Goal: Information Seeking & Learning: Compare options

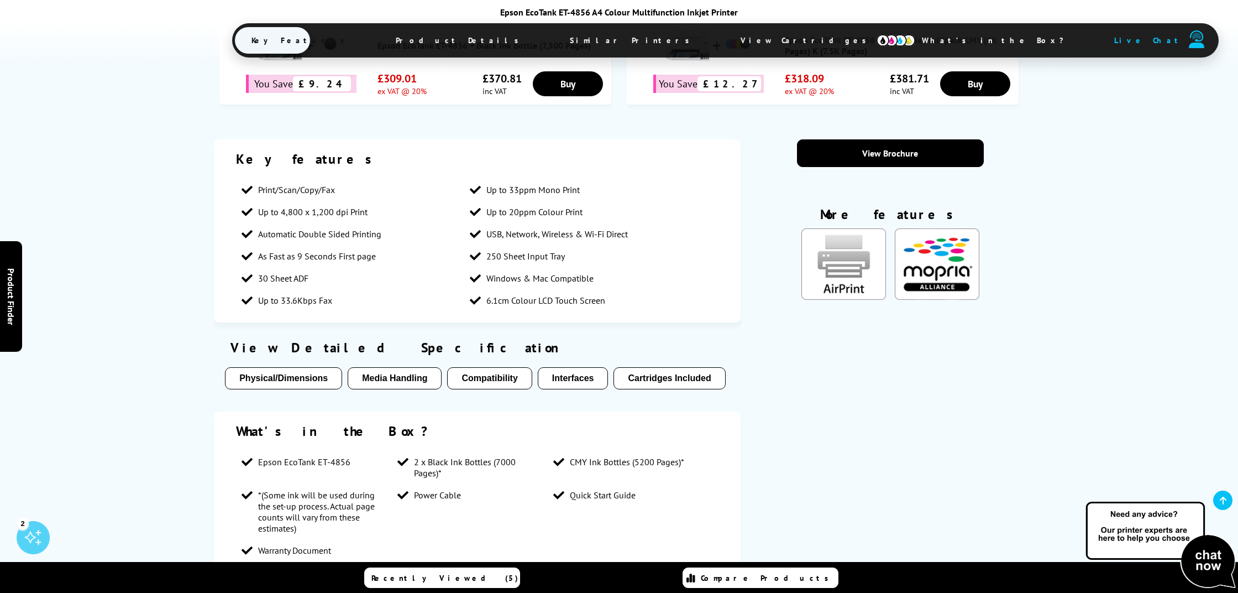
scroll to position [822, 0]
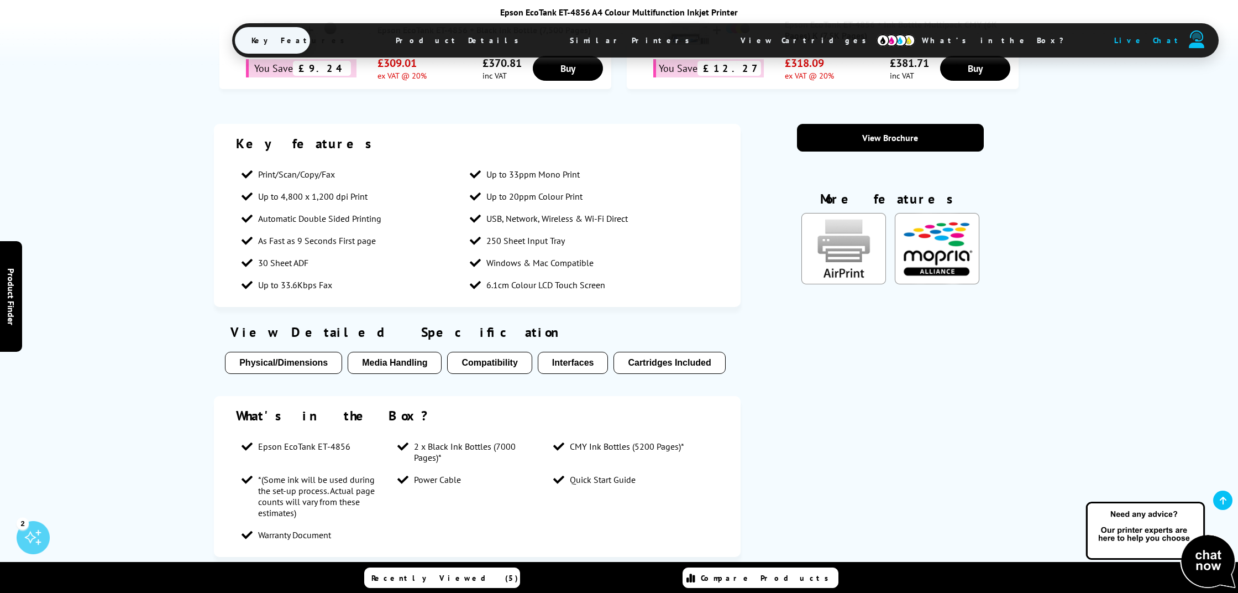
click at [414, 352] on button "Media Handling" at bounding box center [395, 363] width 94 height 22
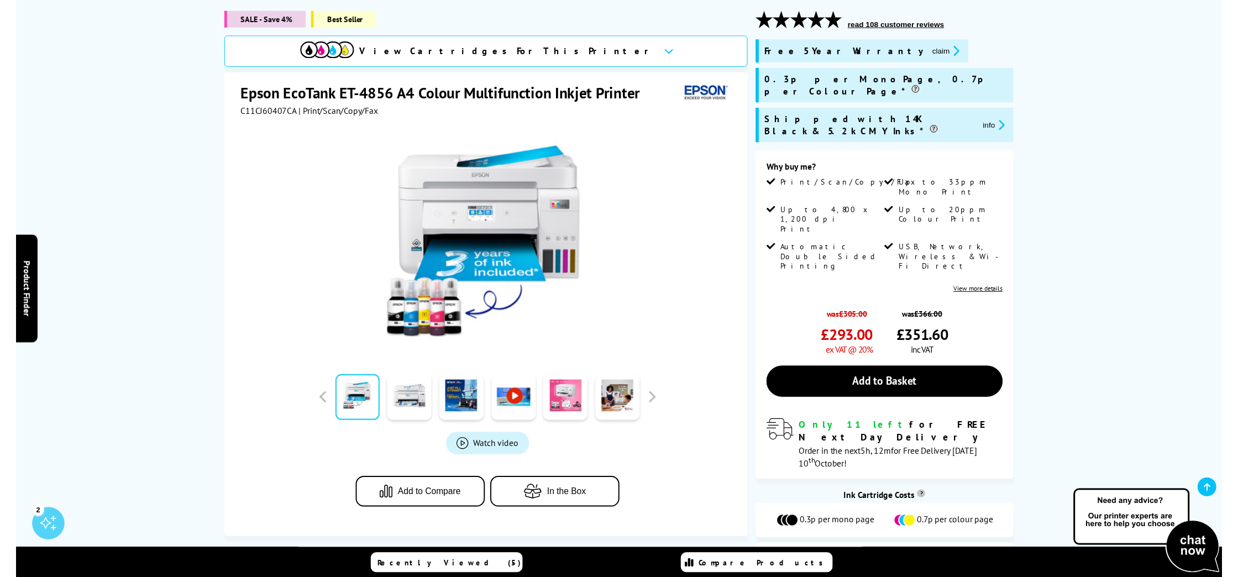
scroll to position [146, 0]
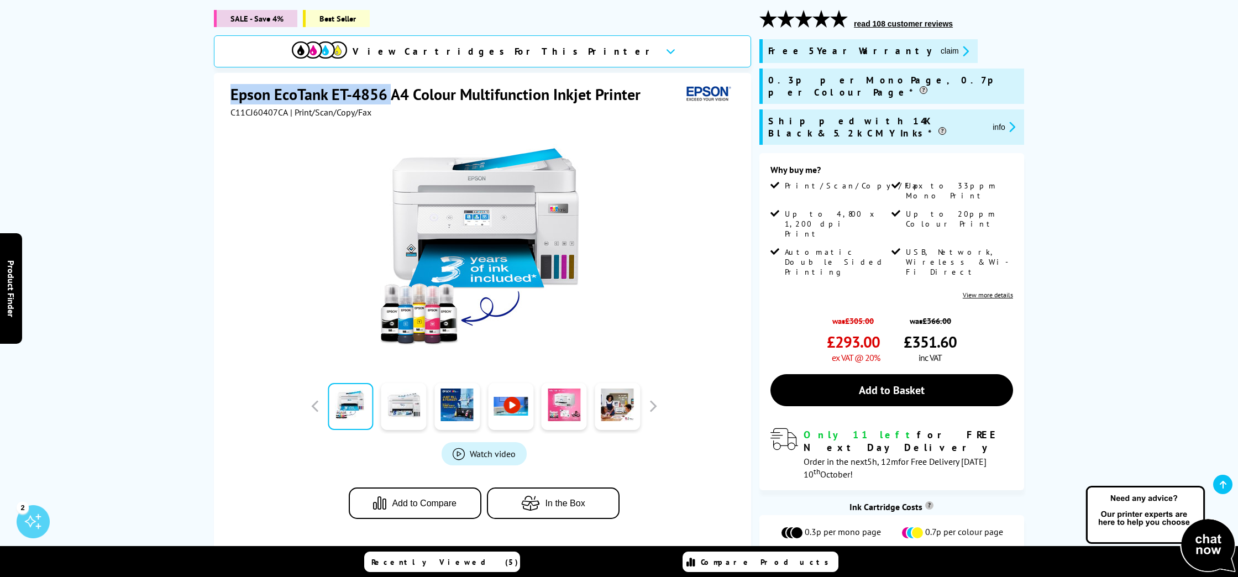
drag, startPoint x: 234, startPoint y: 92, endPoint x: 389, endPoint y: 102, distance: 155.7
click at [389, 102] on h1 "Epson EcoTank ET-4856 A4 Colour Multifunction Inkjet Printer" at bounding box center [441, 94] width 421 height 20
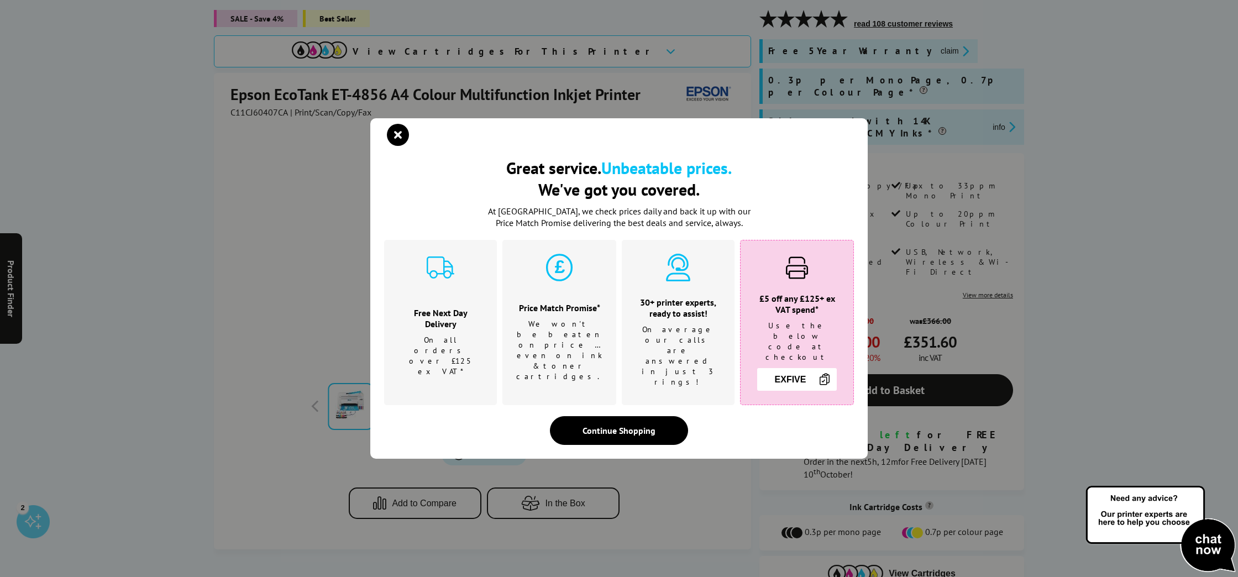
click at [630, 420] on div "Continue Shopping" at bounding box center [619, 430] width 138 height 29
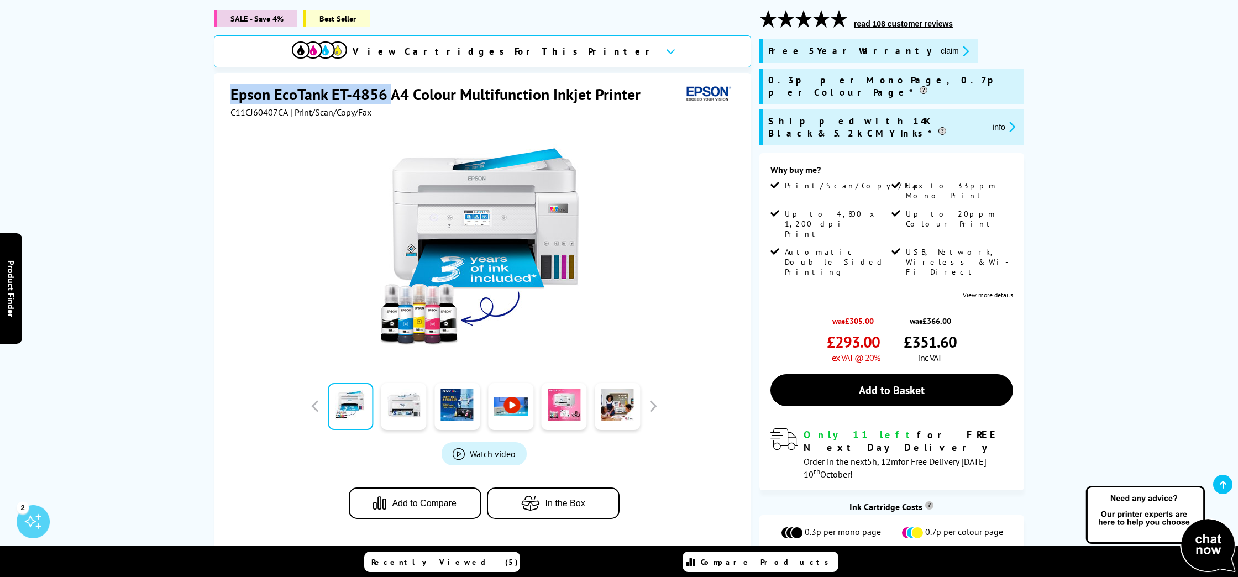
drag, startPoint x: 234, startPoint y: 93, endPoint x: 392, endPoint y: 100, distance: 158.3
click at [392, 100] on h1 "Epson EcoTank ET-4856 A4 Colour Multifunction Inkjet Printer" at bounding box center [441, 94] width 421 height 20
copy h1 "Epson EcoTank ET-4856"
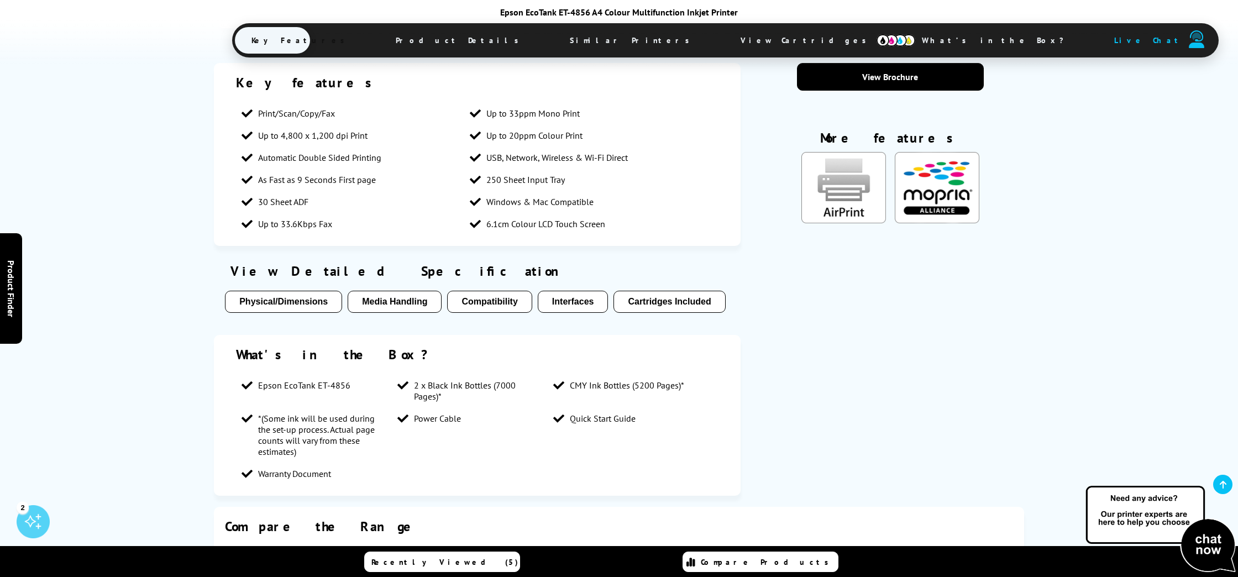
scroll to position [883, 0]
click at [391, 290] on button "Media Handling" at bounding box center [395, 301] width 94 height 22
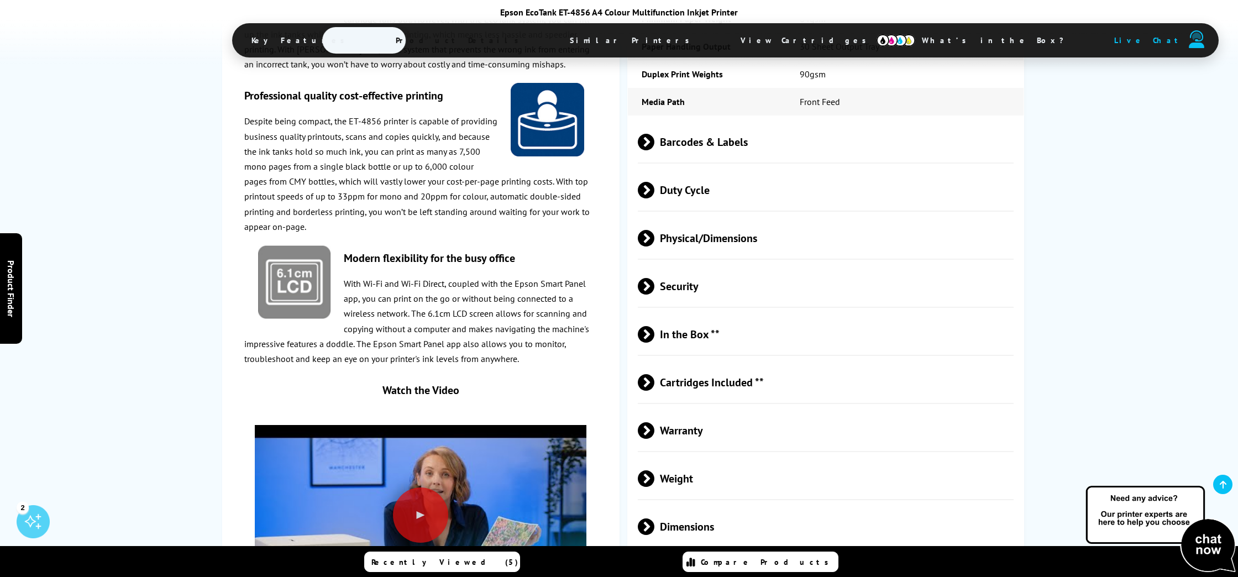
scroll to position [2484, 0]
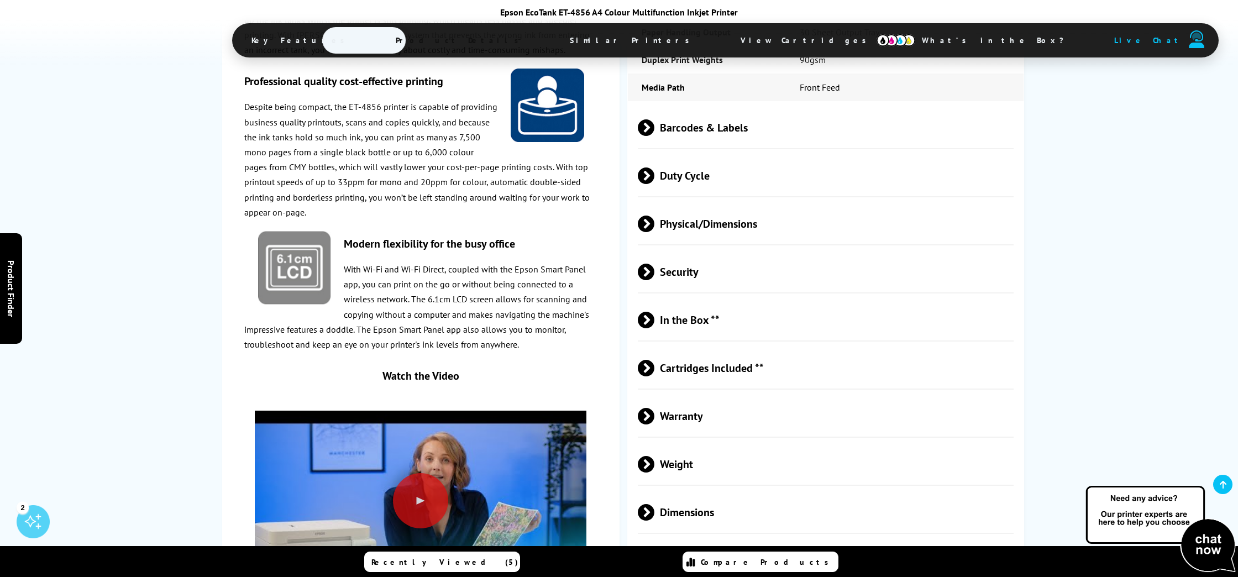
click at [704, 347] on span "Cartridges Included **" at bounding box center [826, 367] width 376 height 41
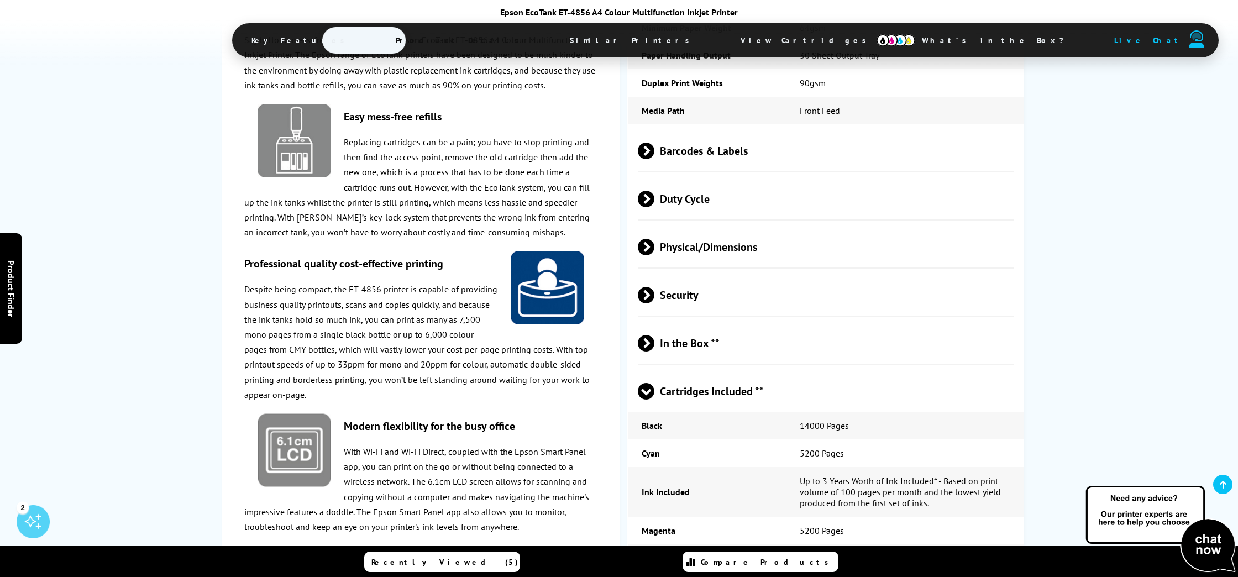
scroll to position [2449, 0]
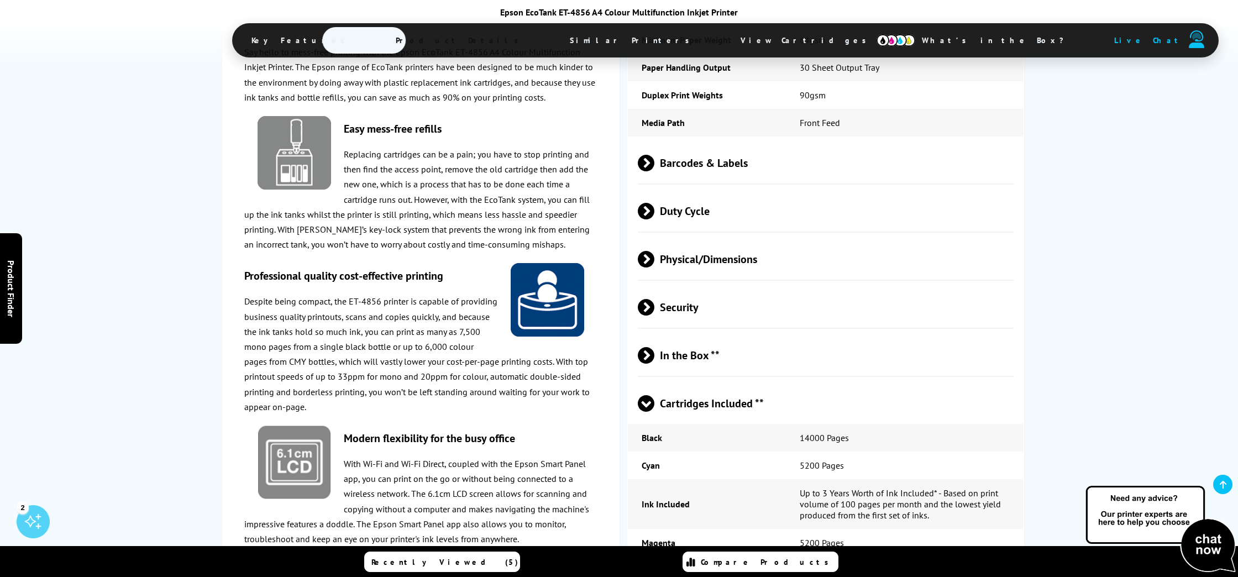
click at [677, 238] on span "Physical/Dimensions" at bounding box center [826, 258] width 376 height 41
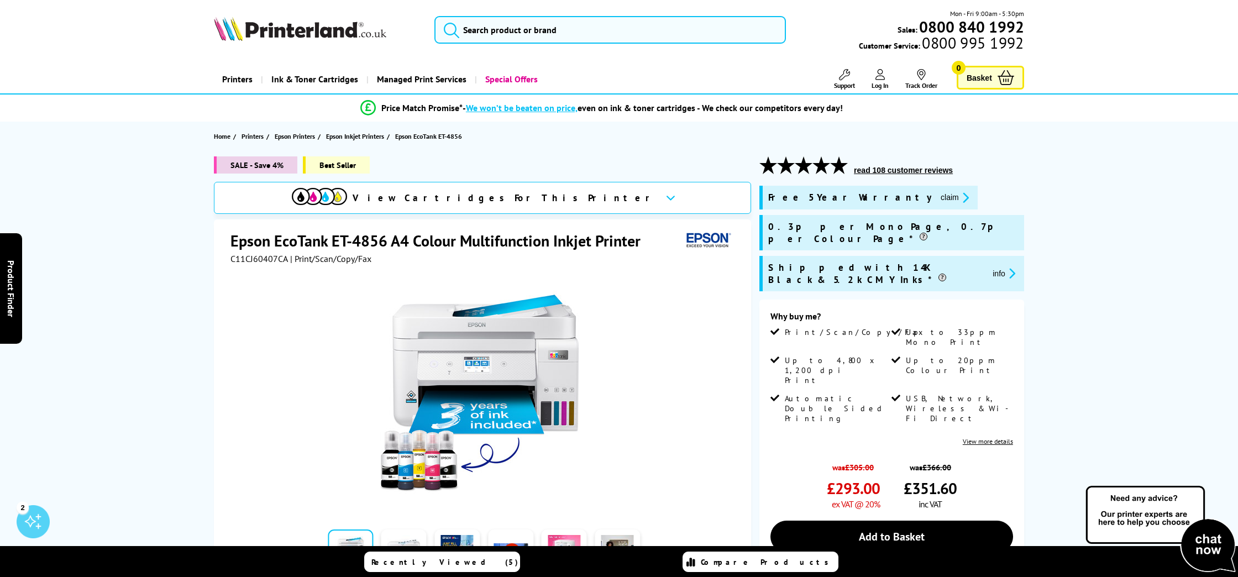
scroll to position [0, 1]
click at [493, 36] on input "search" at bounding box center [611, 30] width 352 height 28
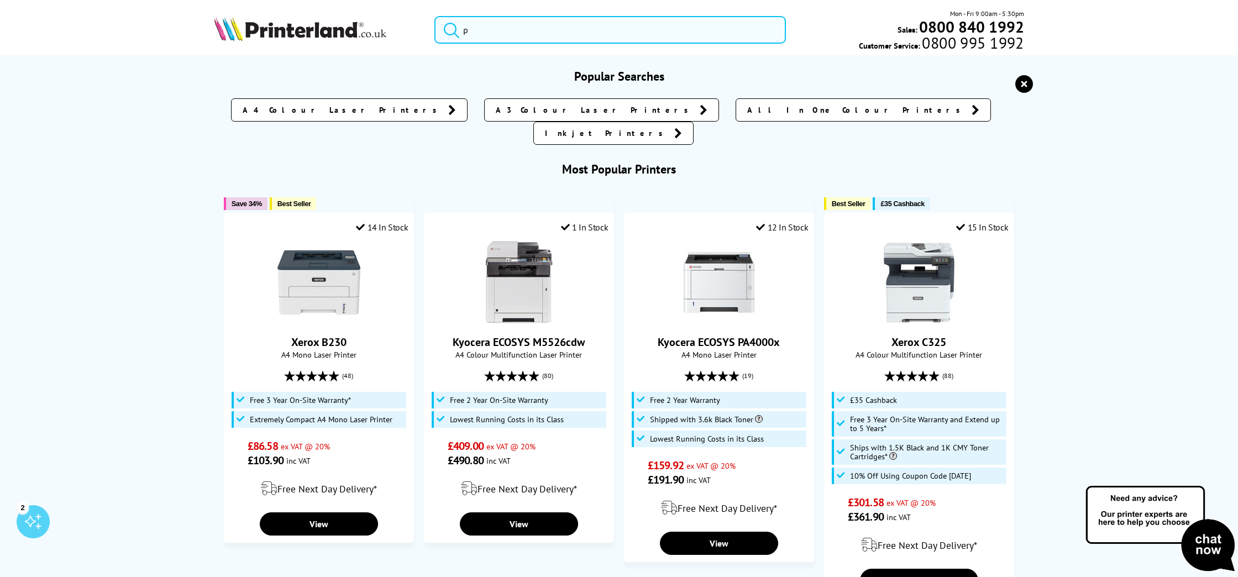
scroll to position [0, 0]
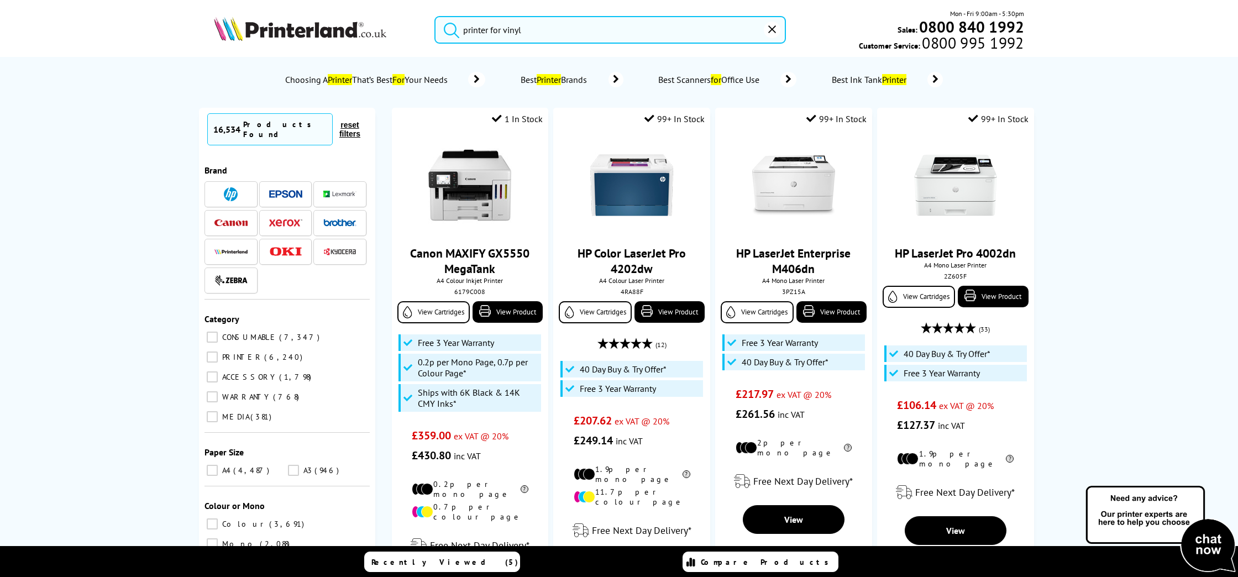
click at [448, 28] on button "submit" at bounding box center [449, 28] width 28 height 24
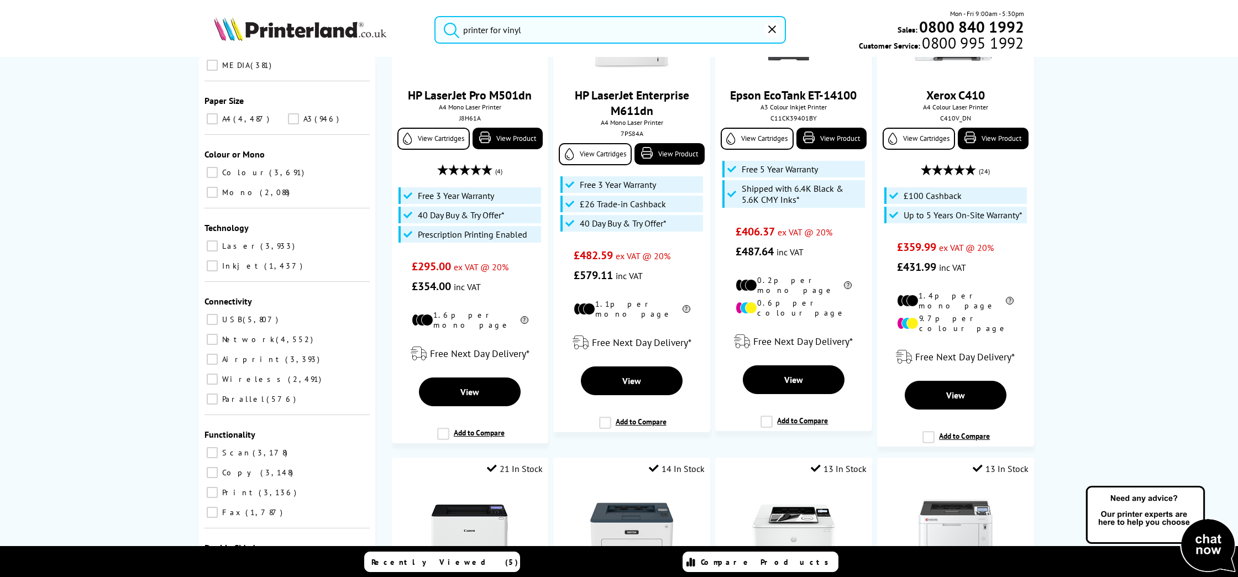
scroll to position [698, 0]
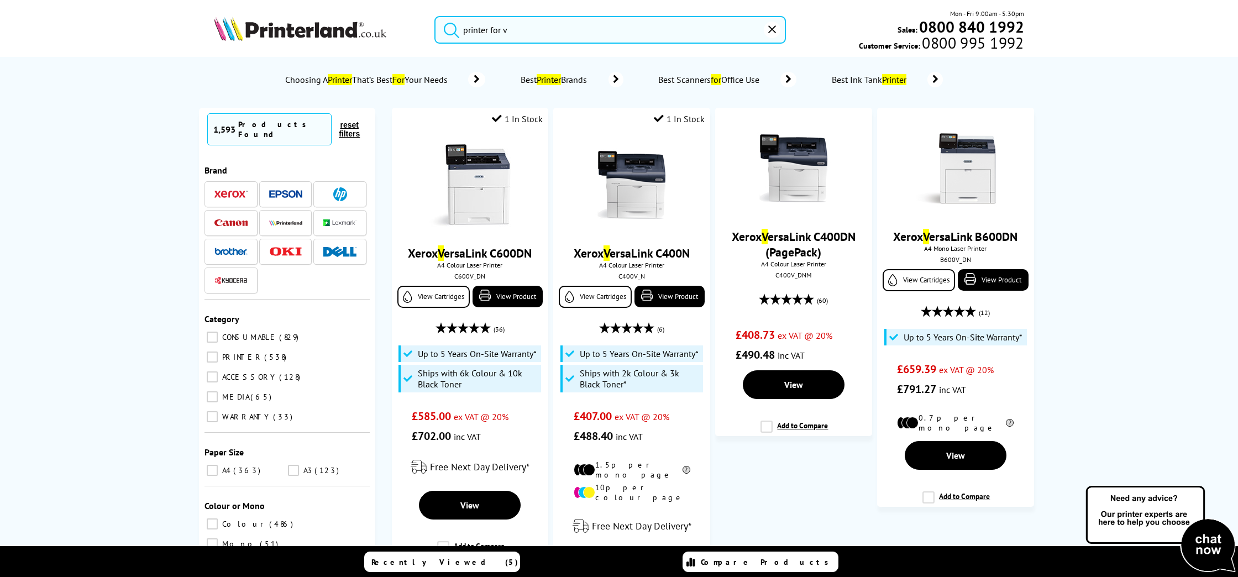
type input "p"
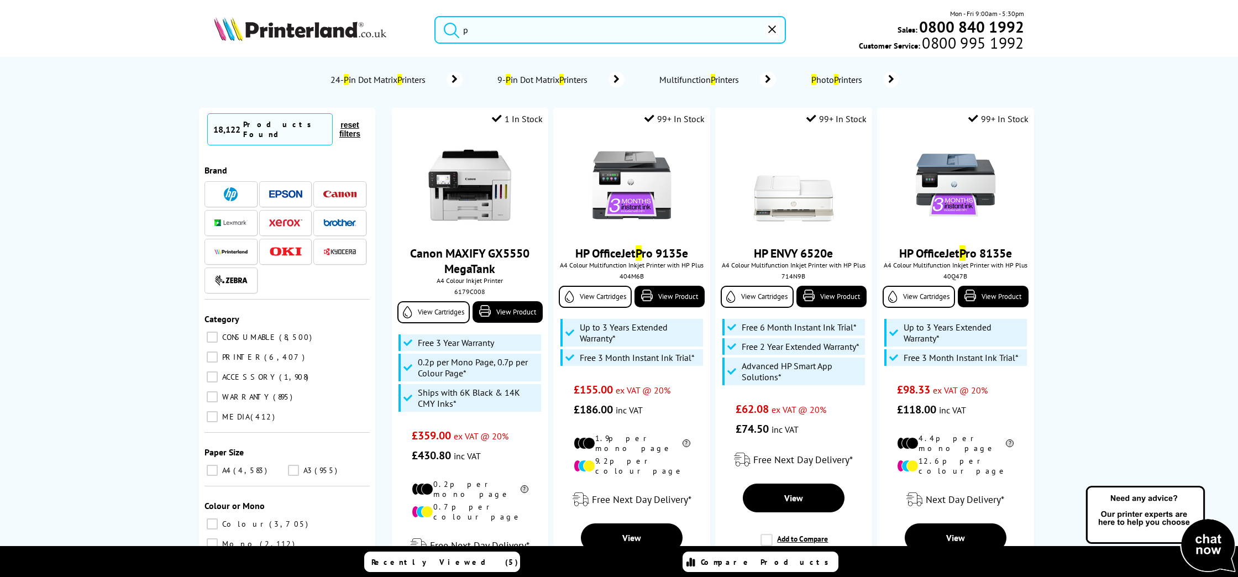
click at [868, 80] on span "P hoto P rinters" at bounding box center [838, 79] width 59 height 11
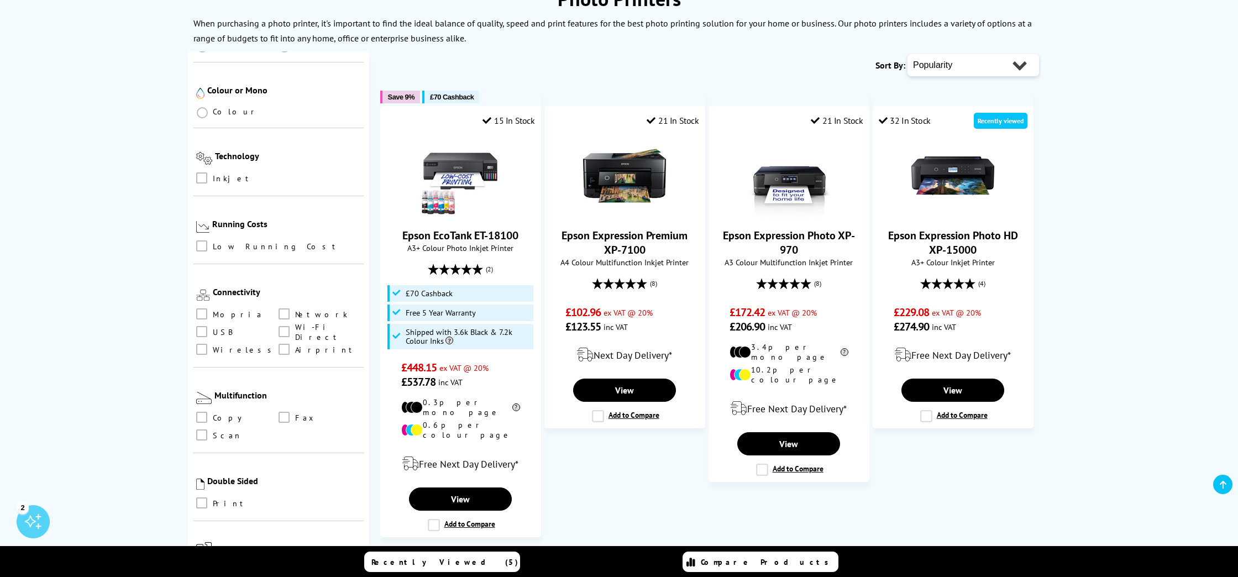
scroll to position [263, 0]
click at [200, 411] on span at bounding box center [201, 416] width 11 height 11
click at [212, 412] on input "checkbox" at bounding box center [212, 412] width 0 height 0
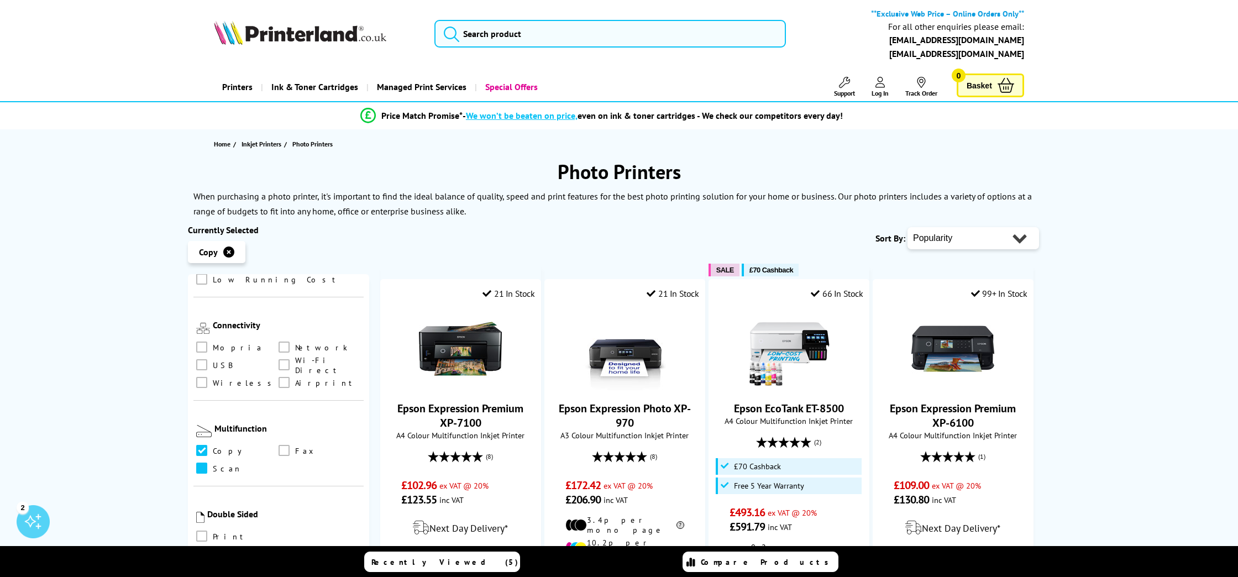
scroll to position [451, 0]
click at [201, 463] on span at bounding box center [201, 468] width 11 height 11
click at [212, 465] on input "checkbox" at bounding box center [212, 465] width 0 height 0
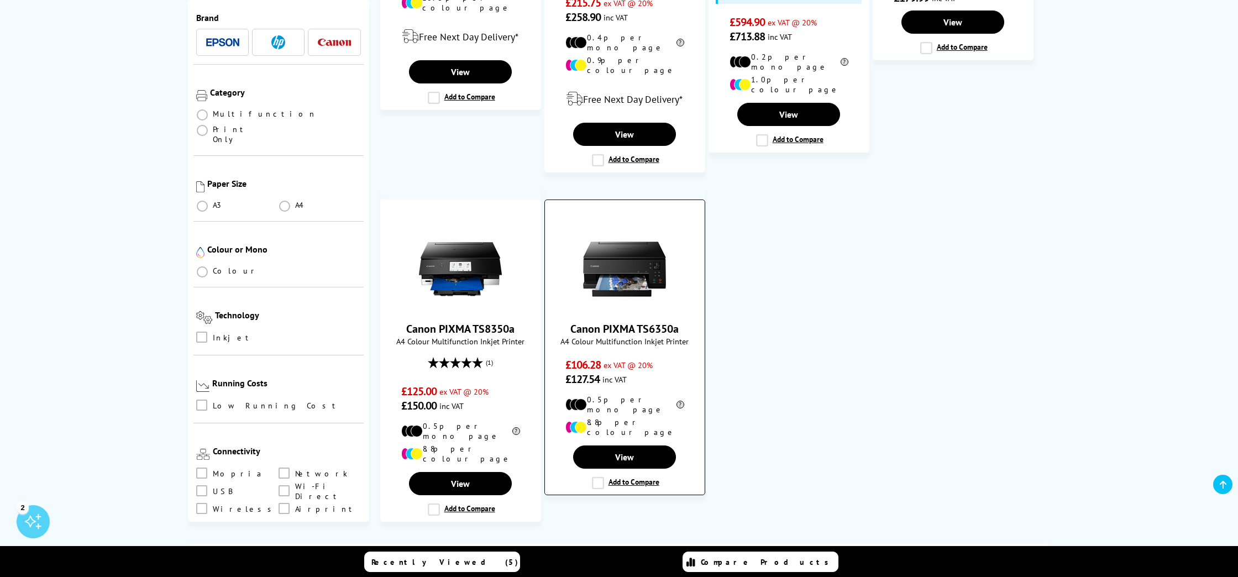
scroll to position [950, 0]
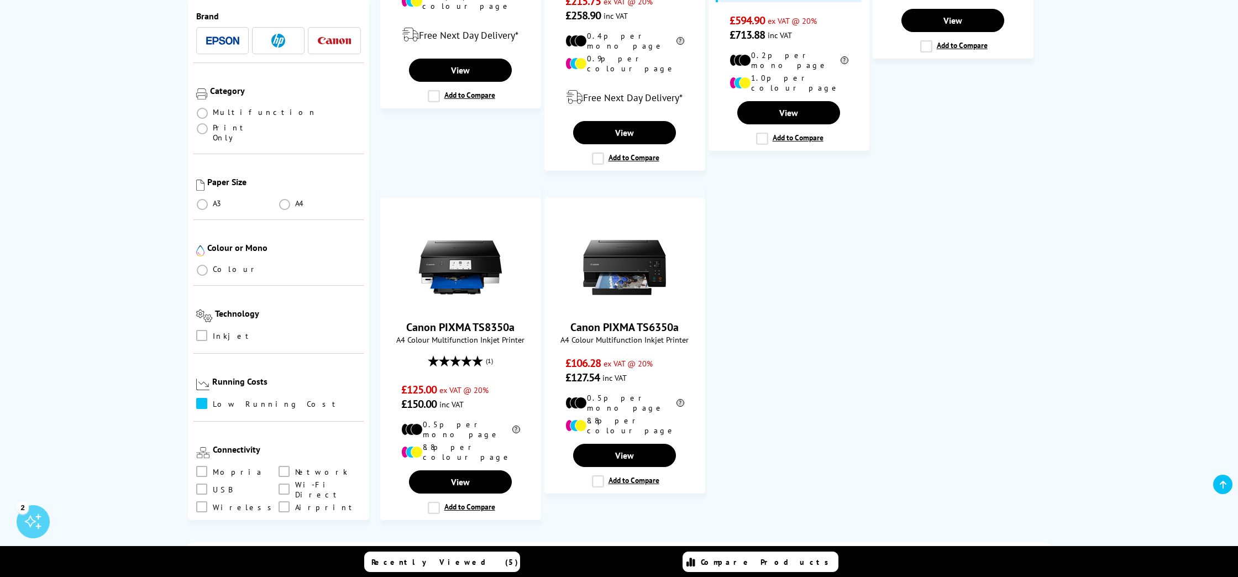
click at [208, 398] on label at bounding box center [203, 404] width 14 height 12
click at [212, 400] on input "checkbox" at bounding box center [212, 400] width 0 height 0
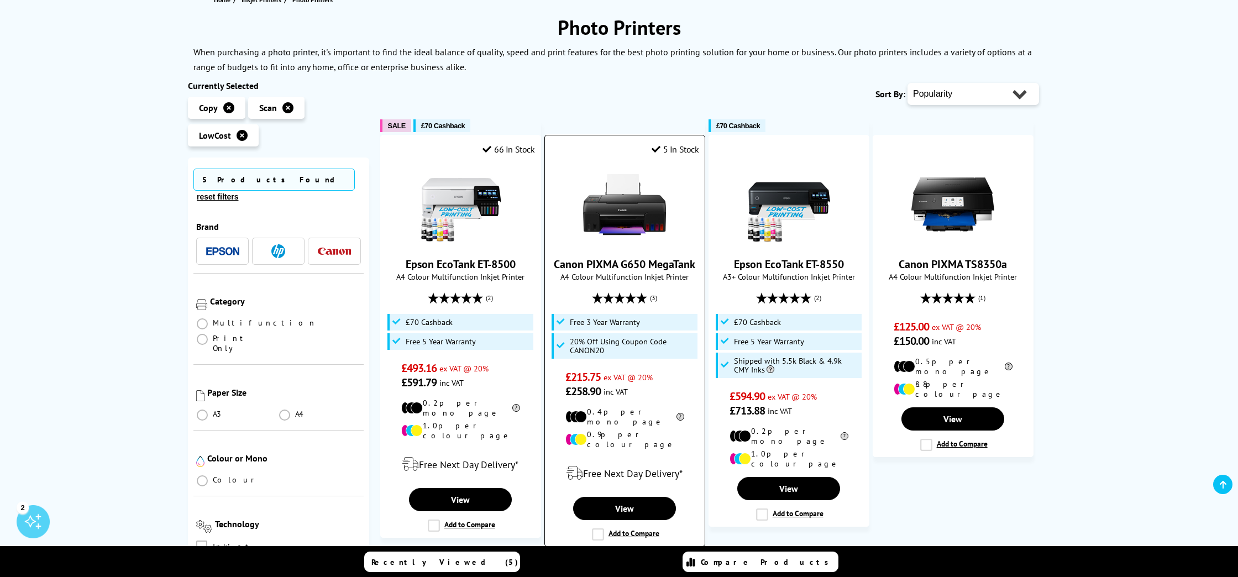
scroll to position [147, 0]
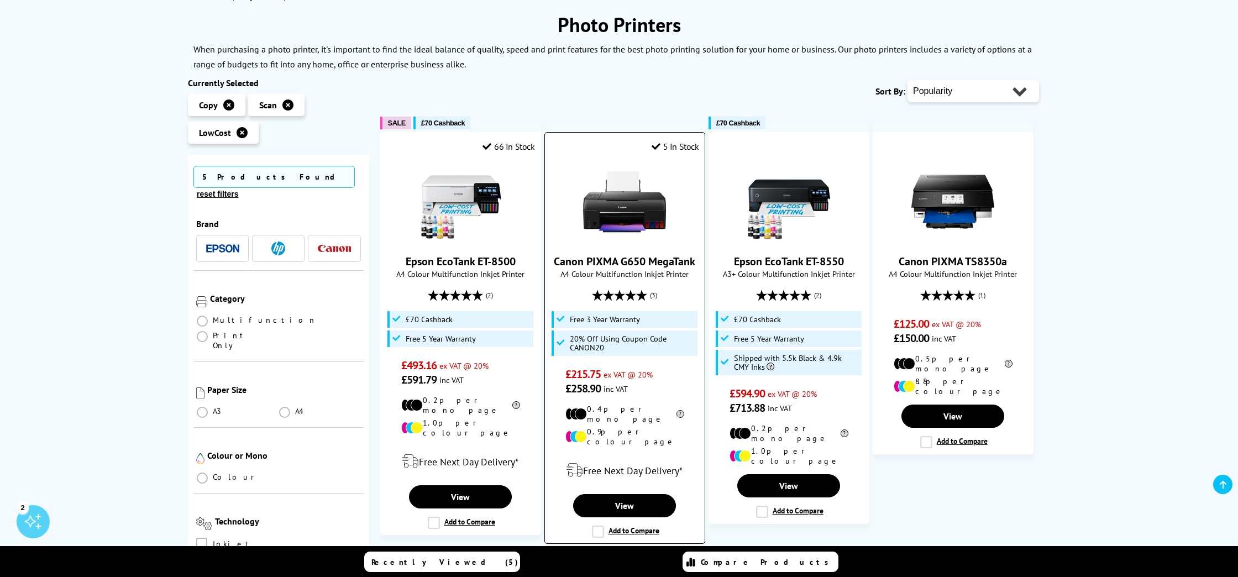
click at [598, 261] on link "Canon PIXMA G650 MegaTank" at bounding box center [625, 261] width 142 height 14
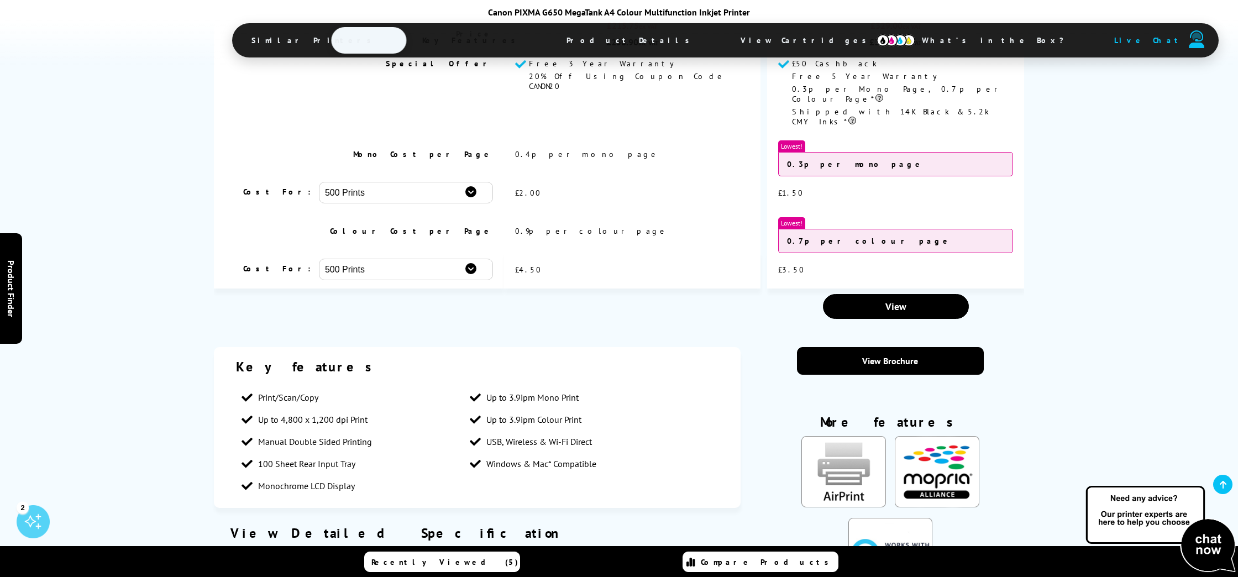
scroll to position [1087, 0]
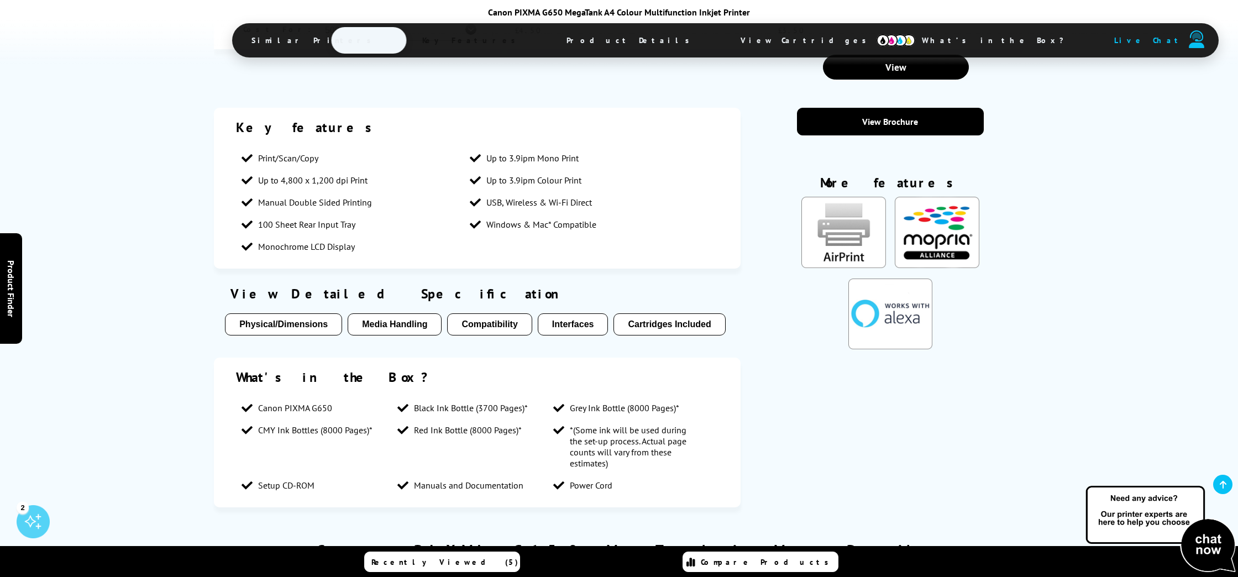
click at [404, 313] on button "Media Handling" at bounding box center [395, 324] width 94 height 22
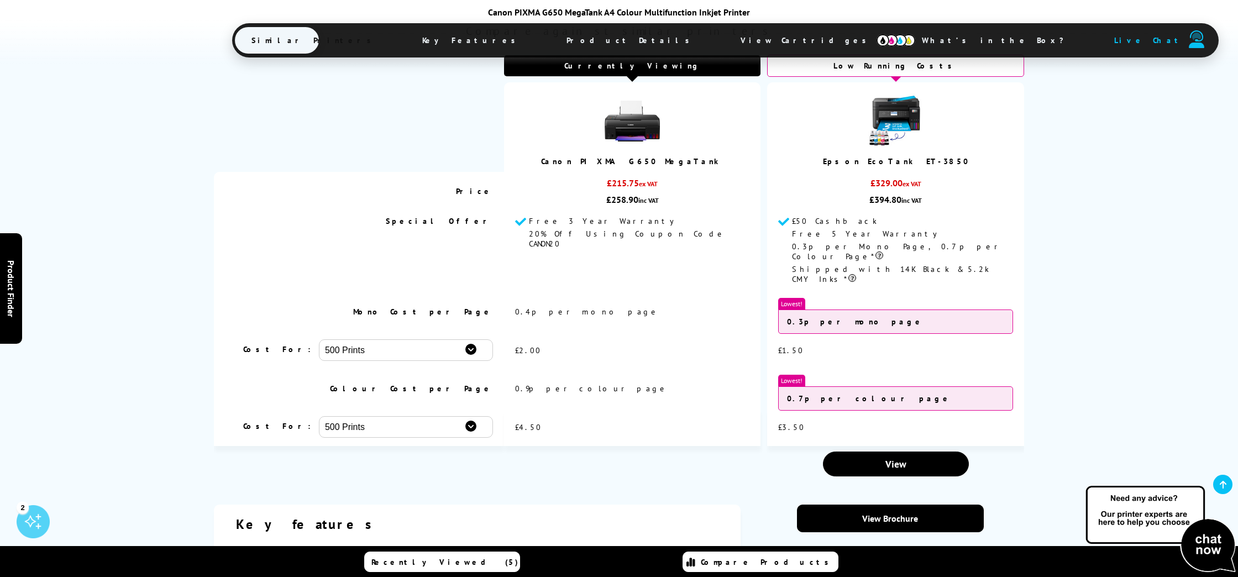
scroll to position [929, 0]
click at [893, 457] on span "View" at bounding box center [896, 463] width 21 height 13
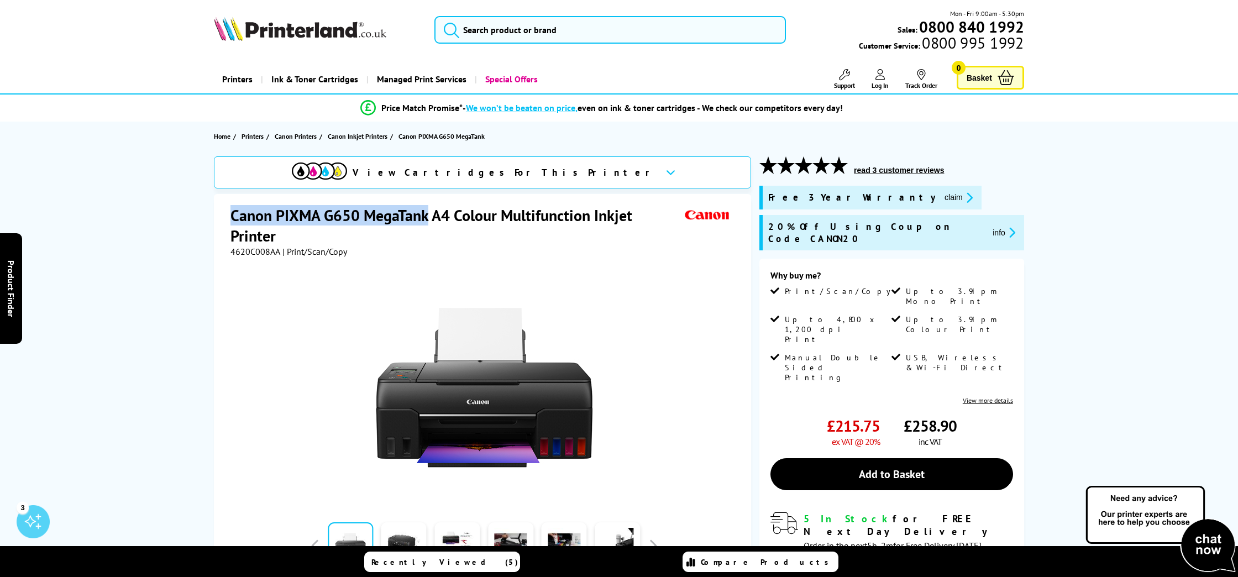
drag, startPoint x: 232, startPoint y: 211, endPoint x: 426, endPoint y: 218, distance: 193.6
click at [426, 218] on h1 "Canon PIXMA G650 MegaTank A4 Colour Multifunction Inkjet Printer" at bounding box center [457, 225] width 452 height 41
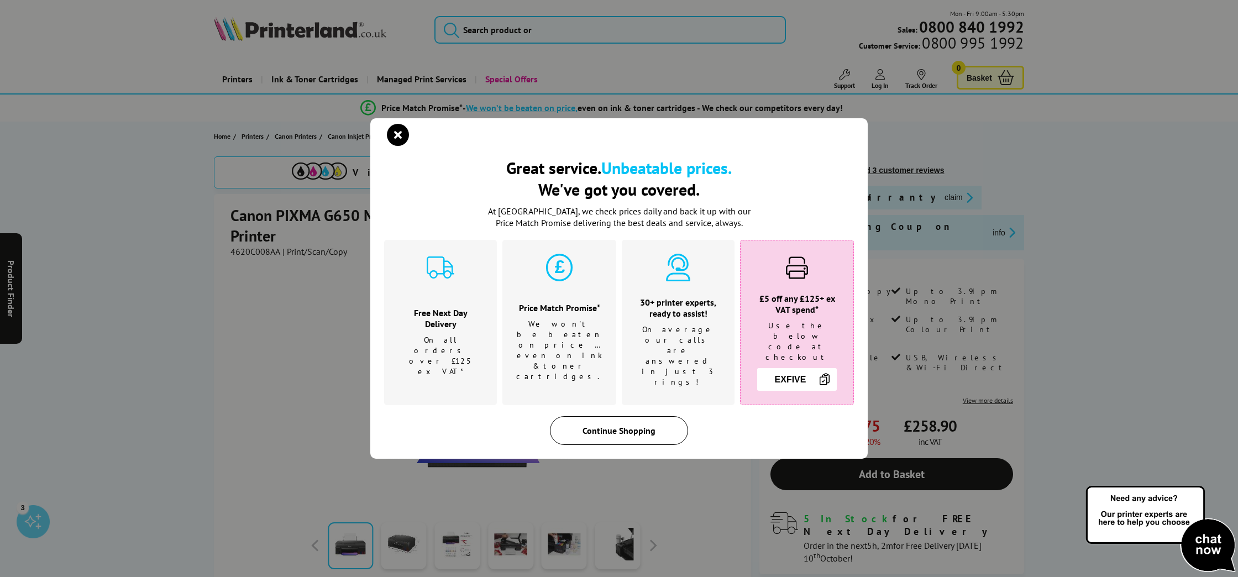
click at [605, 423] on div "Continue Shopping" at bounding box center [619, 430] width 138 height 29
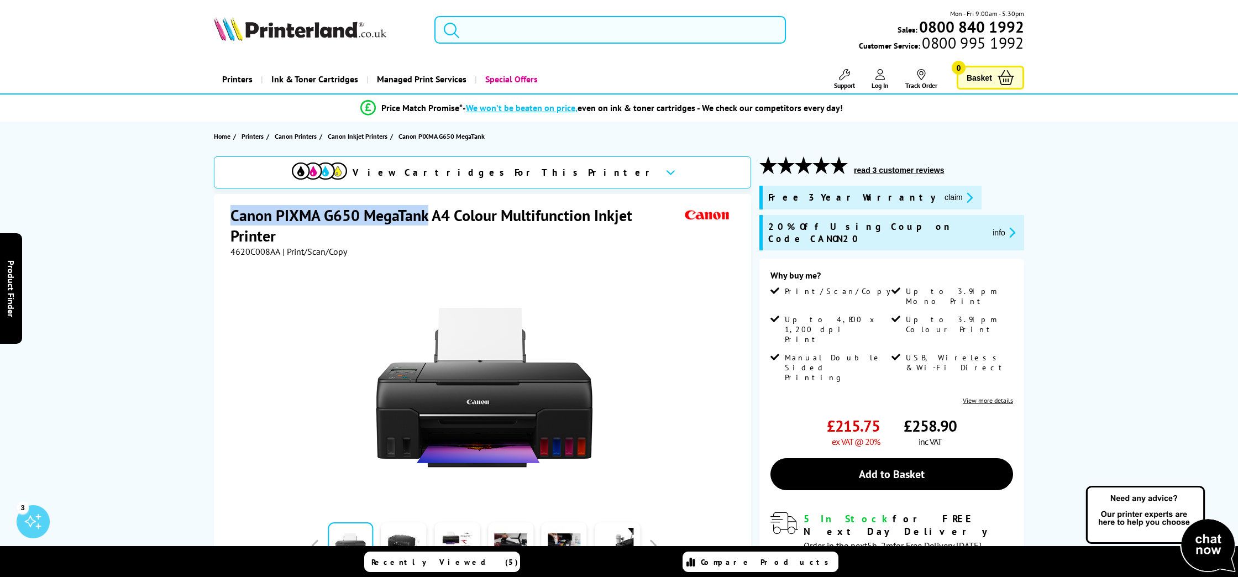
drag, startPoint x: 231, startPoint y: 212, endPoint x: 430, endPoint y: 223, distance: 199.9
click at [430, 223] on h1 "Canon PIXMA G650 MegaTank A4 Colour Multifunction Inkjet Printer" at bounding box center [457, 225] width 452 height 41
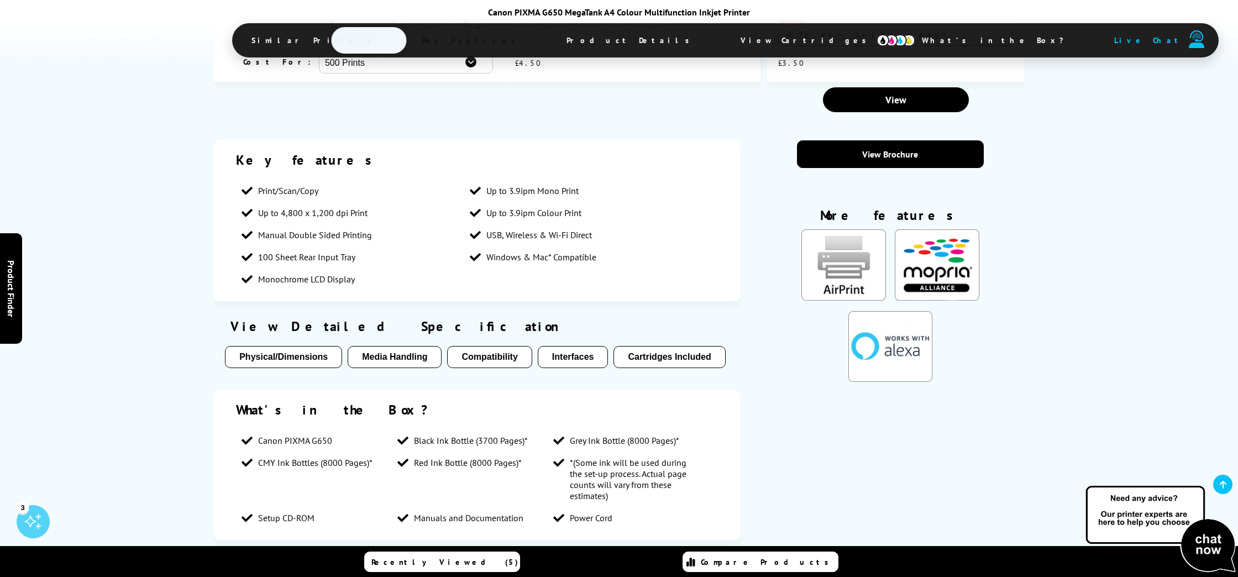
scroll to position [1302, 0]
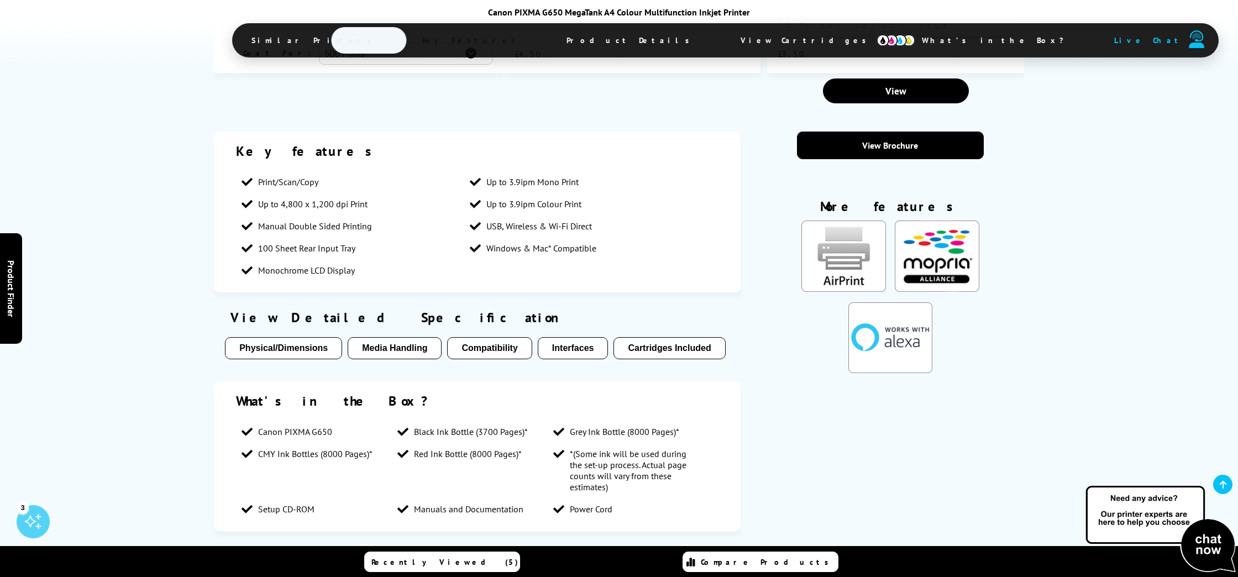
click at [380, 337] on button "Media Handling" at bounding box center [395, 348] width 94 height 22
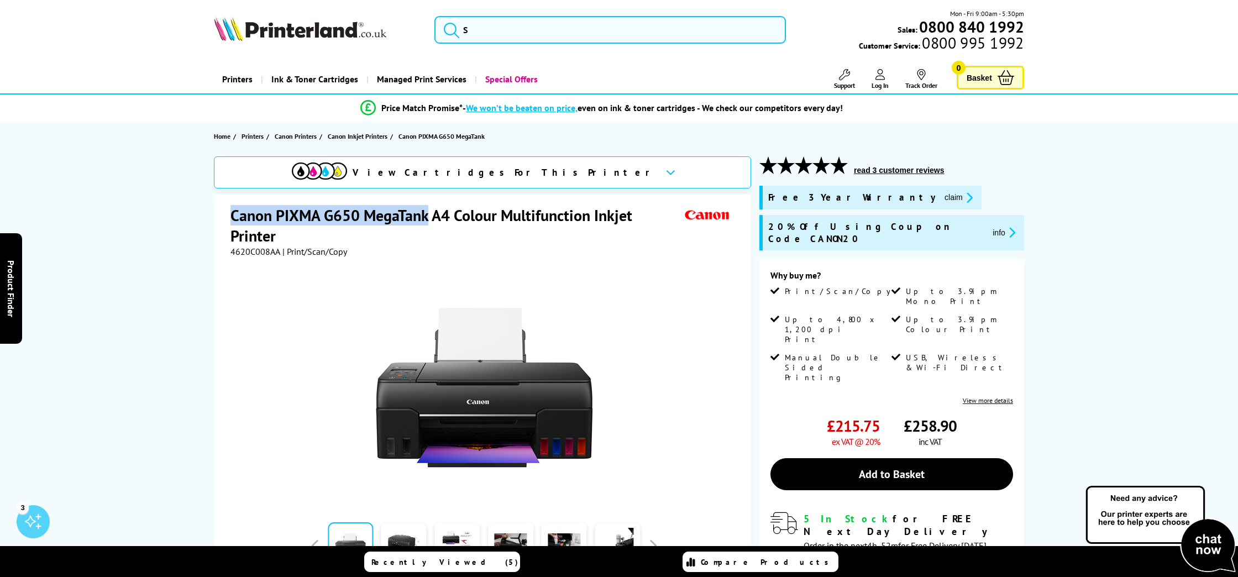
scroll to position [0, 0]
click at [479, 30] on input "search" at bounding box center [611, 30] width 352 height 28
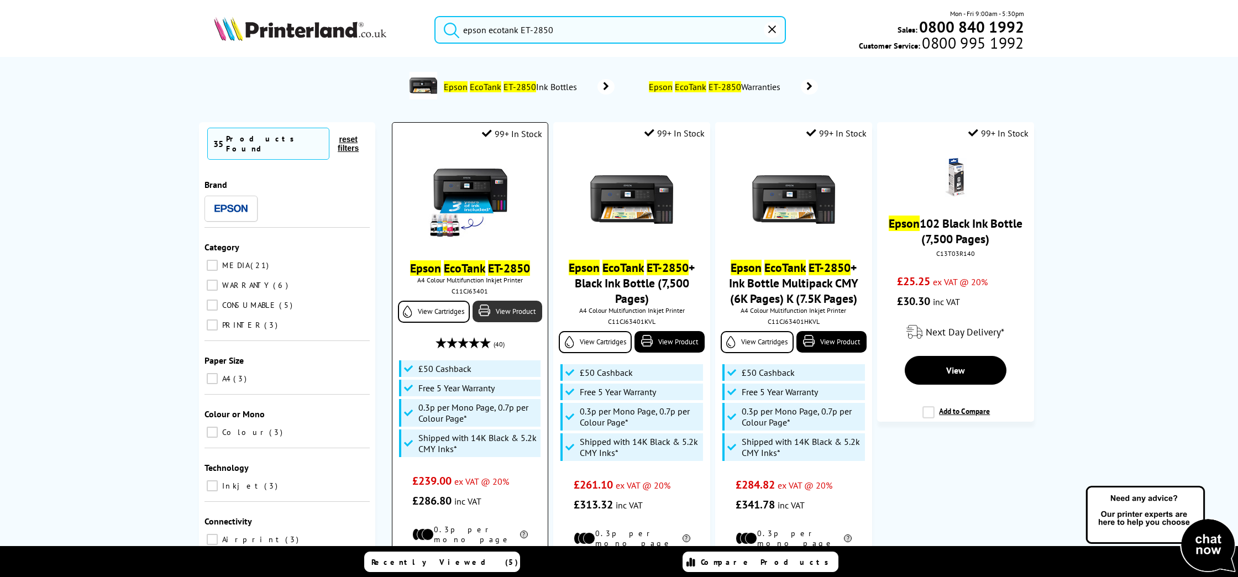
type input "epson ecotank ET-2850"
click at [492, 314] on link "View Product" at bounding box center [508, 312] width 70 height 22
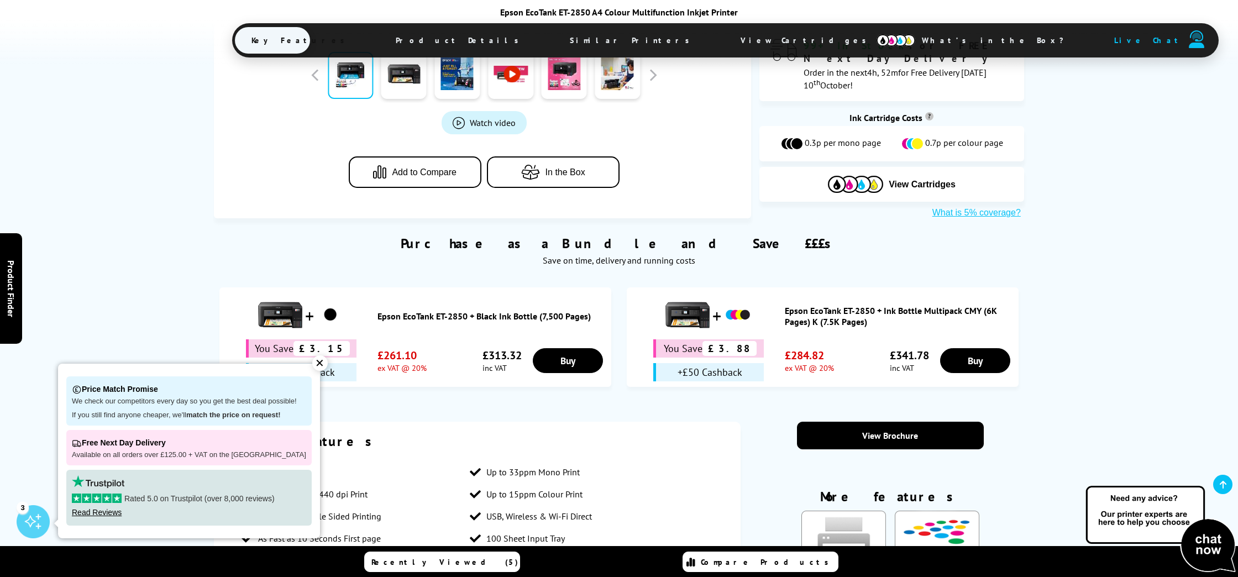
scroll to position [552, 0]
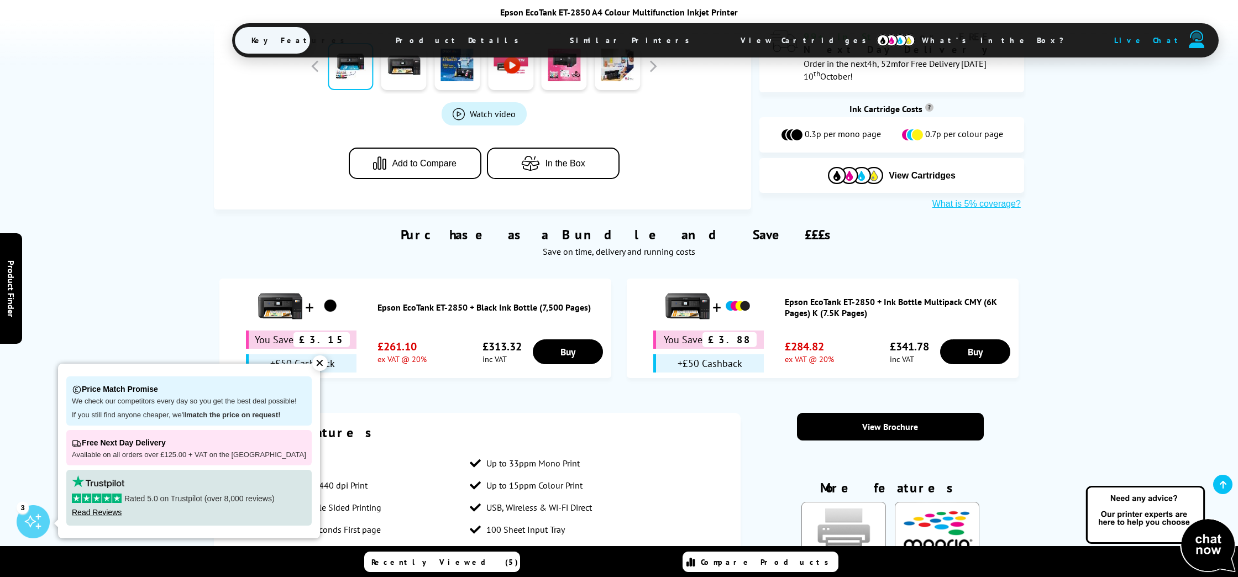
click at [312, 363] on div "✕" at bounding box center [319, 362] width 15 height 15
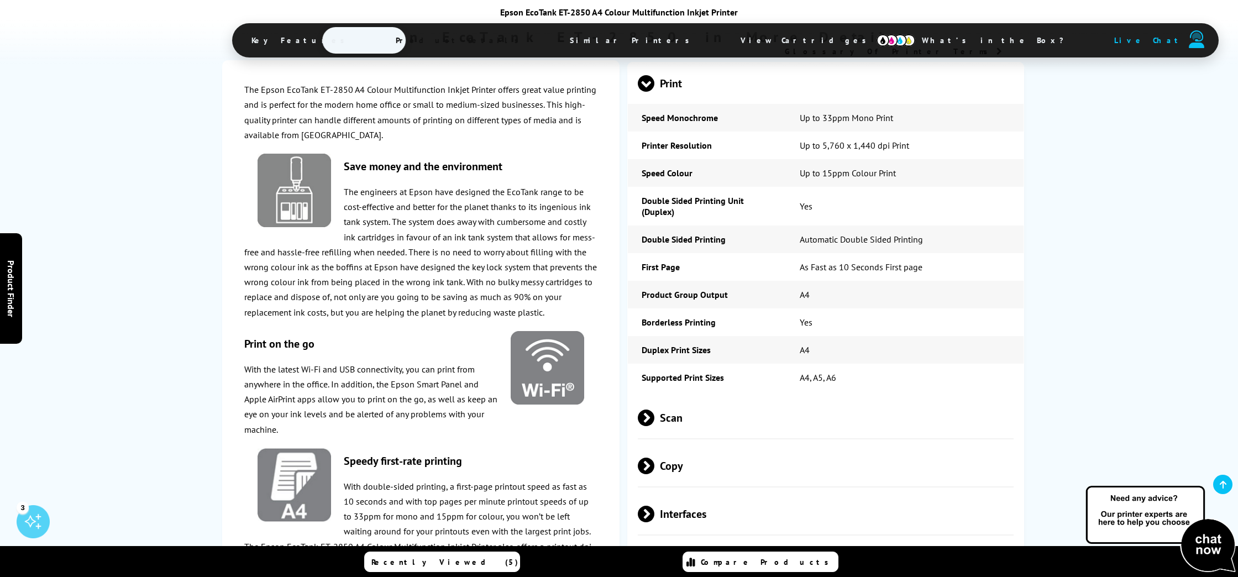
scroll to position [1540, 0]
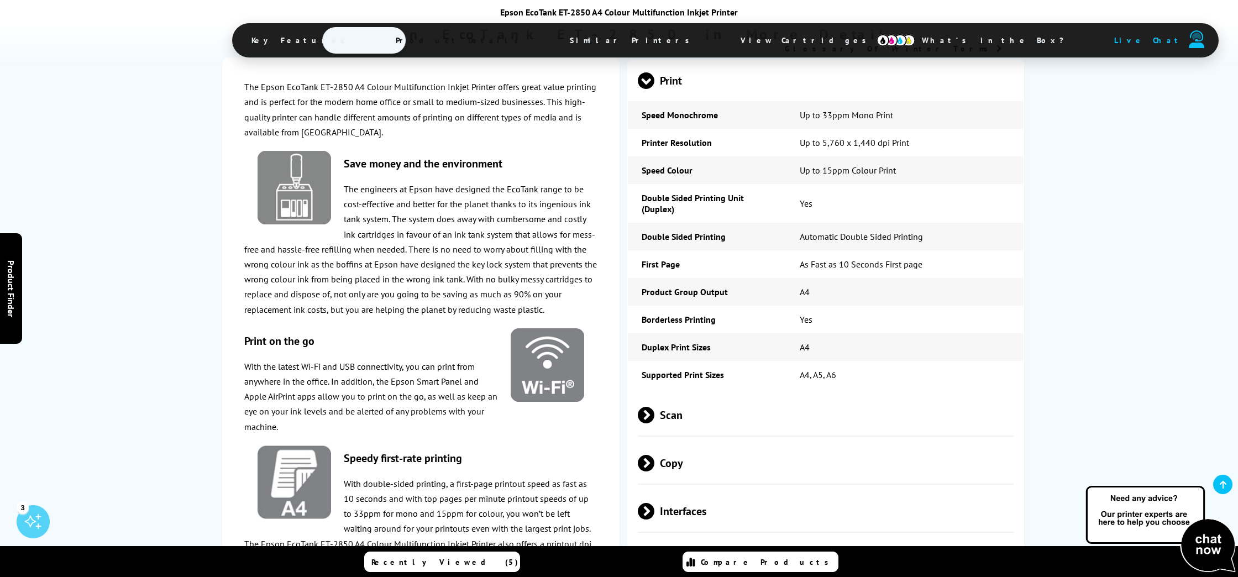
click at [655, 407] on span at bounding box center [655, 415] width 0 height 17
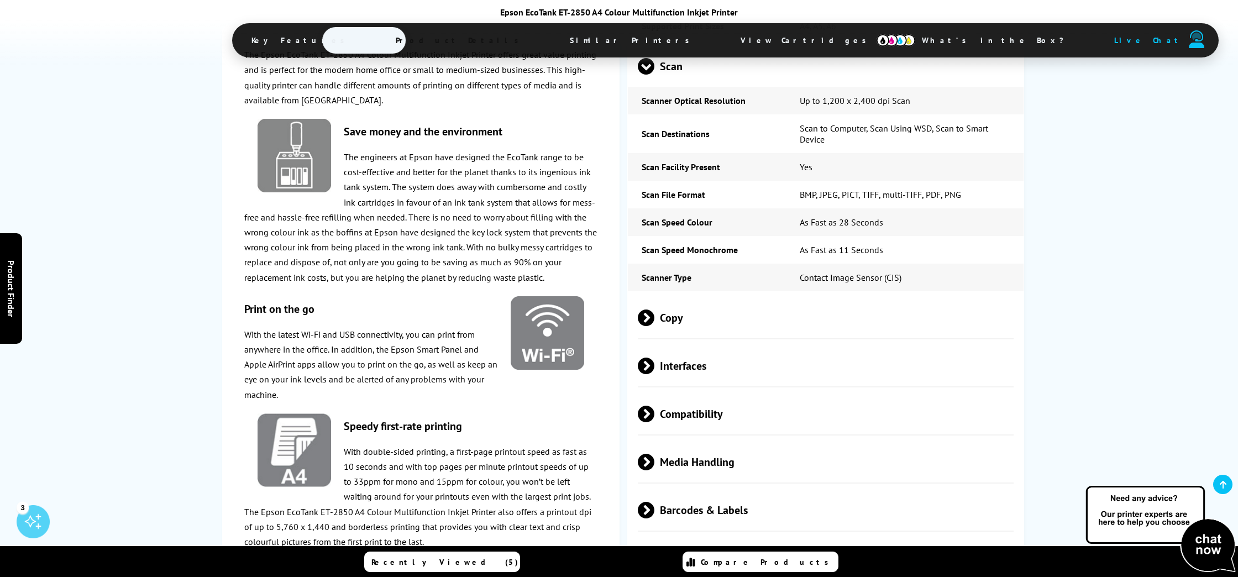
scroll to position [1912, 0]
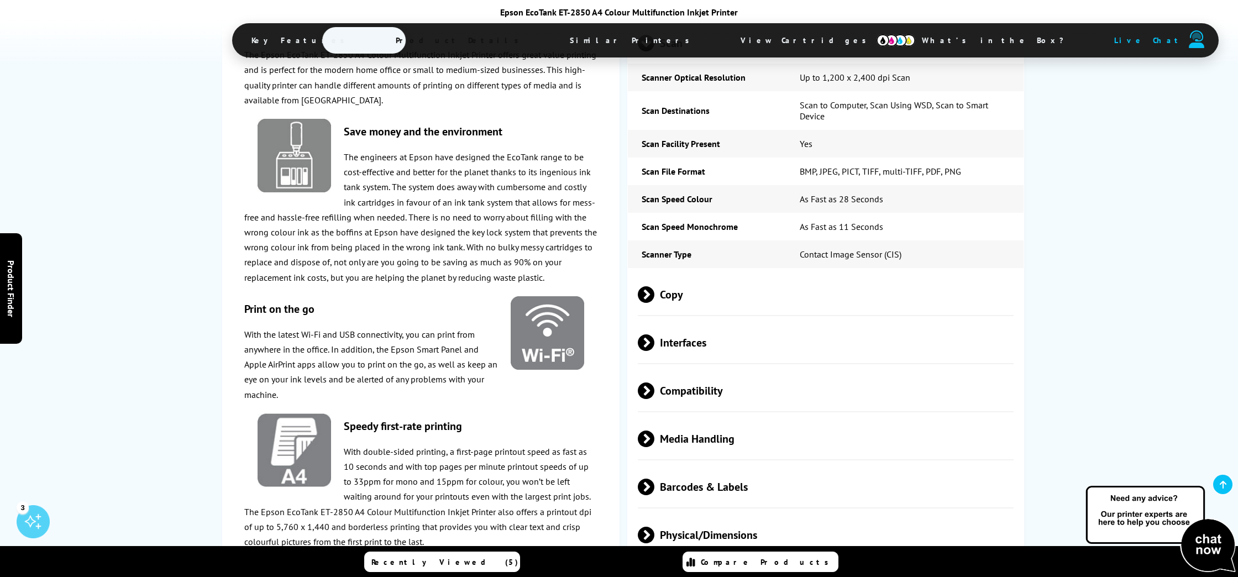
click at [655, 431] on span at bounding box center [655, 439] width 0 height 17
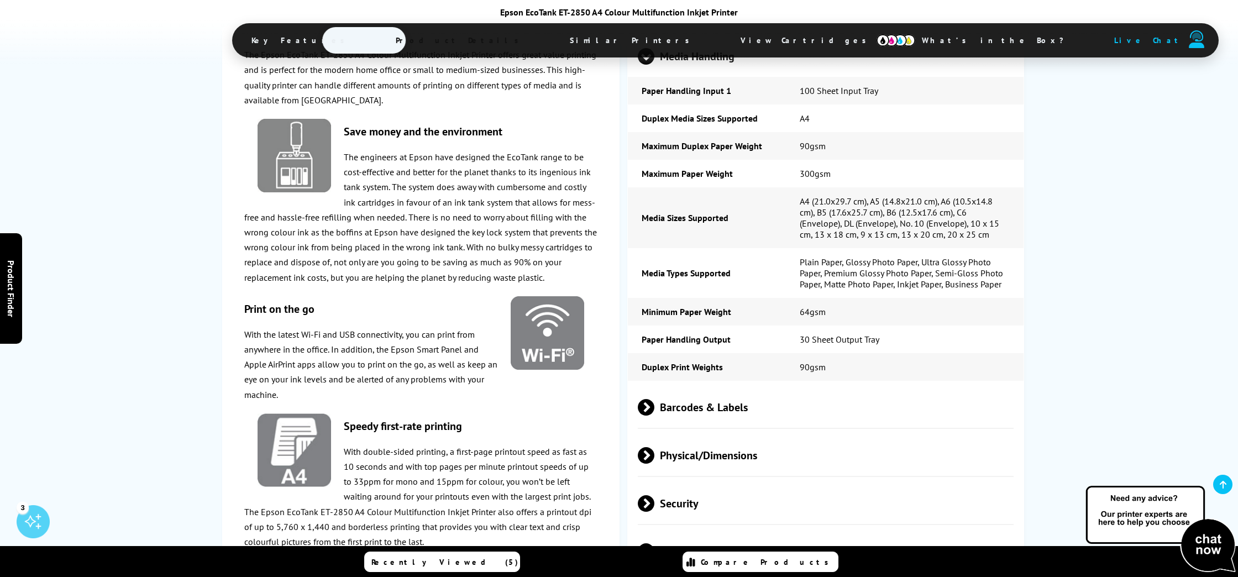
scroll to position [2299, 0]
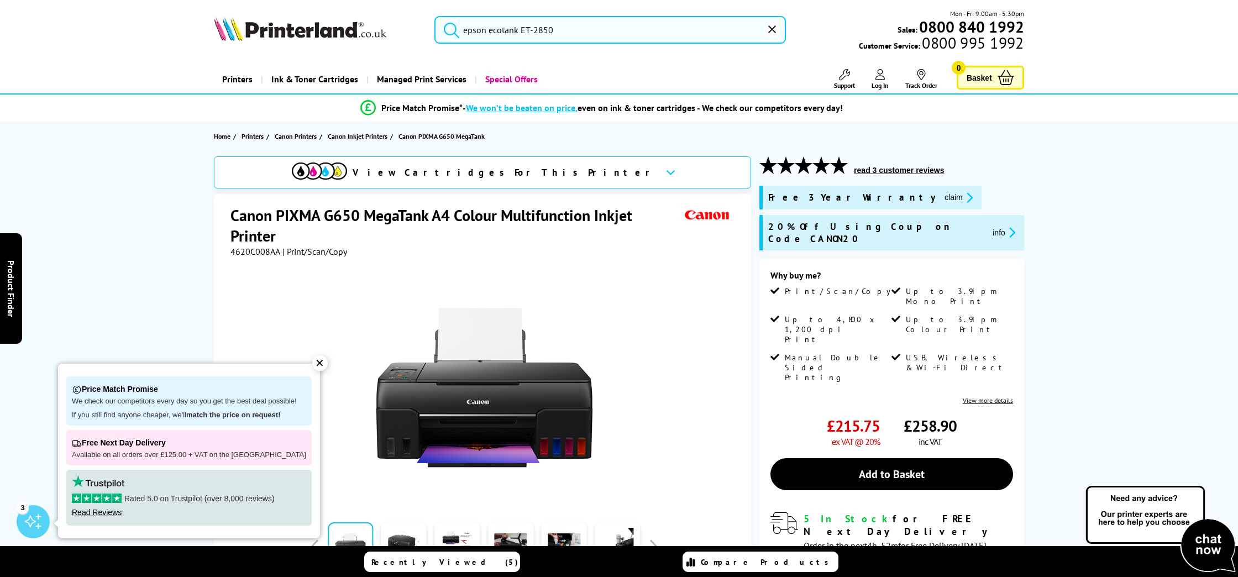
type input "epson ecotank ET-28"
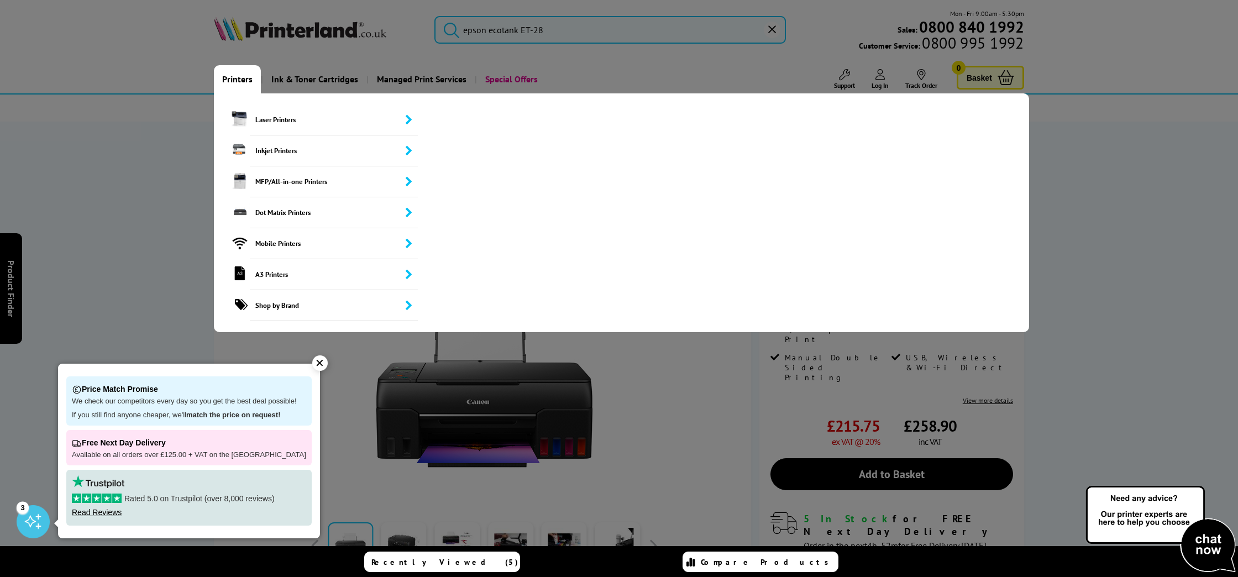
click at [225, 77] on link "Printers" at bounding box center [237, 79] width 47 height 28
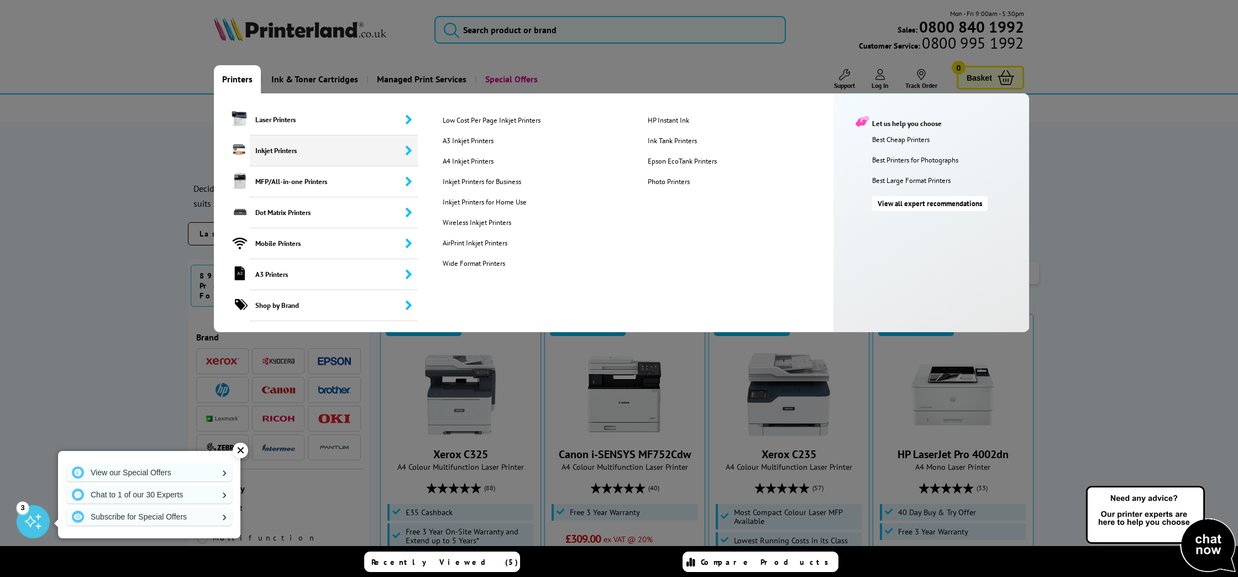
click at [282, 154] on span "Inkjet Printers" at bounding box center [334, 150] width 168 height 31
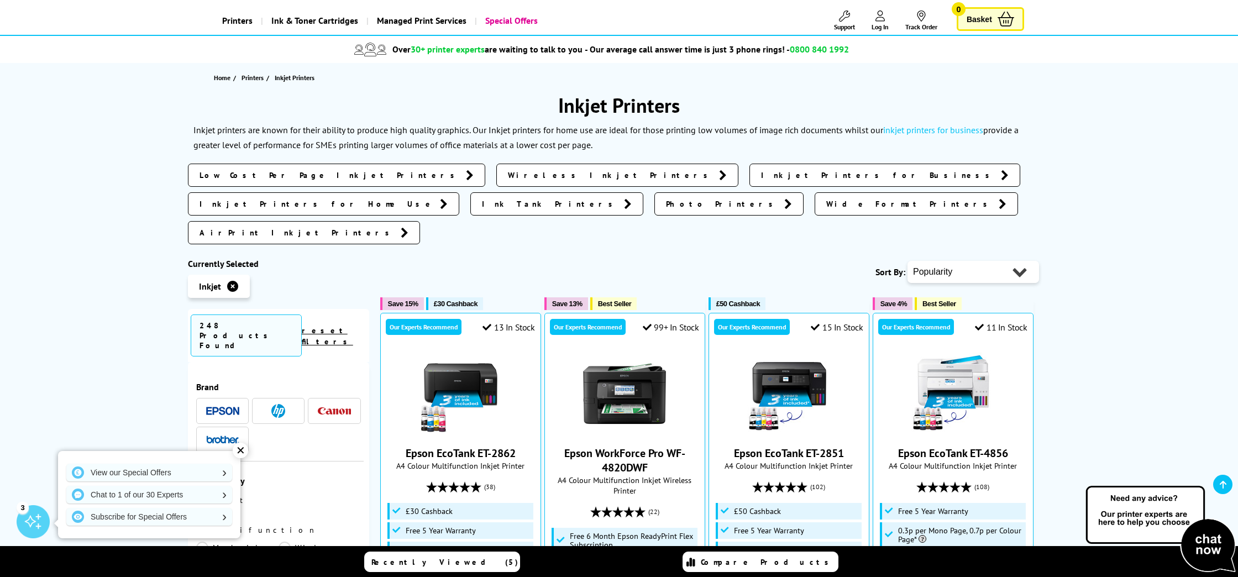
scroll to position [69, 0]
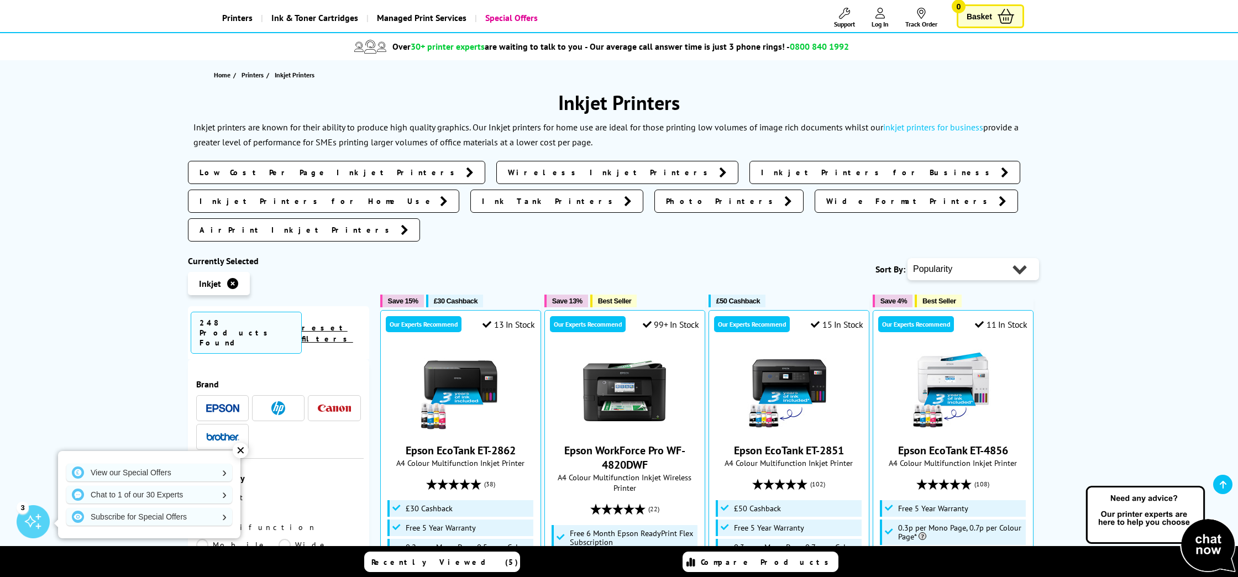
click at [240, 449] on div "✕" at bounding box center [240, 450] width 15 height 15
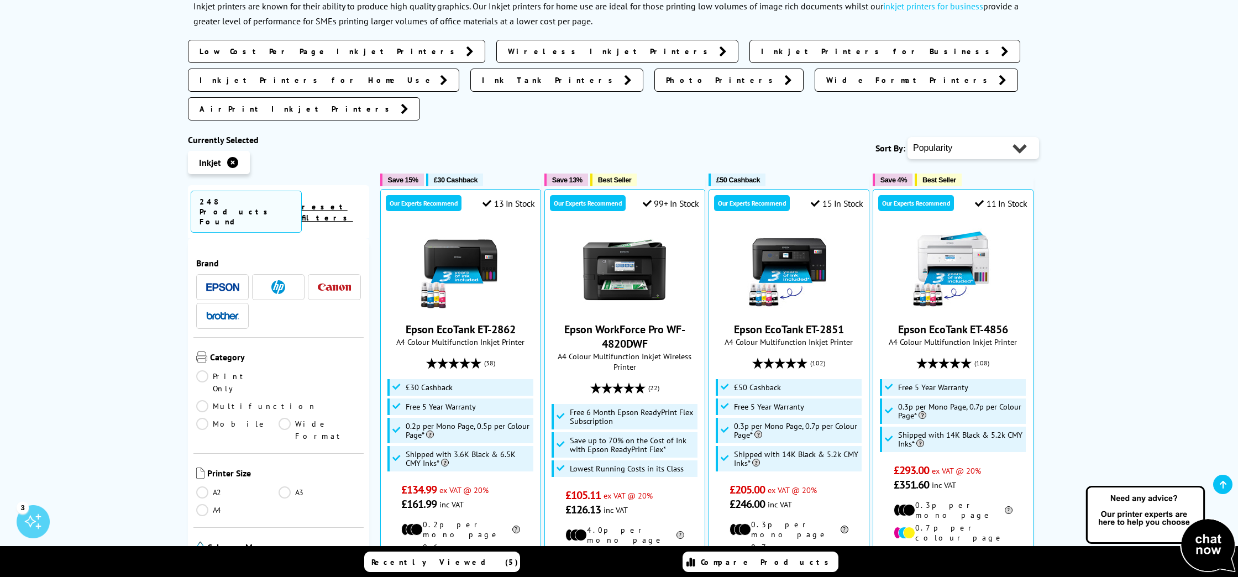
scroll to position [191, 0]
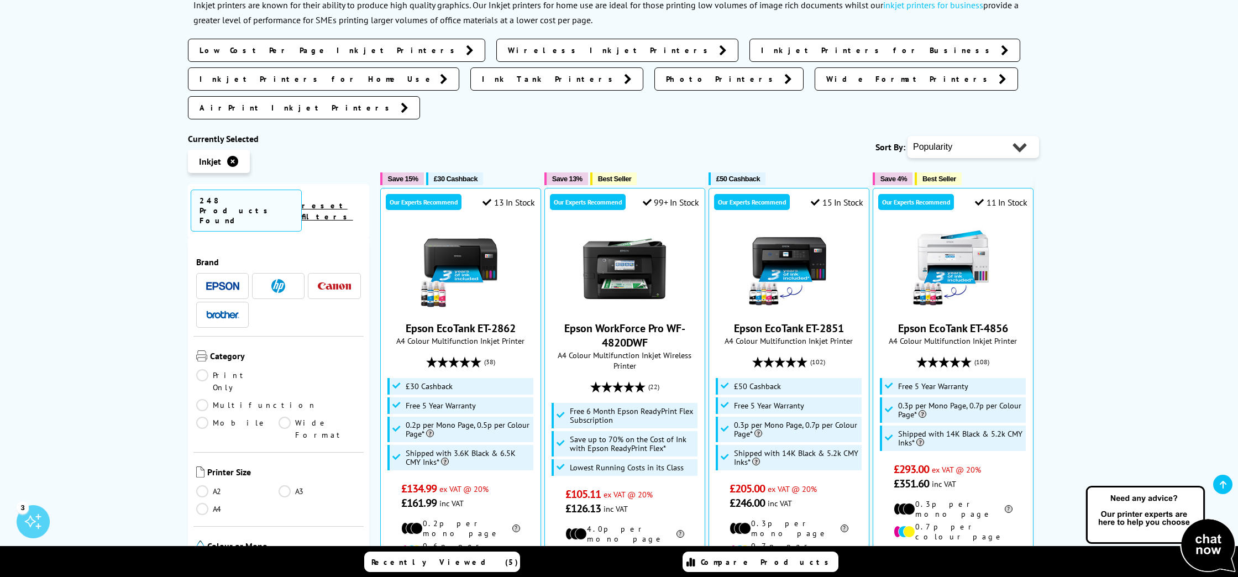
click at [285, 399] on link "Multifunction" at bounding box center [256, 405] width 121 height 12
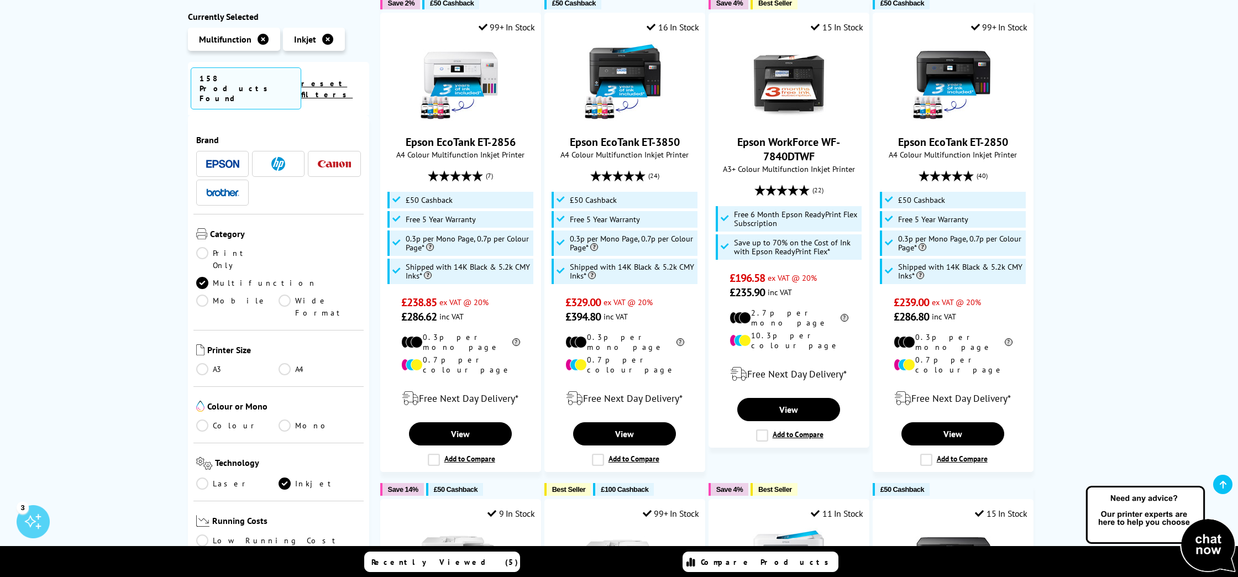
scroll to position [233, 0]
click at [204, 420] on link "Colour" at bounding box center [237, 426] width 82 height 12
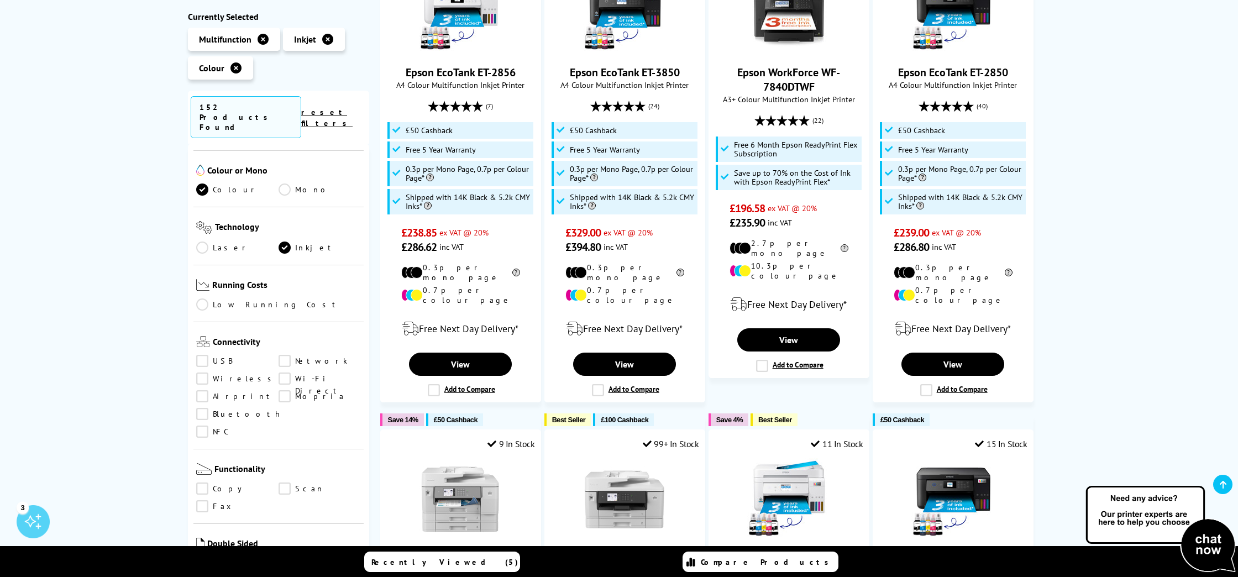
scroll to position [270, 0]
click at [200, 478] on link "Copy" at bounding box center [237, 484] width 82 height 12
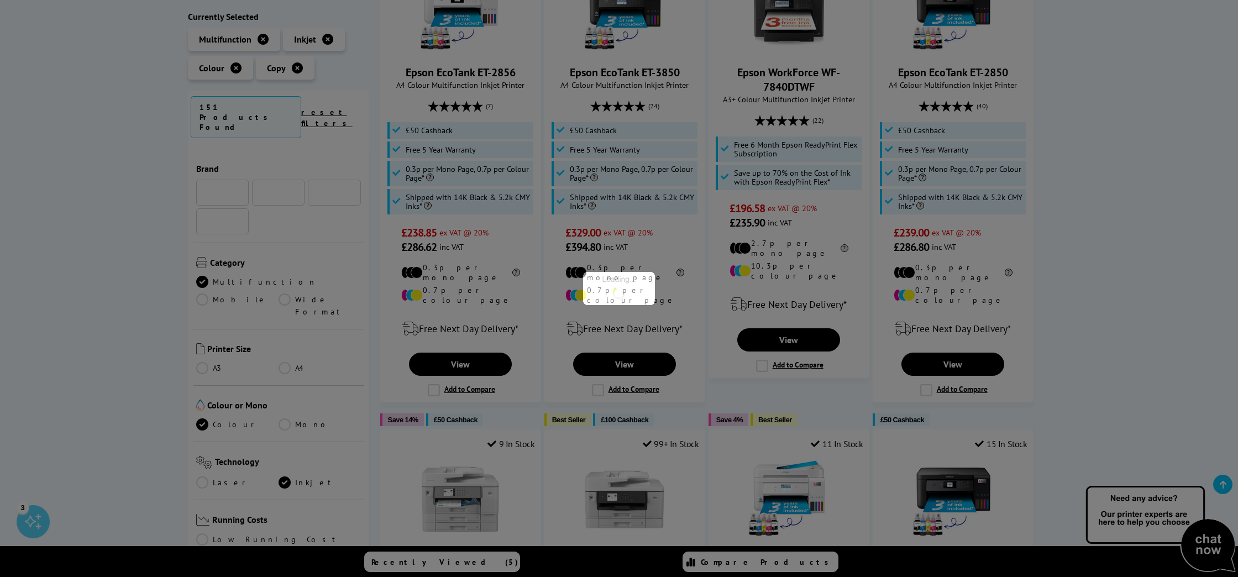
scroll to position [270, 0]
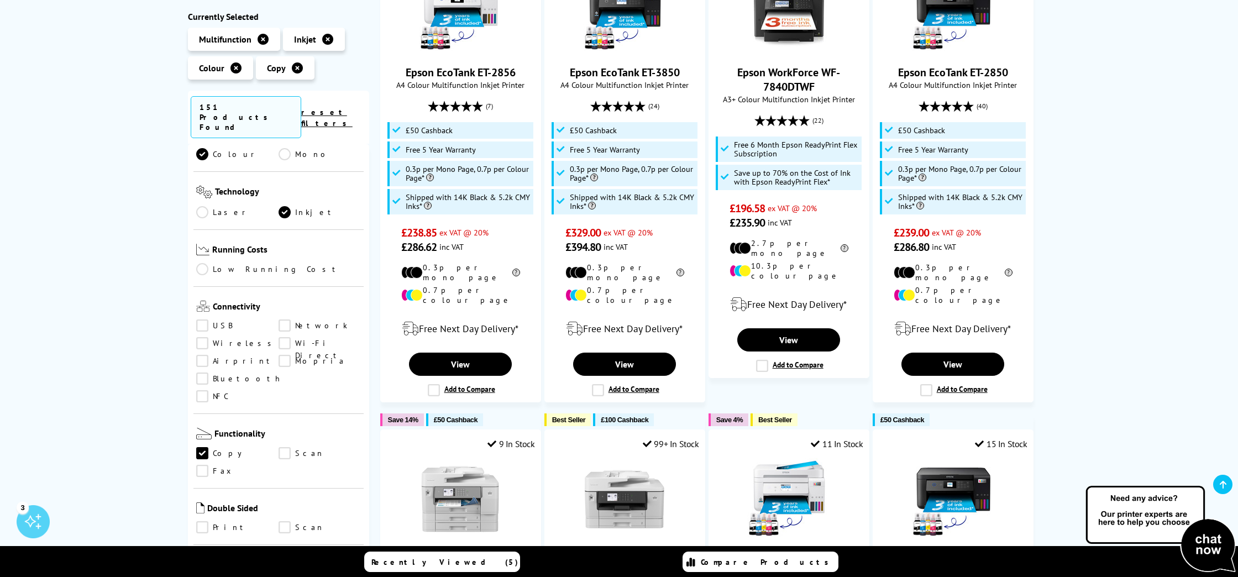
click at [282, 448] on link "Scan" at bounding box center [320, 454] width 82 height 12
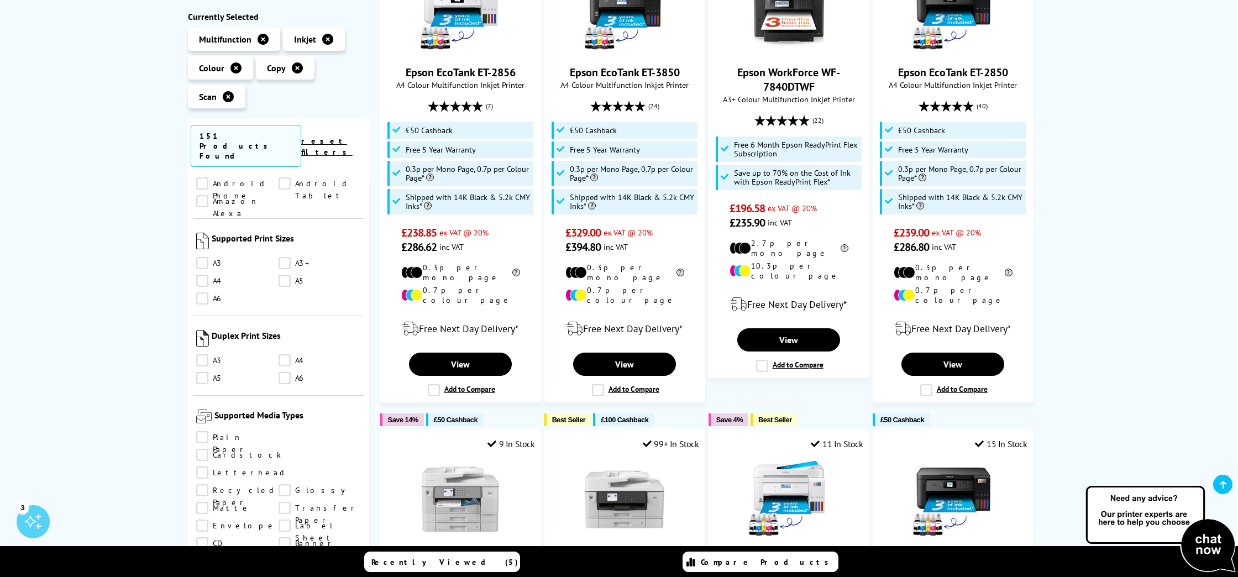
scroll to position [892, 0]
click at [279, 501] on link "Transfer Paper" at bounding box center [320, 507] width 82 height 12
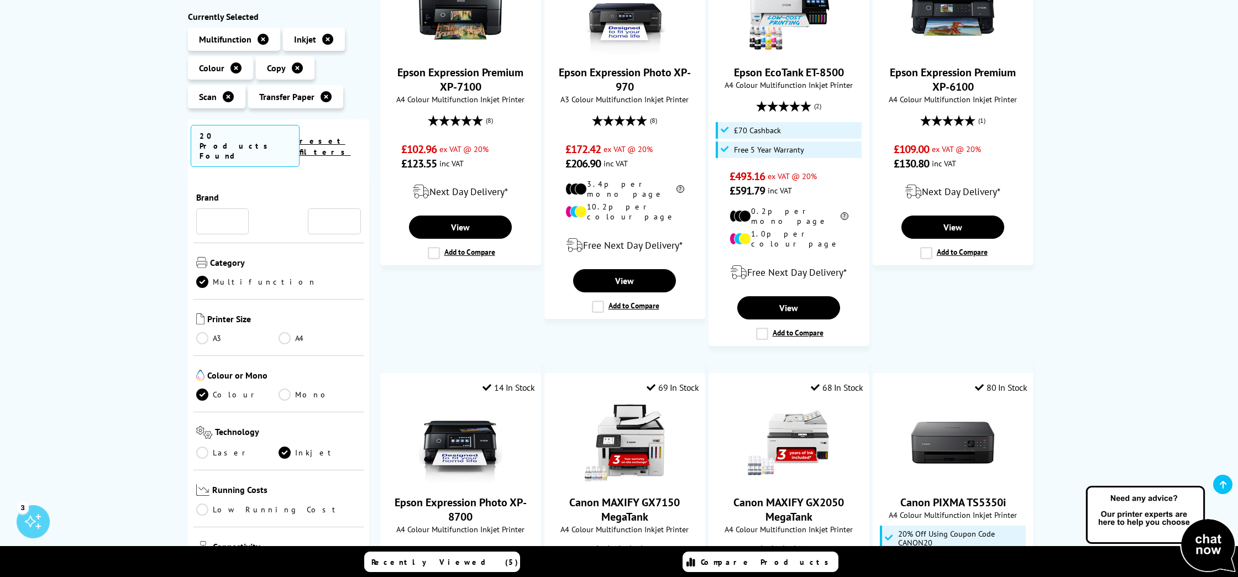
scroll to position [892, 0]
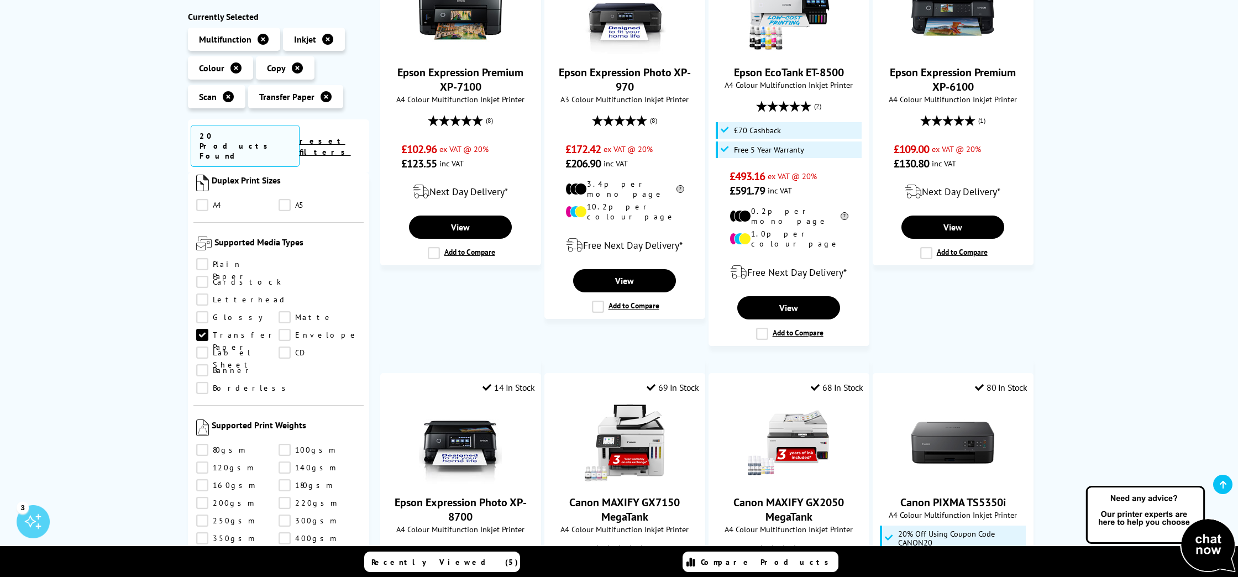
click at [281, 276] on link "Cardstock" at bounding box center [238, 282] width 85 height 12
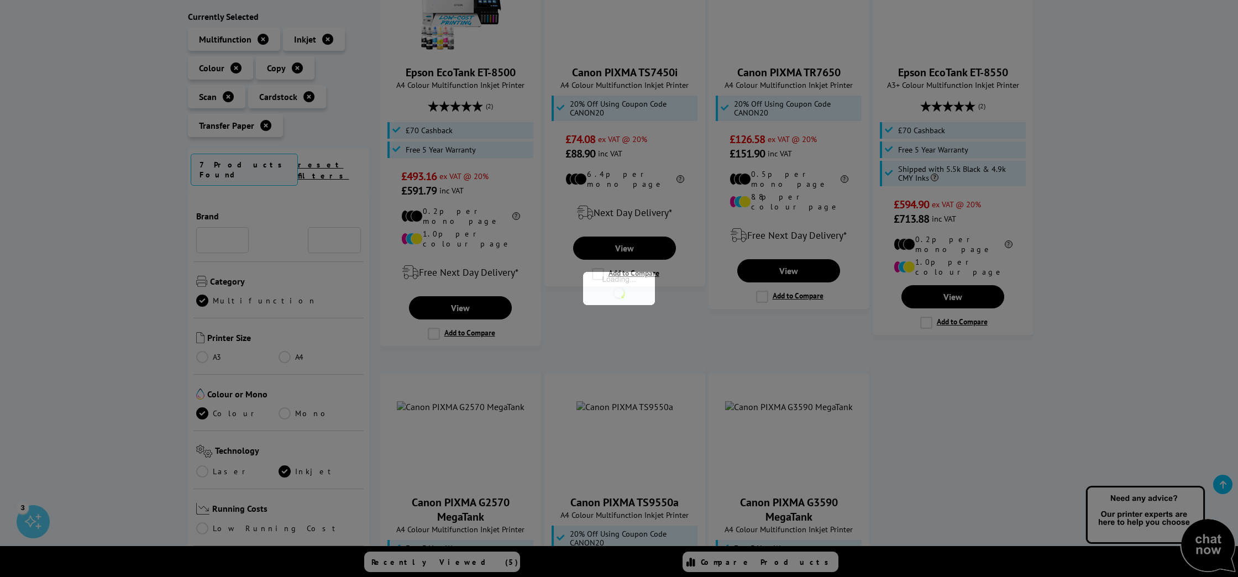
scroll to position [892, 0]
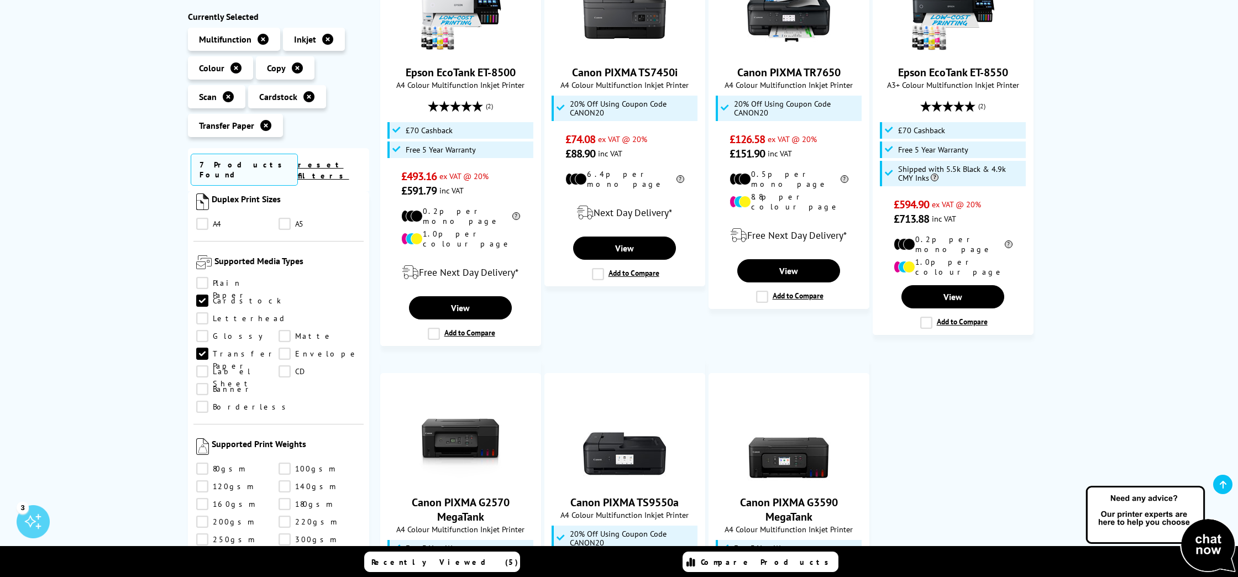
click at [279, 365] on link "Label Sheet" at bounding box center [237, 371] width 82 height 12
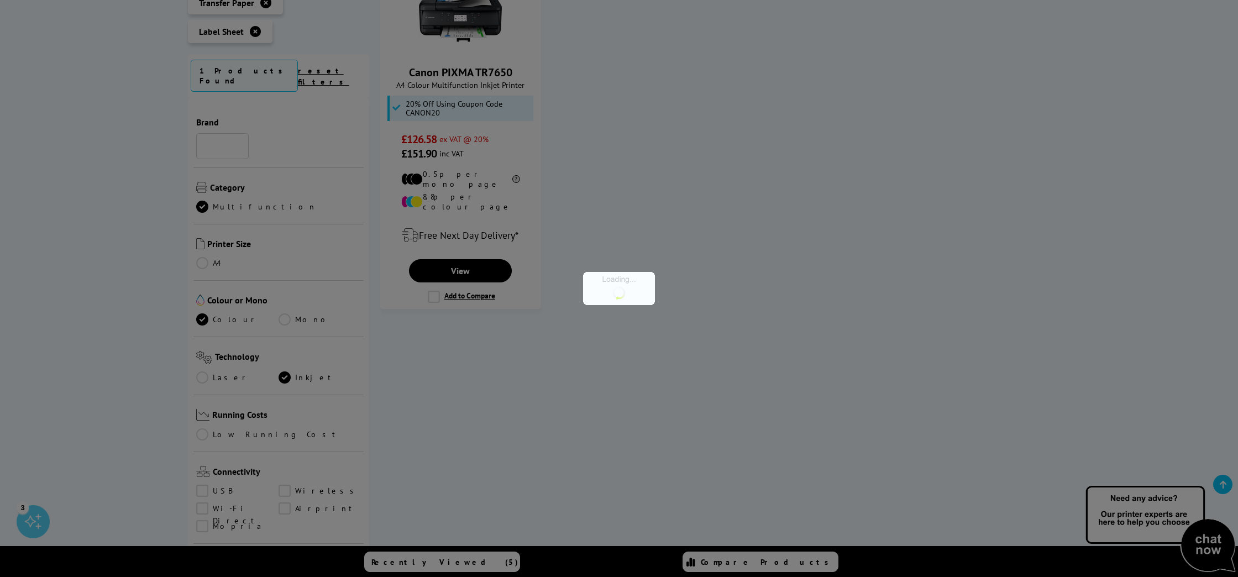
scroll to position [892, 0]
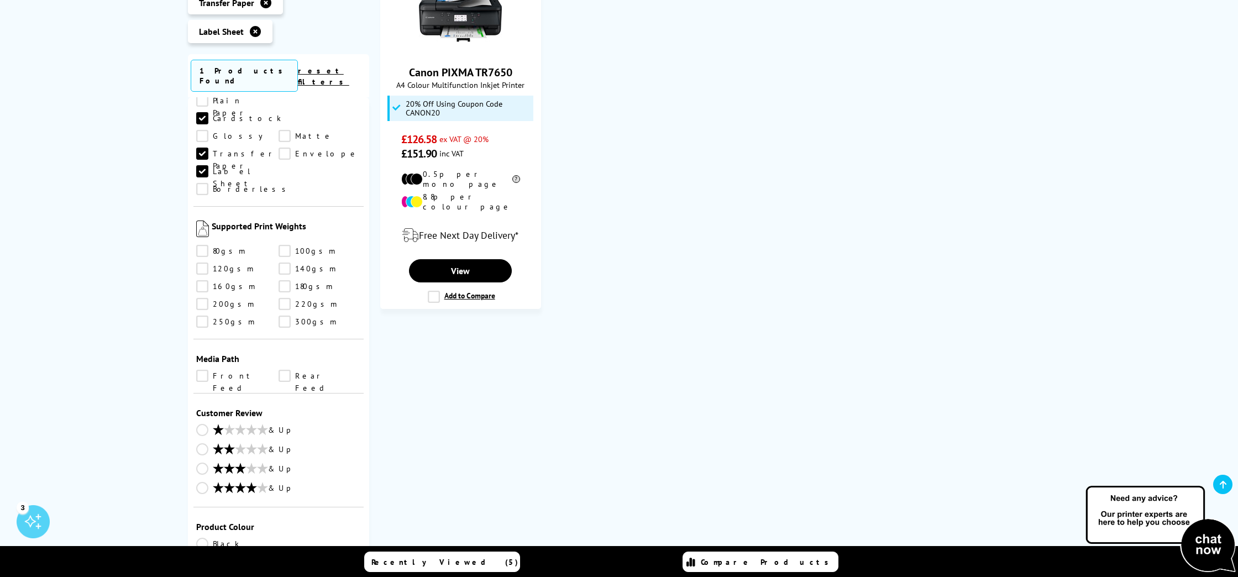
click at [286, 316] on link "300gsm" at bounding box center [320, 322] width 82 height 12
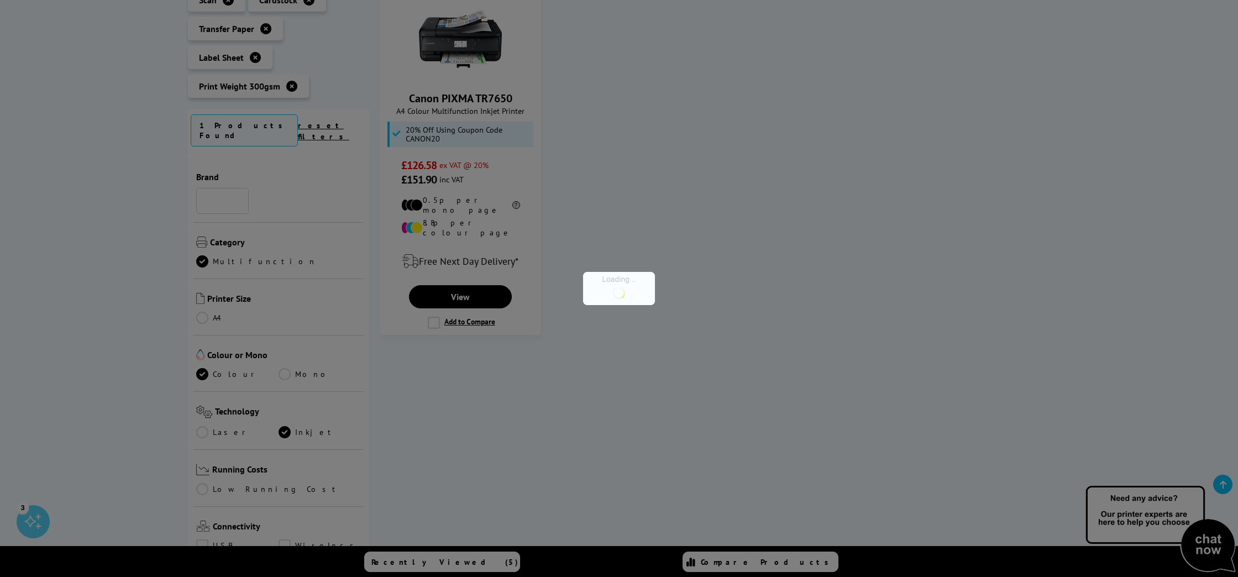
scroll to position [892, 0]
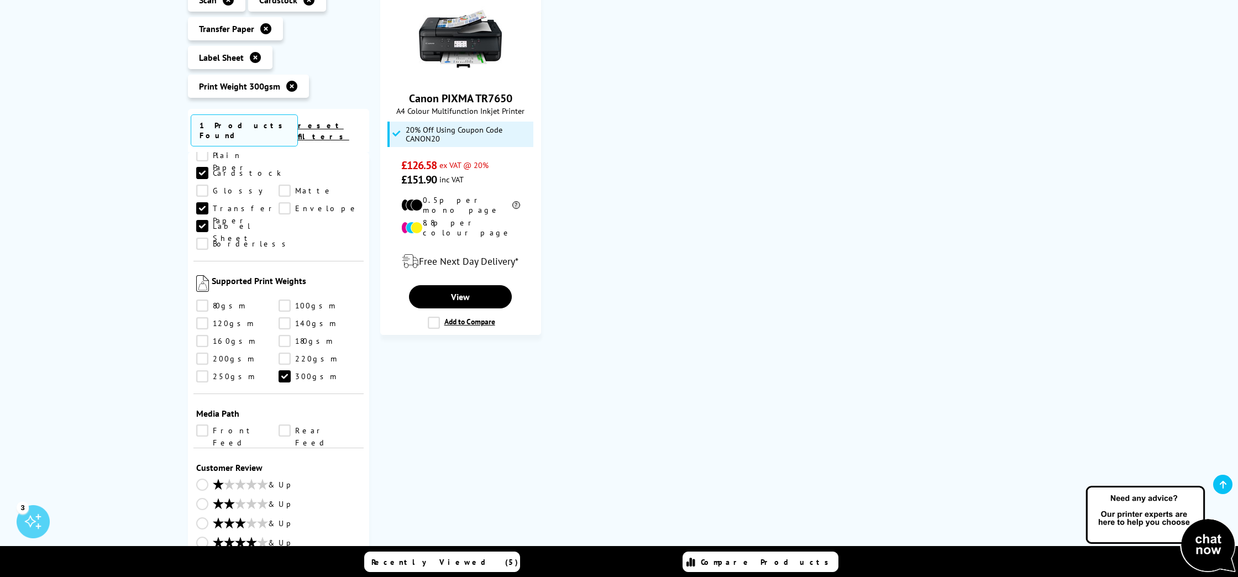
click at [203, 425] on link "Front Feed" at bounding box center [237, 431] width 82 height 12
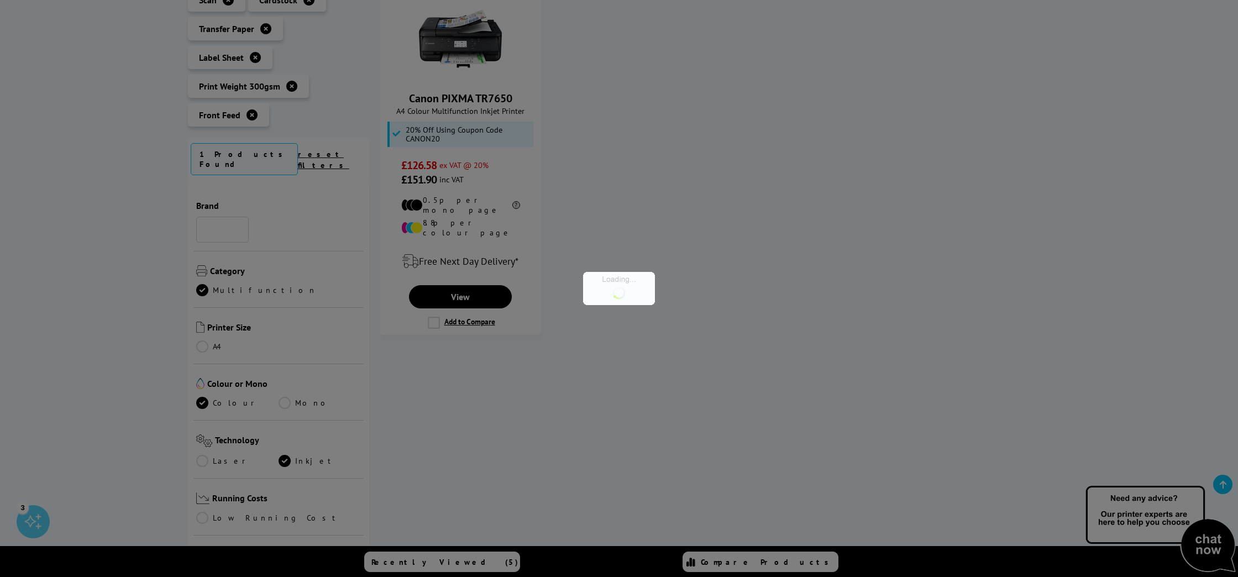
scroll to position [892, 0]
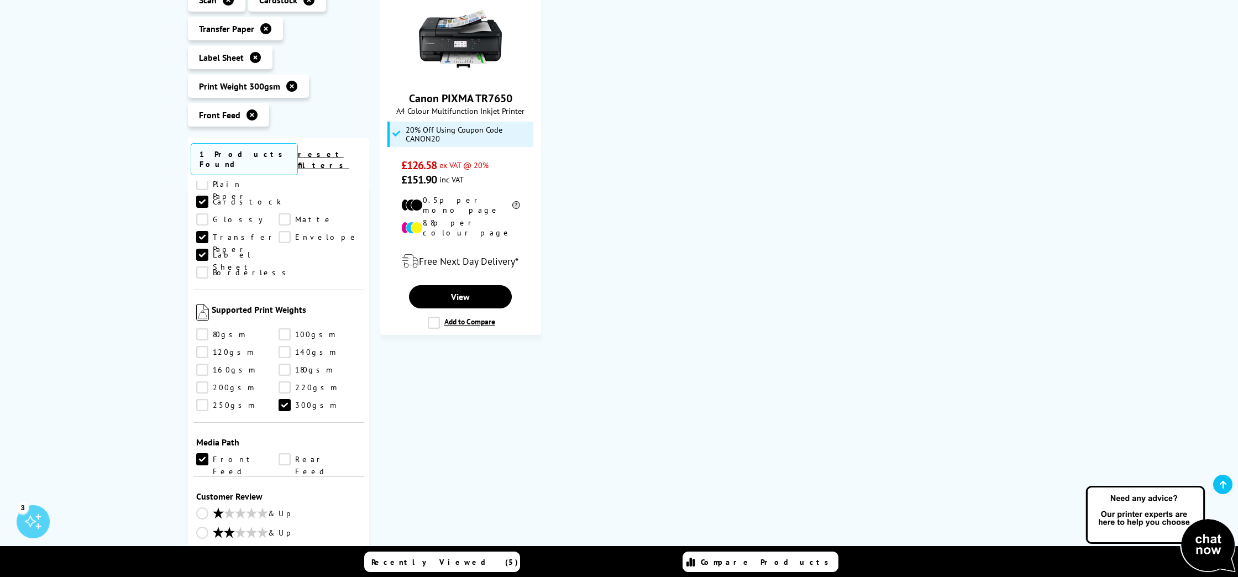
click at [203, 453] on link "Front Feed" at bounding box center [237, 459] width 82 height 12
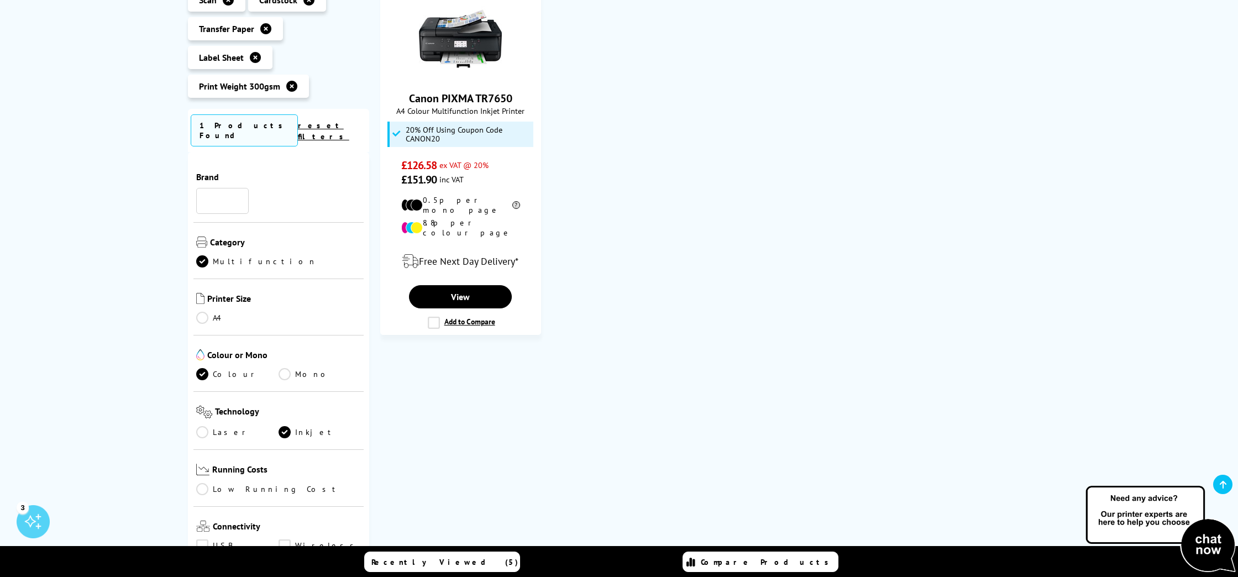
scroll to position [892, 0]
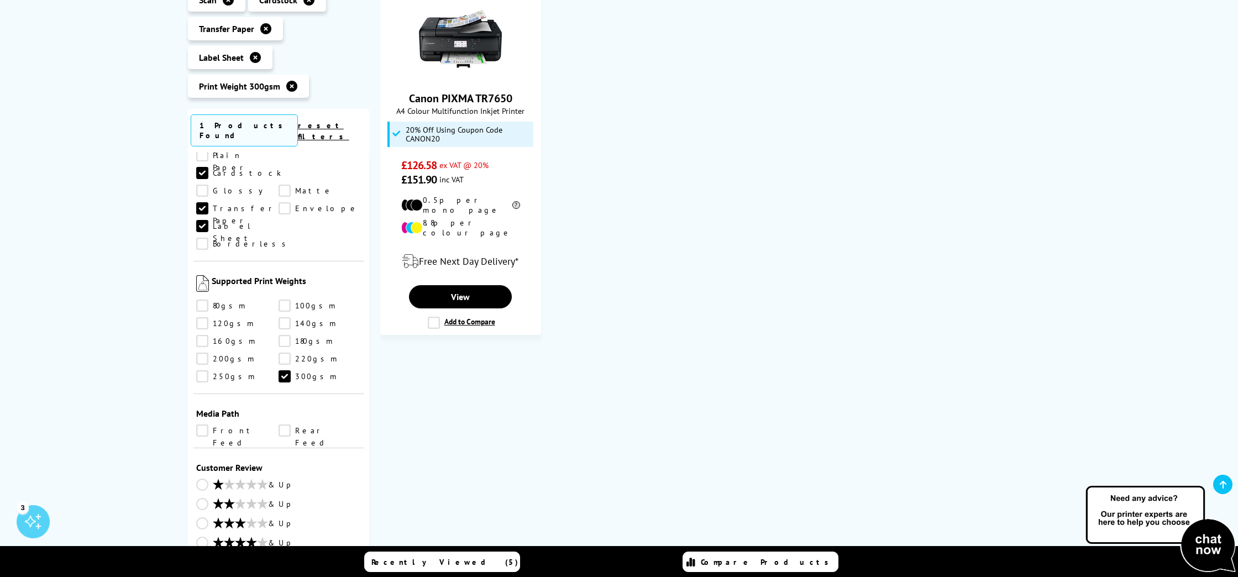
click at [282, 425] on link "Rear Feed" at bounding box center [320, 431] width 82 height 12
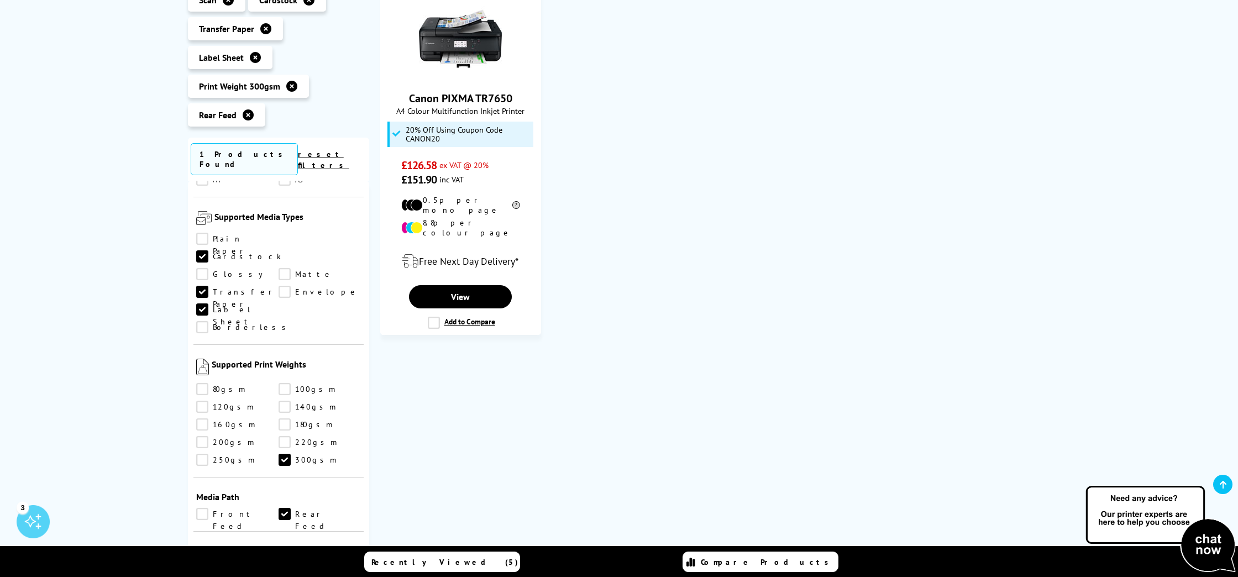
scroll to position [821, 0]
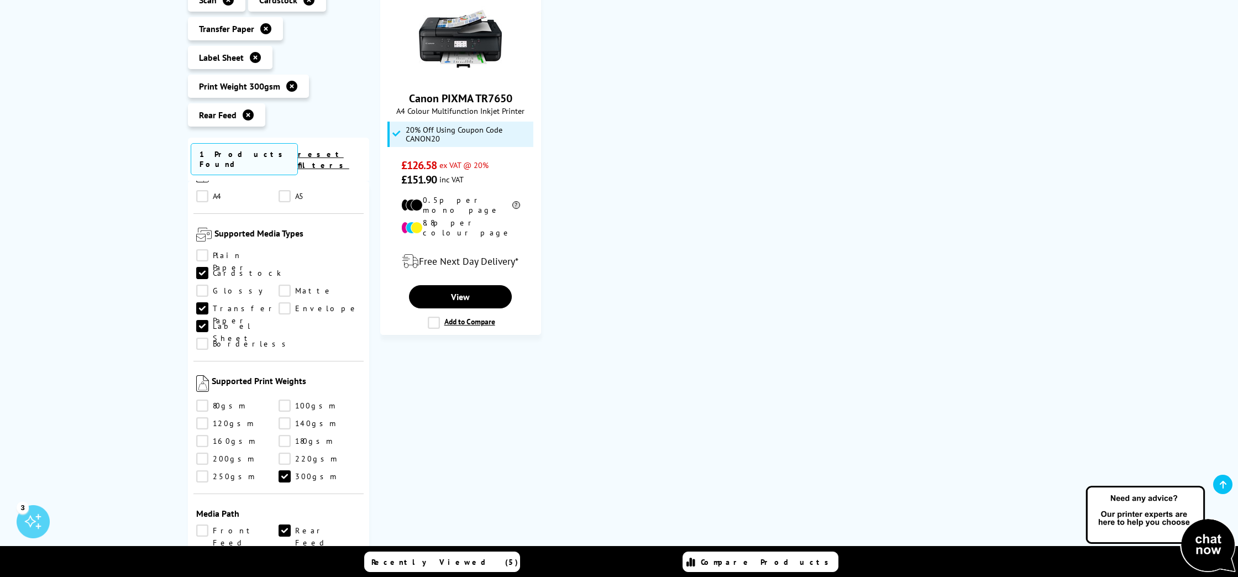
click at [251, 117] on icon at bounding box center [248, 114] width 11 height 11
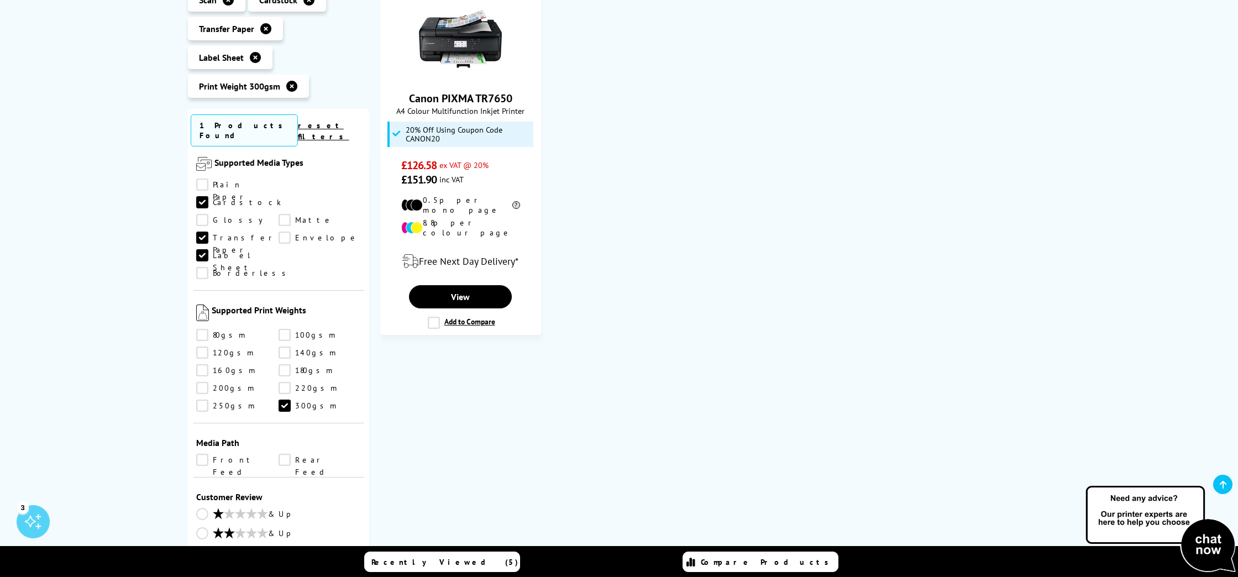
scroll to position [864, 0]
click at [448, 101] on link "Canon PIXMA TR7650" at bounding box center [460, 98] width 103 height 14
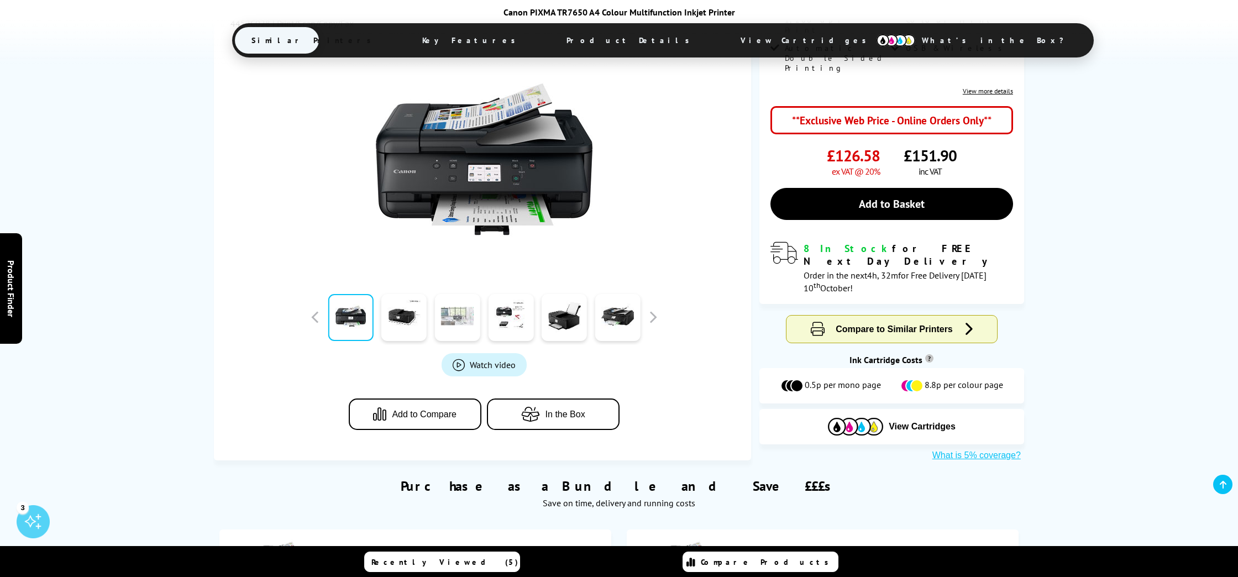
scroll to position [260, 0]
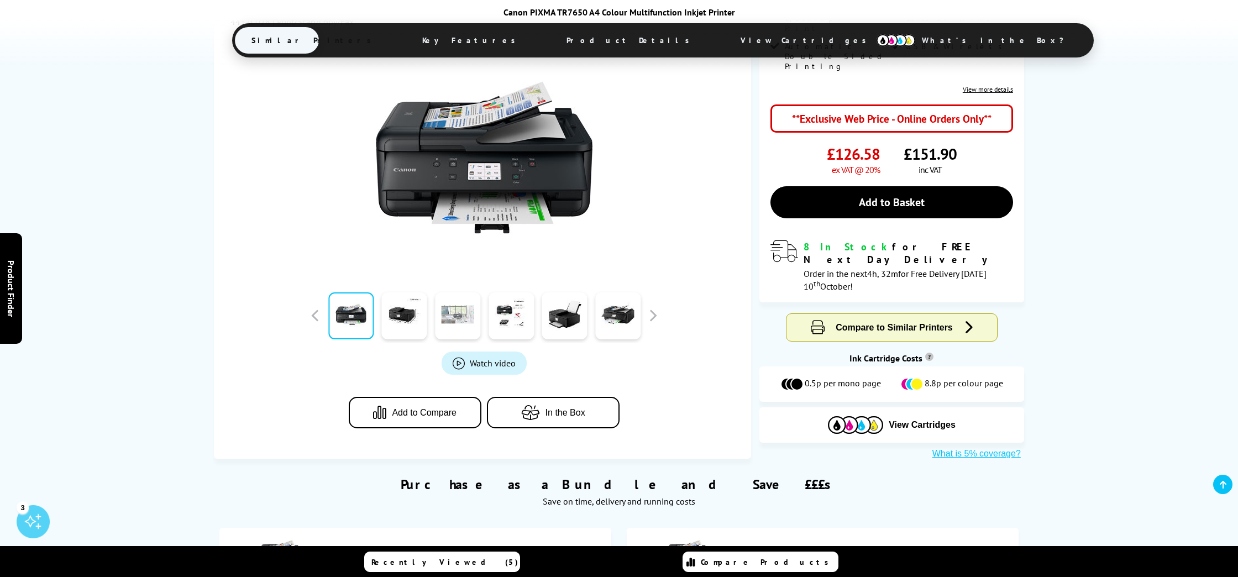
click at [451, 292] on link at bounding box center [457, 315] width 45 height 47
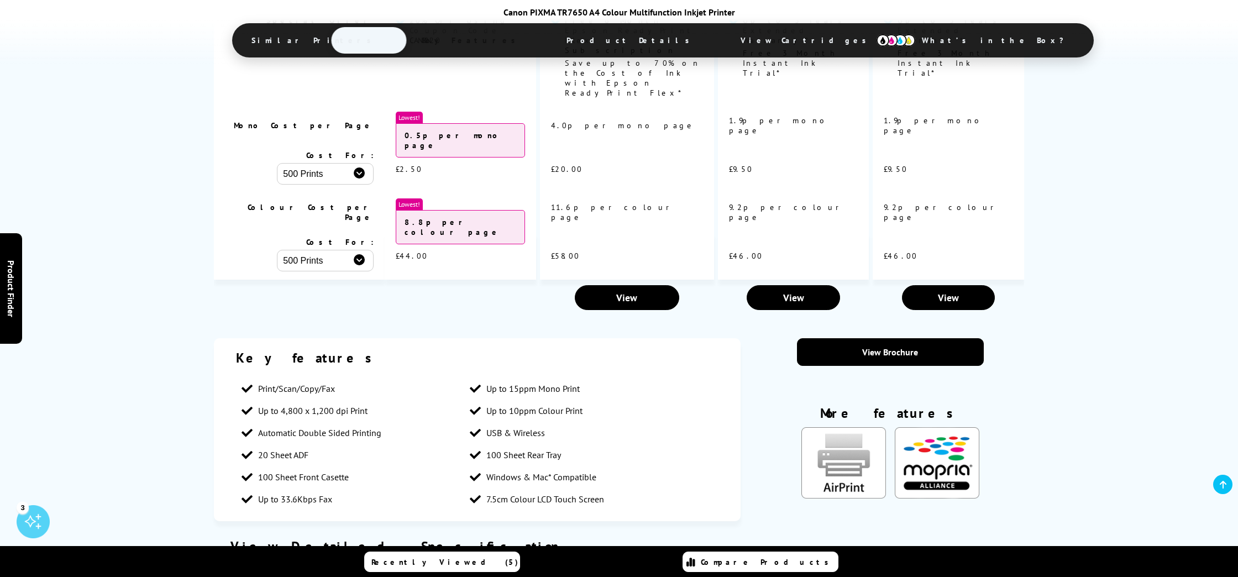
scroll to position [1222, 0]
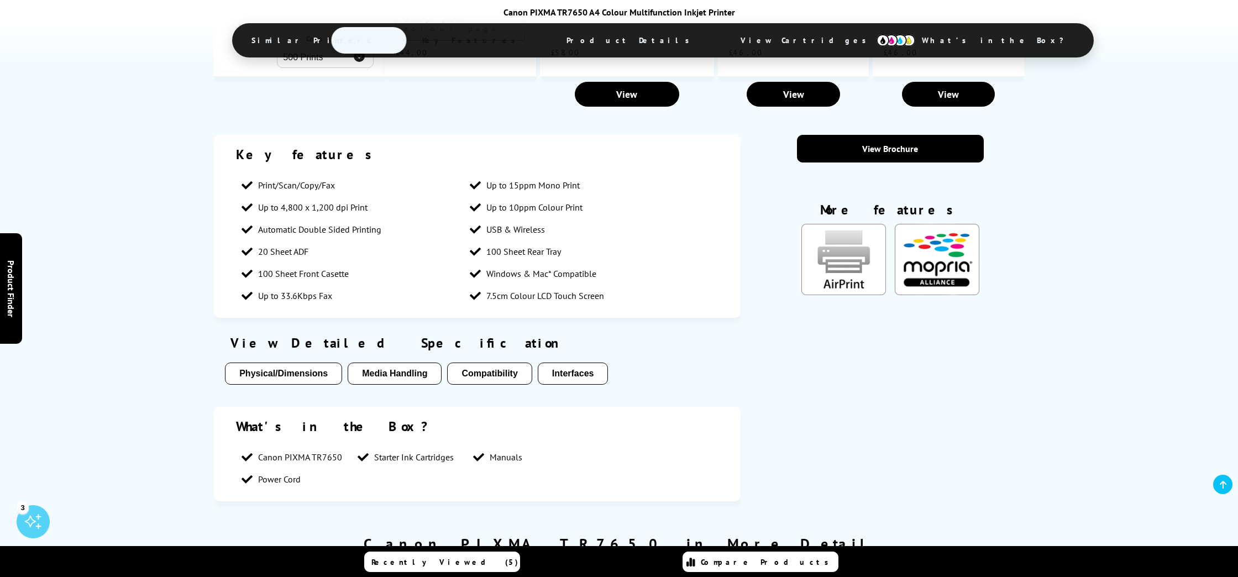
click at [384, 363] on button "Media Handling" at bounding box center [395, 374] width 94 height 22
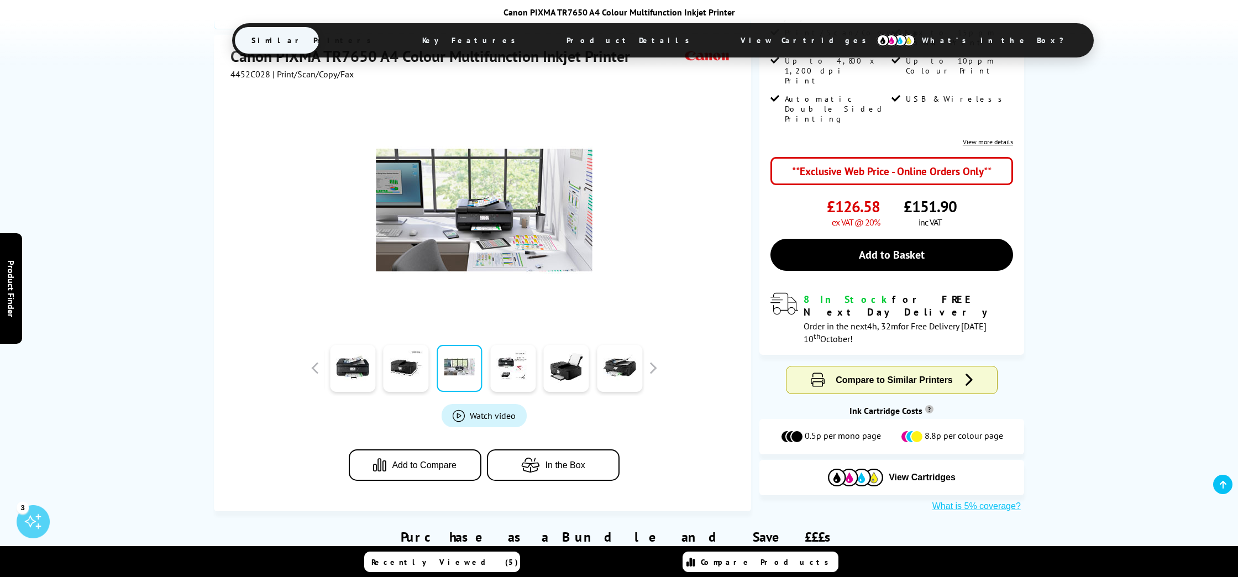
scroll to position [208, 0]
click at [494, 410] on span "Watch video" at bounding box center [493, 415] width 46 height 11
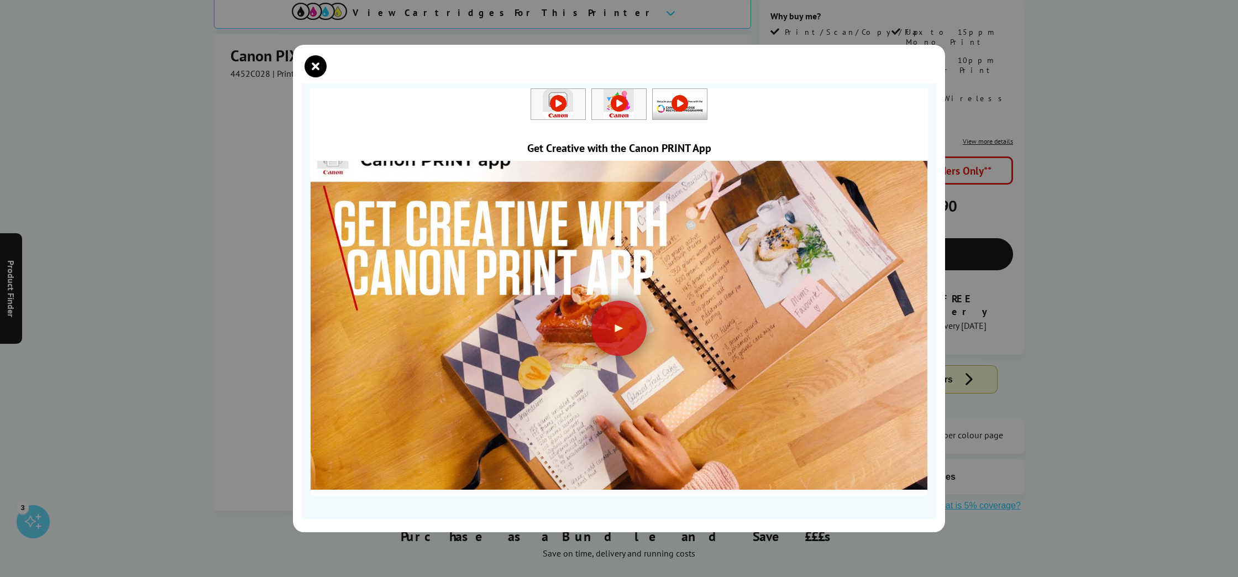
click at [562, 372] on img at bounding box center [619, 316] width 617 height 347
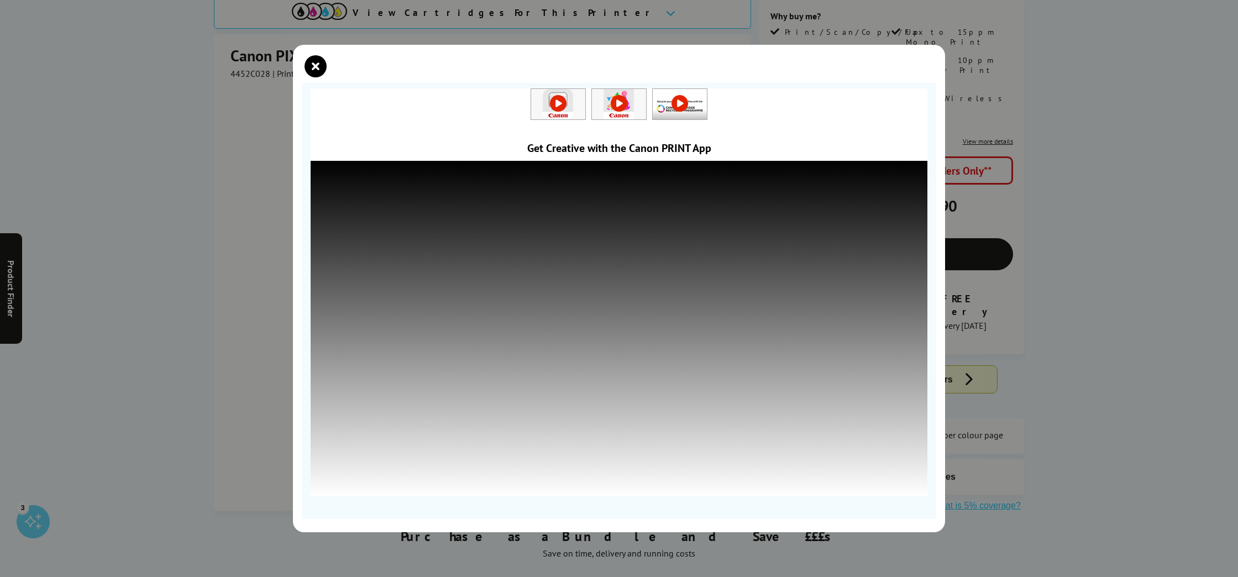
click at [620, 98] on link at bounding box center [619, 103] width 54 height 11
click at [678, 106] on link at bounding box center [680, 103] width 54 height 11
click at [559, 103] on link at bounding box center [558, 103] width 54 height 11
click at [323, 70] on icon "close modal" at bounding box center [316, 66] width 22 height 22
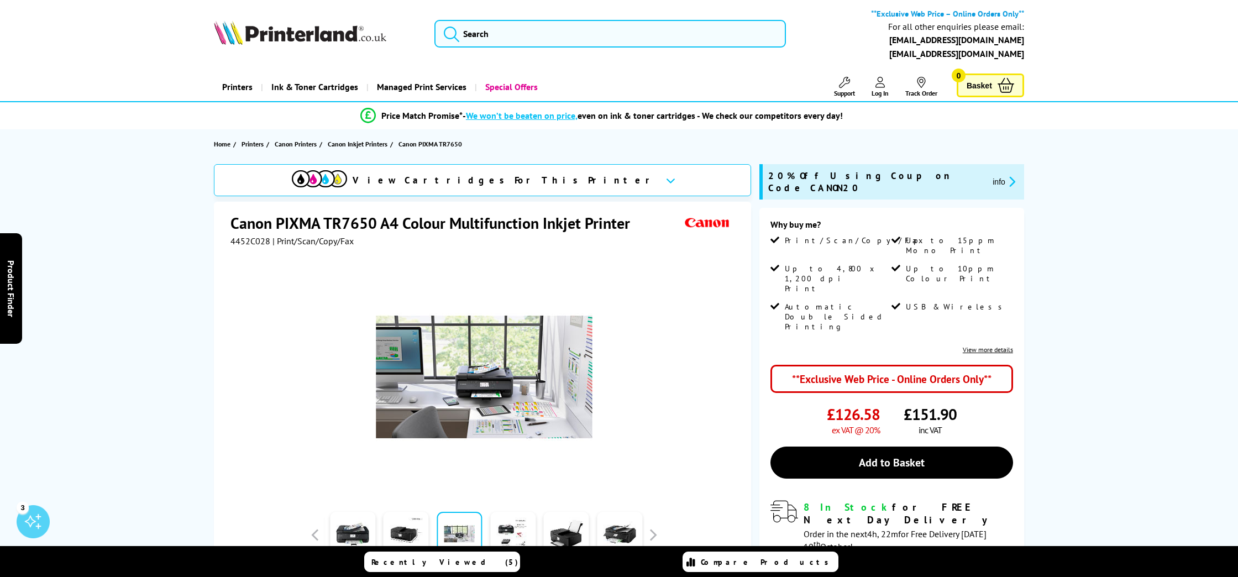
scroll to position [0, 0]
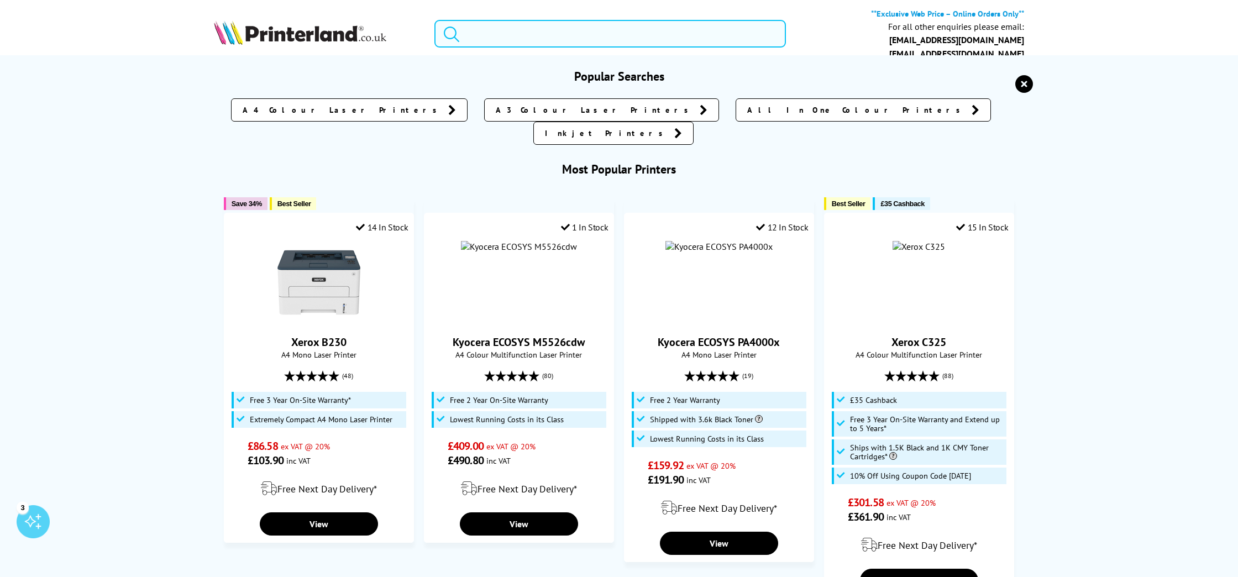
click at [470, 31] on input "search" at bounding box center [611, 34] width 352 height 28
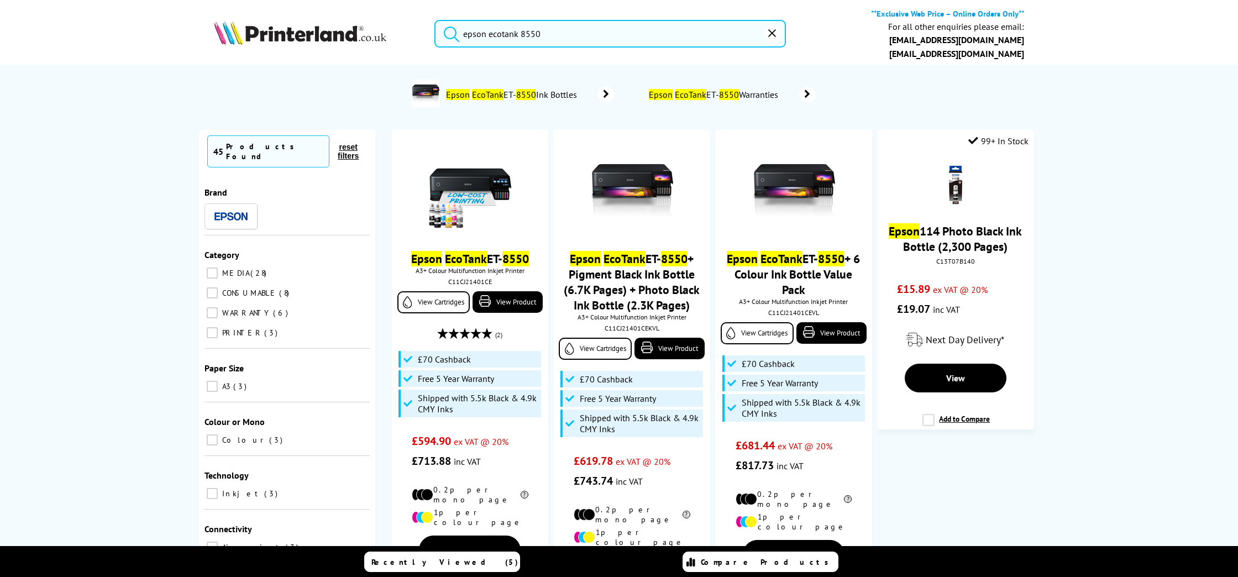
click at [592, 32] on input "epson ecotank 8550" at bounding box center [611, 34] width 352 height 28
click at [448, 32] on button "submit" at bounding box center [449, 32] width 28 height 24
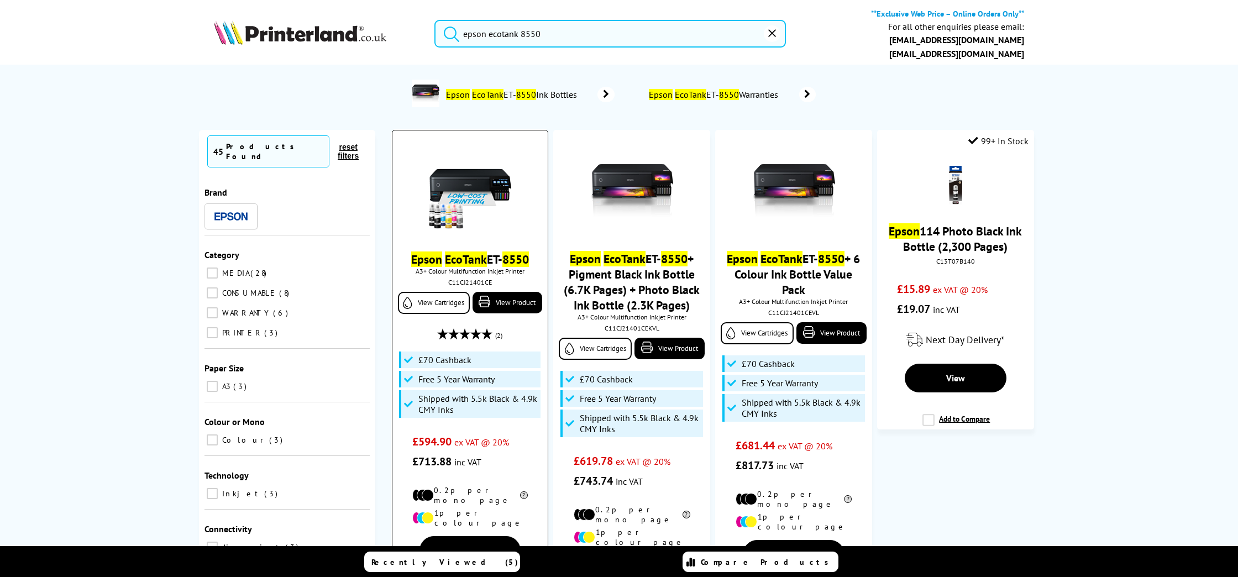
scroll to position [7, 0]
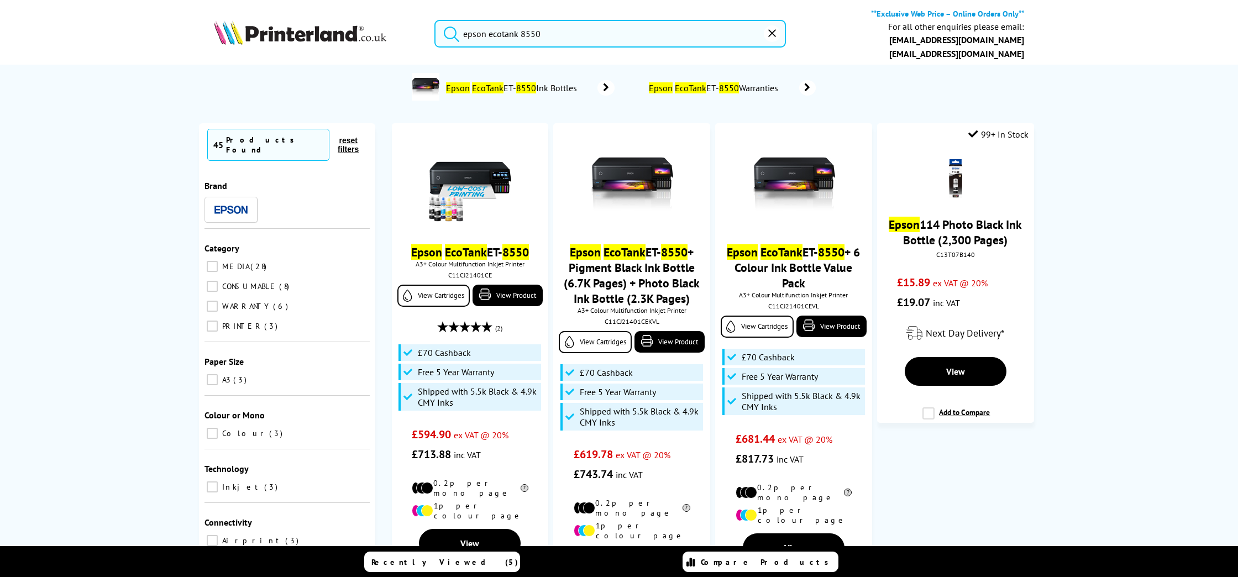
drag, startPoint x: 544, startPoint y: 35, endPoint x: 521, endPoint y: 35, distance: 23.2
click at [521, 35] on input "epson ecotank 8550" at bounding box center [611, 34] width 352 height 28
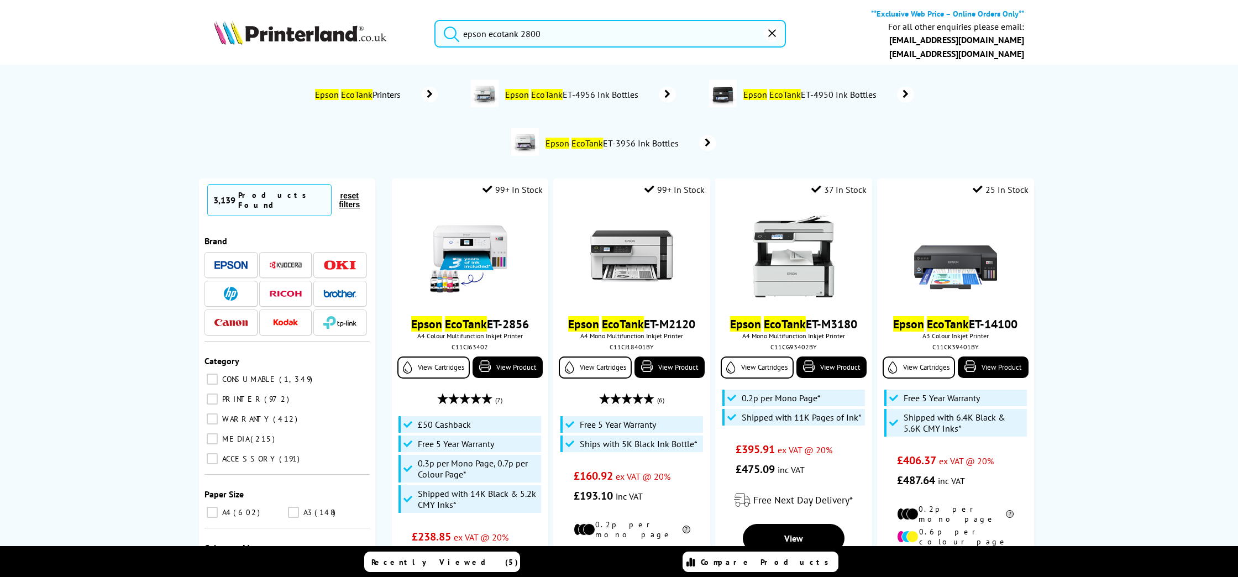
type input "epson ecotank 2800"
click at [448, 32] on button "submit" at bounding box center [449, 32] width 28 height 24
click at [550, 36] on input "epson ecotank 2800" at bounding box center [611, 34] width 352 height 28
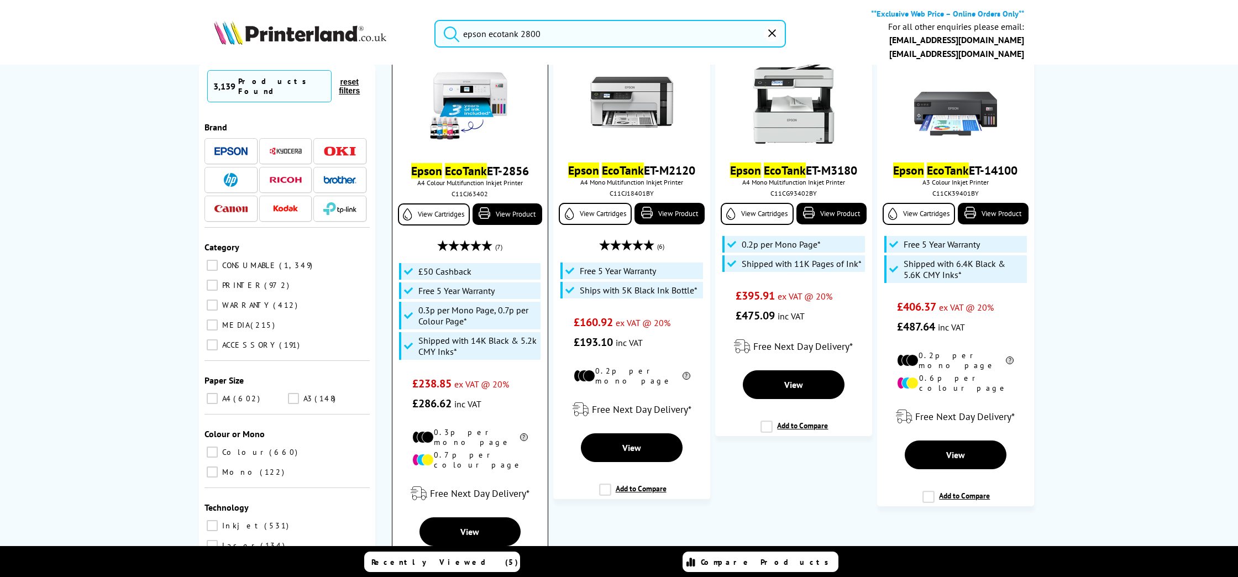
scroll to position [159, 0]
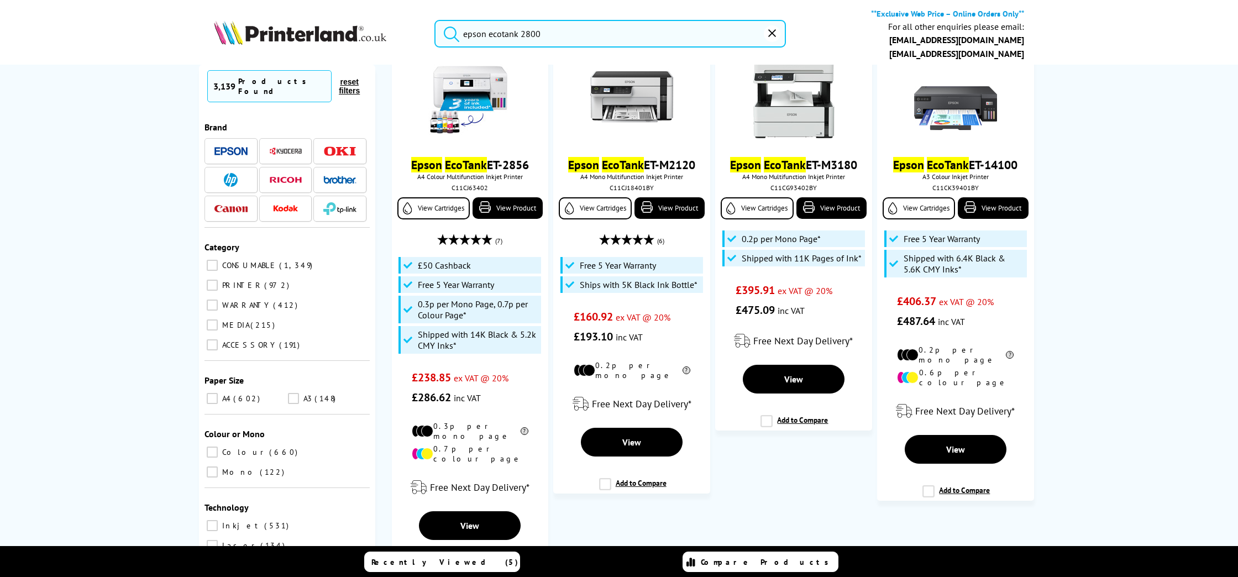
click at [228, 202] on div at bounding box center [230, 209] width 33 height 14
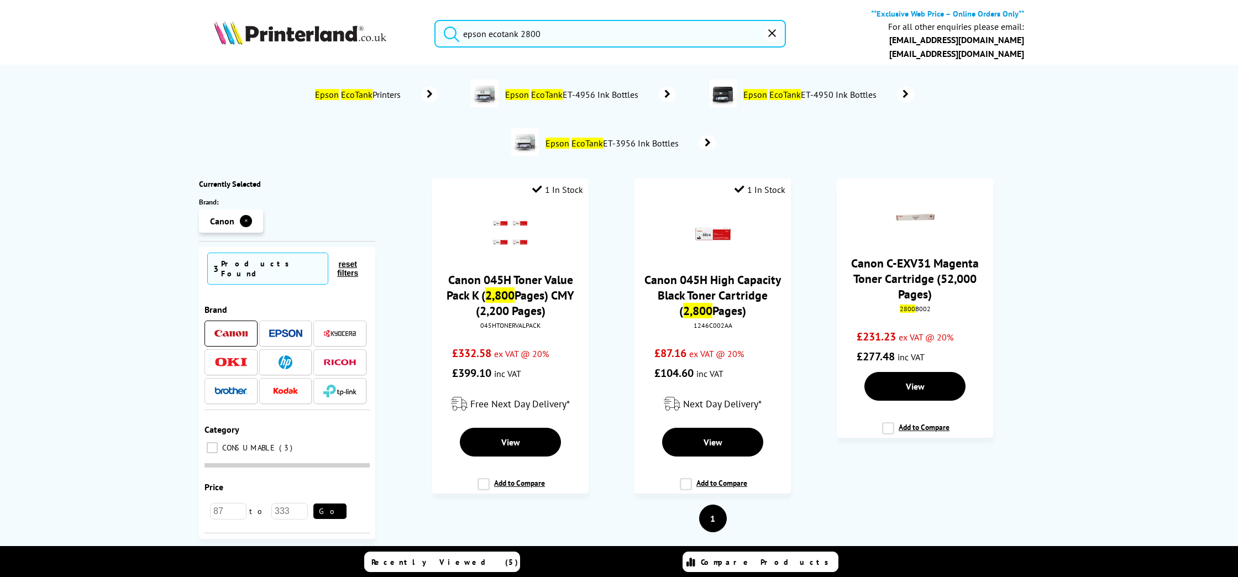
scroll to position [0, 0]
click at [296, 35] on img at bounding box center [300, 32] width 172 height 24
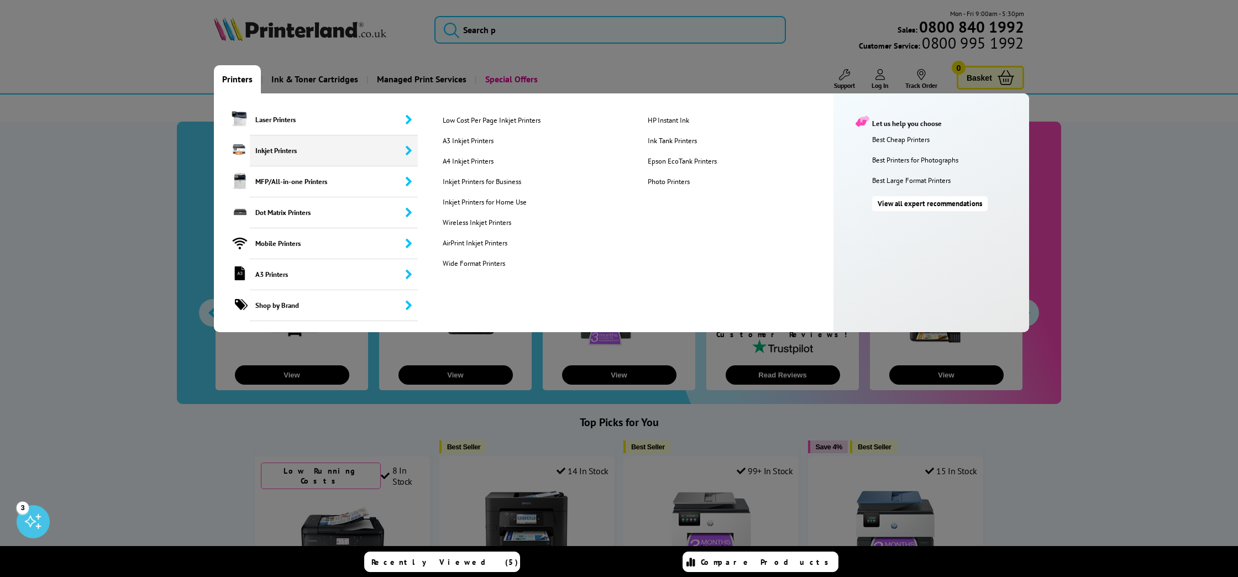
click at [278, 151] on span "Inkjet Printers" at bounding box center [334, 150] width 168 height 31
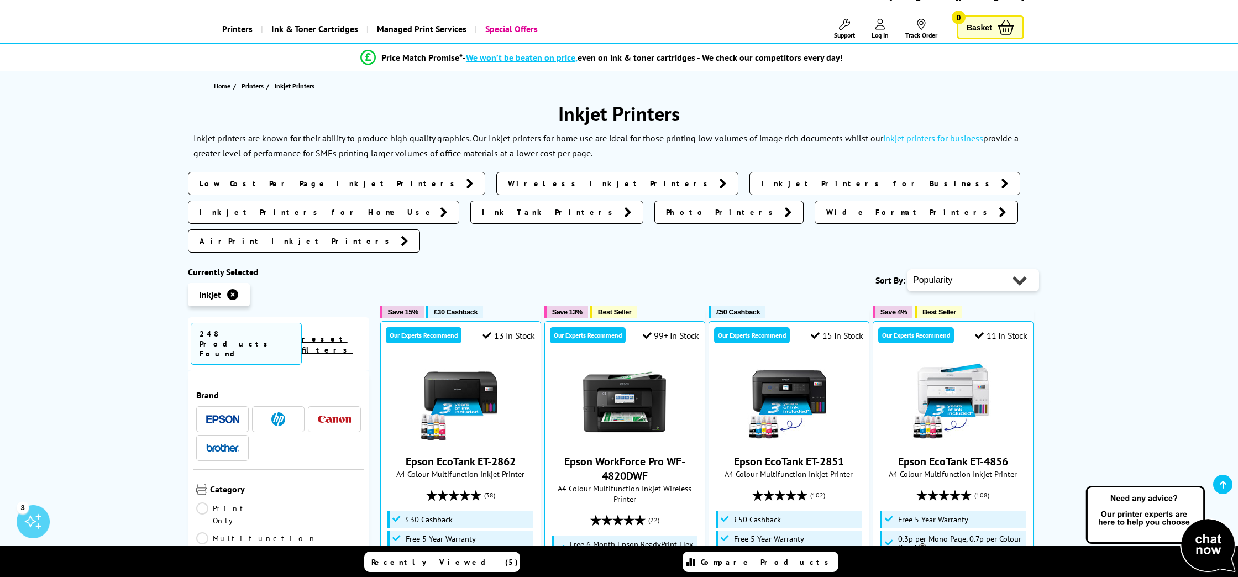
scroll to position [67, 0]
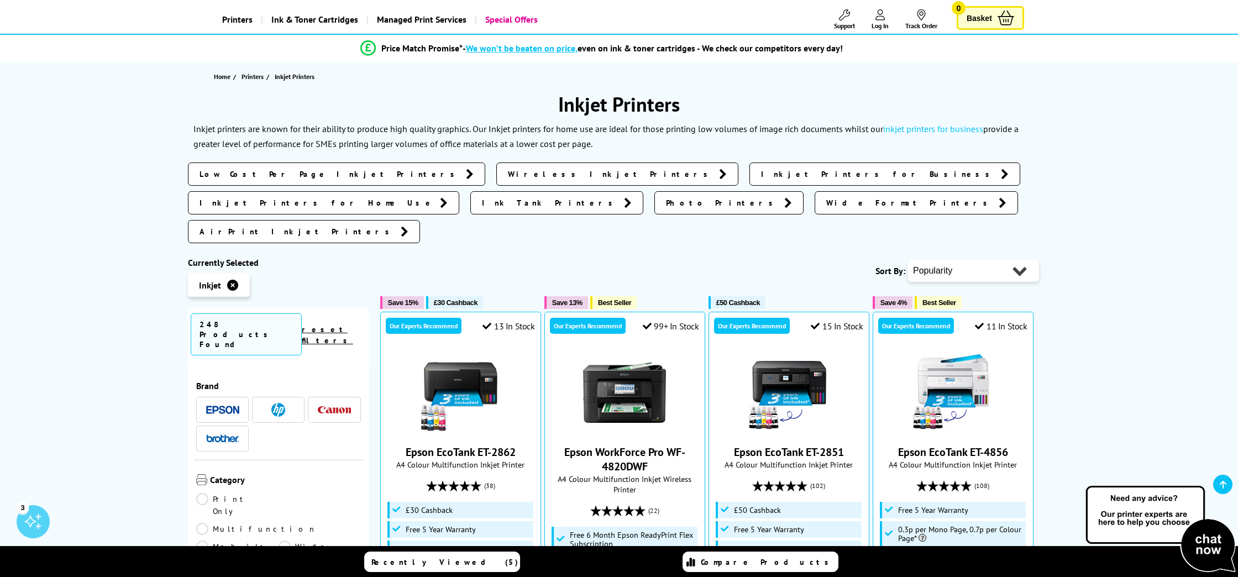
click at [332, 406] on img at bounding box center [334, 409] width 33 height 7
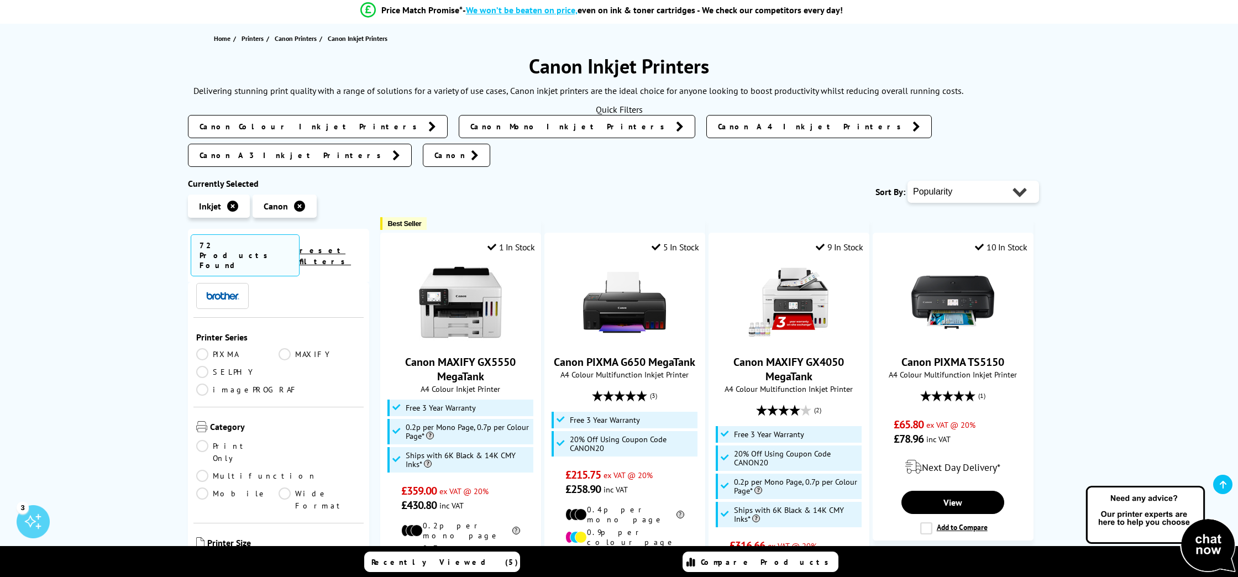
scroll to position [65, 0]
click at [949, 491] on link "View" at bounding box center [953, 502] width 103 height 23
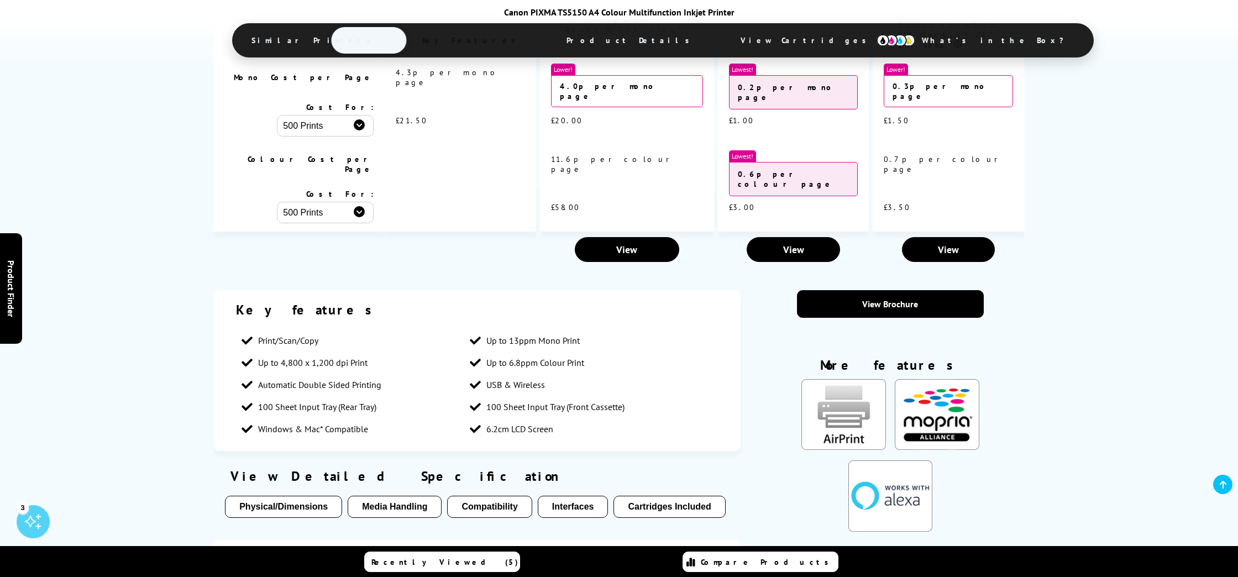
scroll to position [1236, 0]
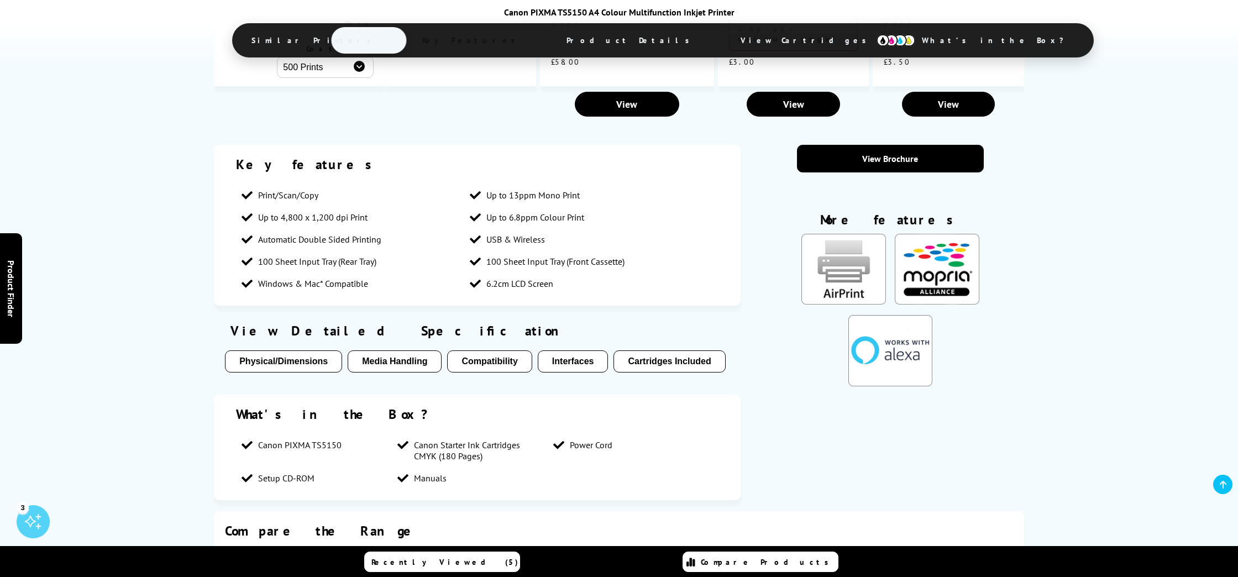
click at [405, 350] on button "Media Handling" at bounding box center [395, 361] width 94 height 22
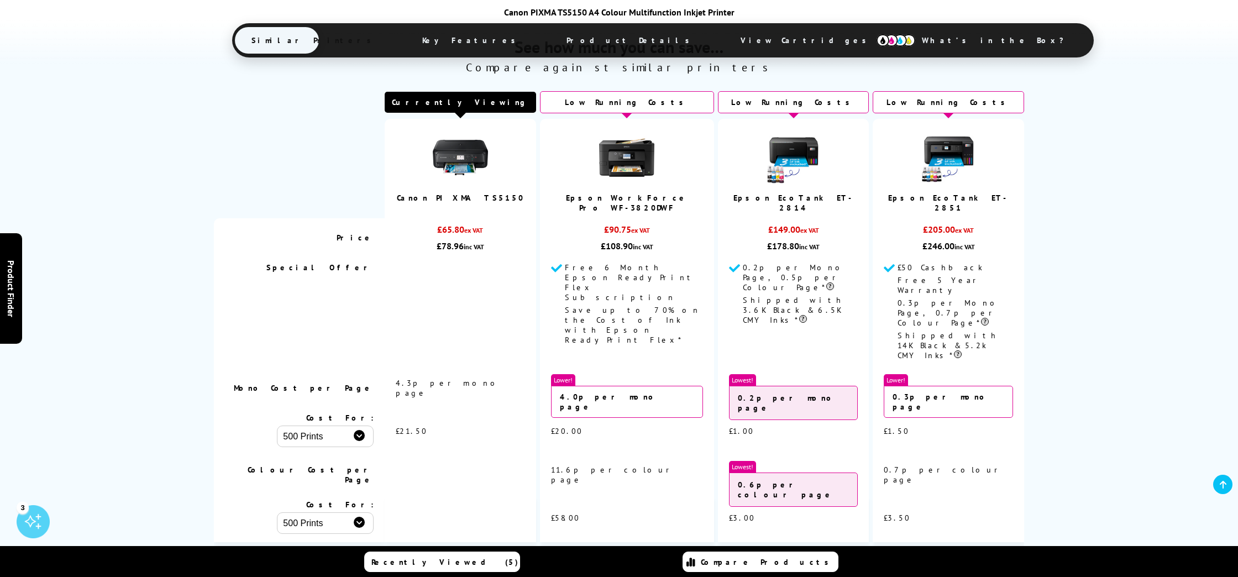
scroll to position [916, 0]
click at [776, 196] on link "Epson EcoTank ET-2814" at bounding box center [794, 202] width 121 height 20
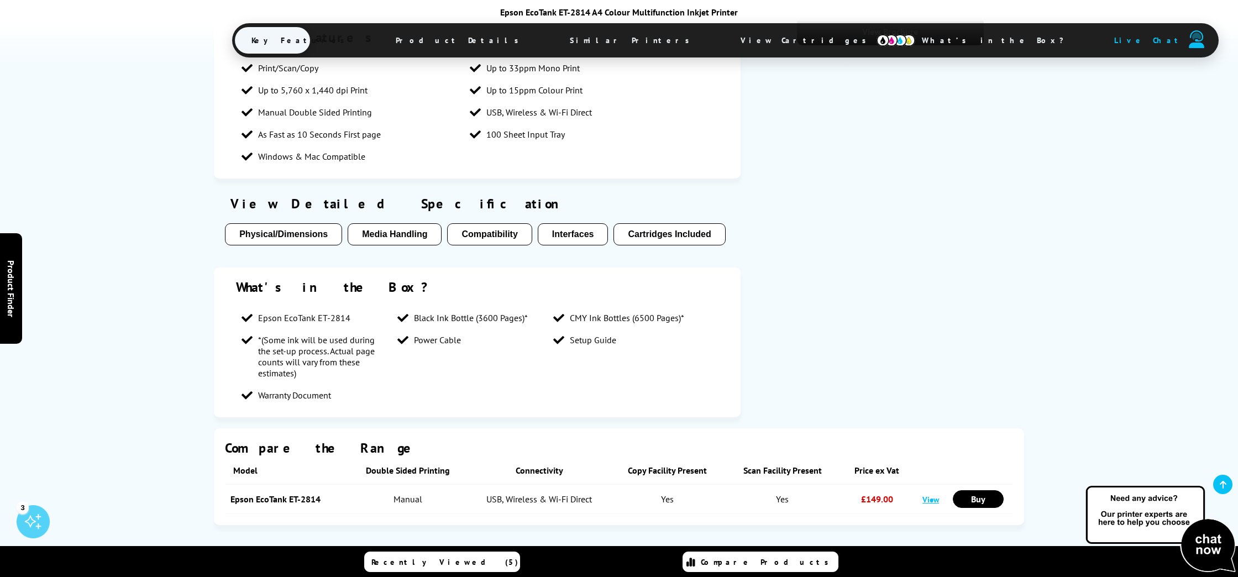
click at [399, 229] on button "Media Handling" at bounding box center [395, 234] width 94 height 22
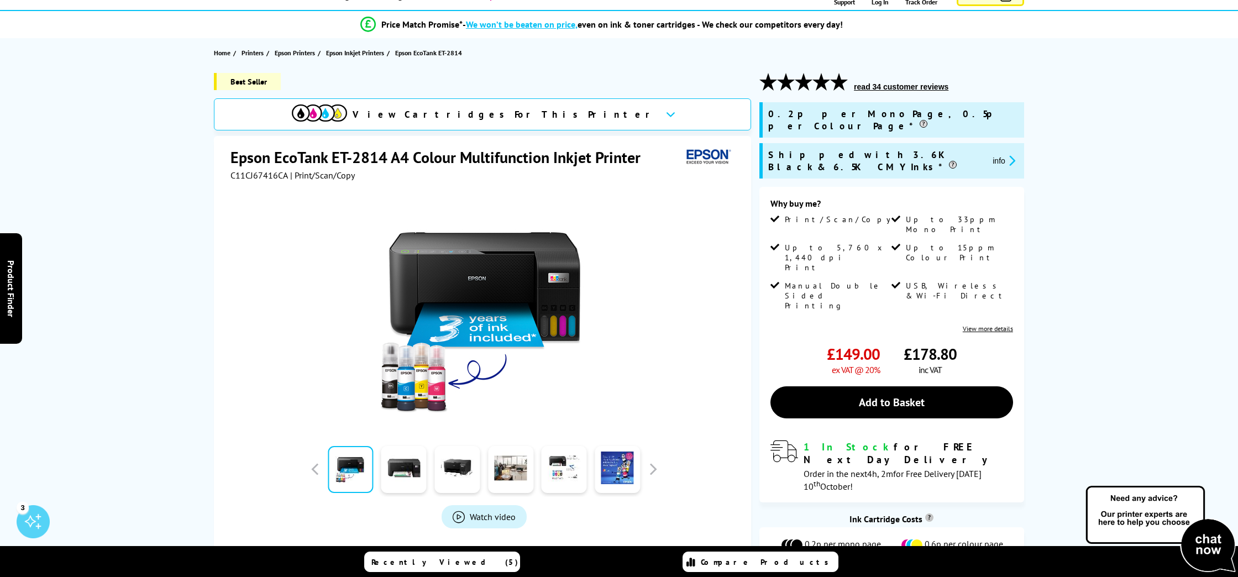
scroll to position [35, 0]
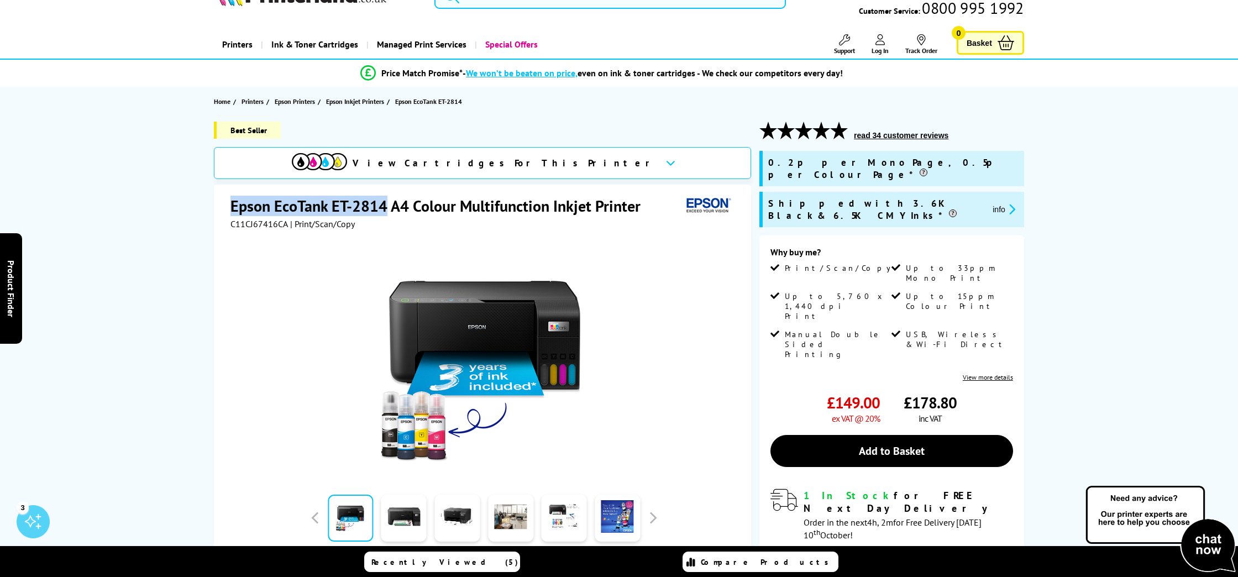
drag, startPoint x: 232, startPoint y: 205, endPoint x: 383, endPoint y: 207, distance: 151.5
click at [383, 207] on h1 "Epson EcoTank ET-2814 A4 Colour Multifunction Inkjet Printer" at bounding box center [441, 206] width 421 height 20
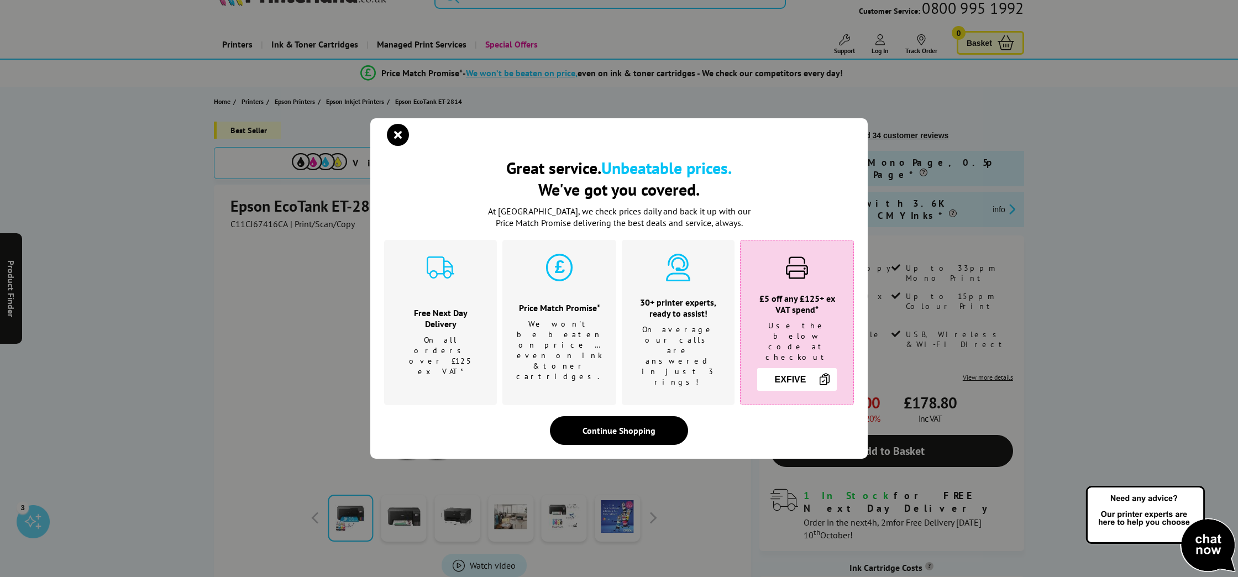
drag, startPoint x: 610, startPoint y: 424, endPoint x: 595, endPoint y: 417, distance: 15.8
click at [610, 424] on div "Continue Shopping" at bounding box center [619, 430] width 138 height 29
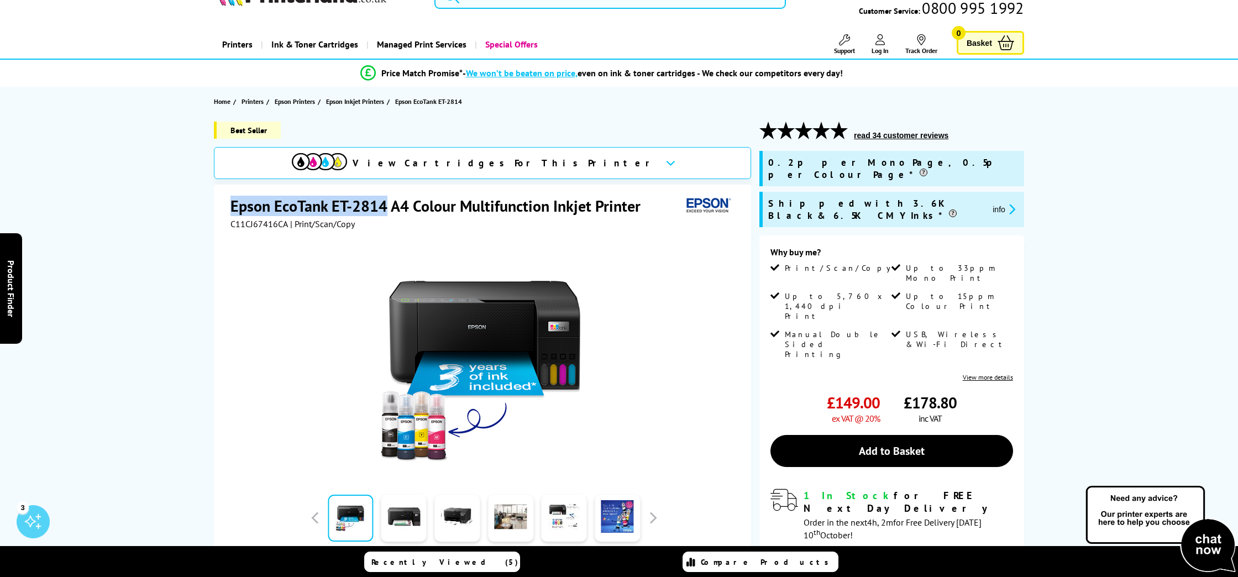
drag, startPoint x: 233, startPoint y: 205, endPoint x: 385, endPoint y: 210, distance: 152.1
click at [385, 210] on h1 "Epson EcoTank ET-2814 A4 Colour Multifunction Inkjet Printer" at bounding box center [441, 206] width 421 height 20
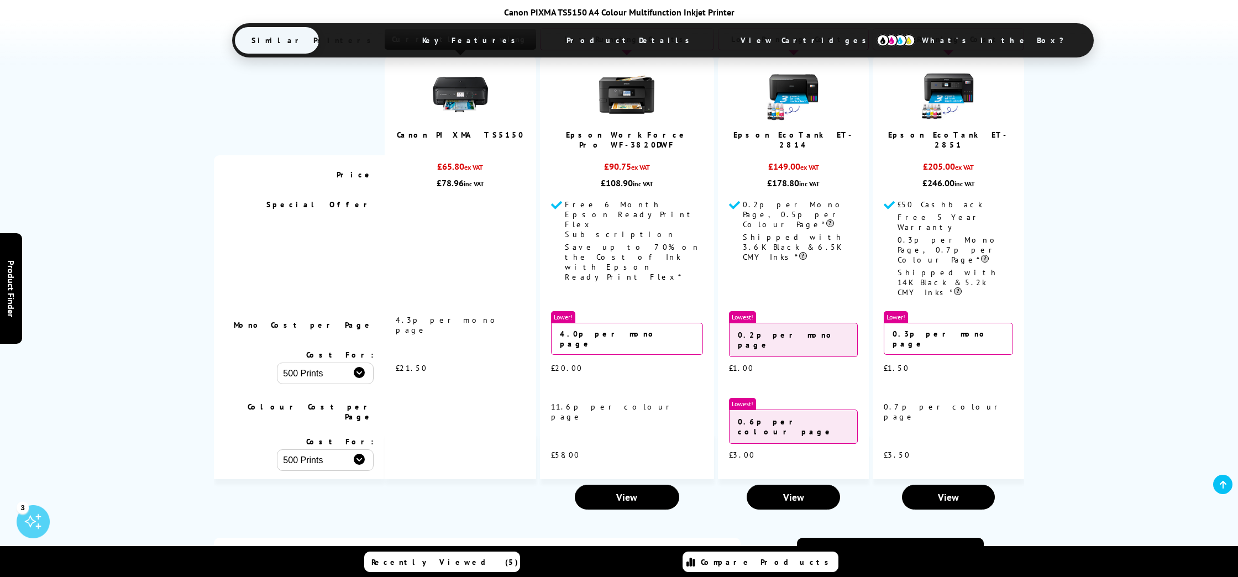
scroll to position [980, 0]
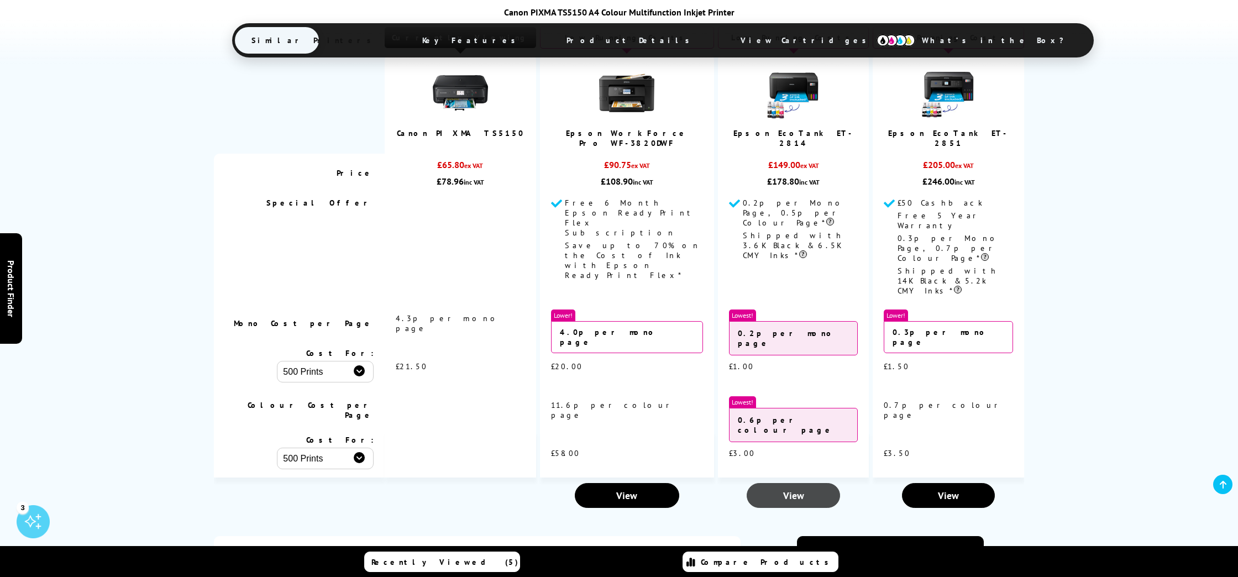
click at [794, 489] on span "View" at bounding box center [793, 495] width 21 height 13
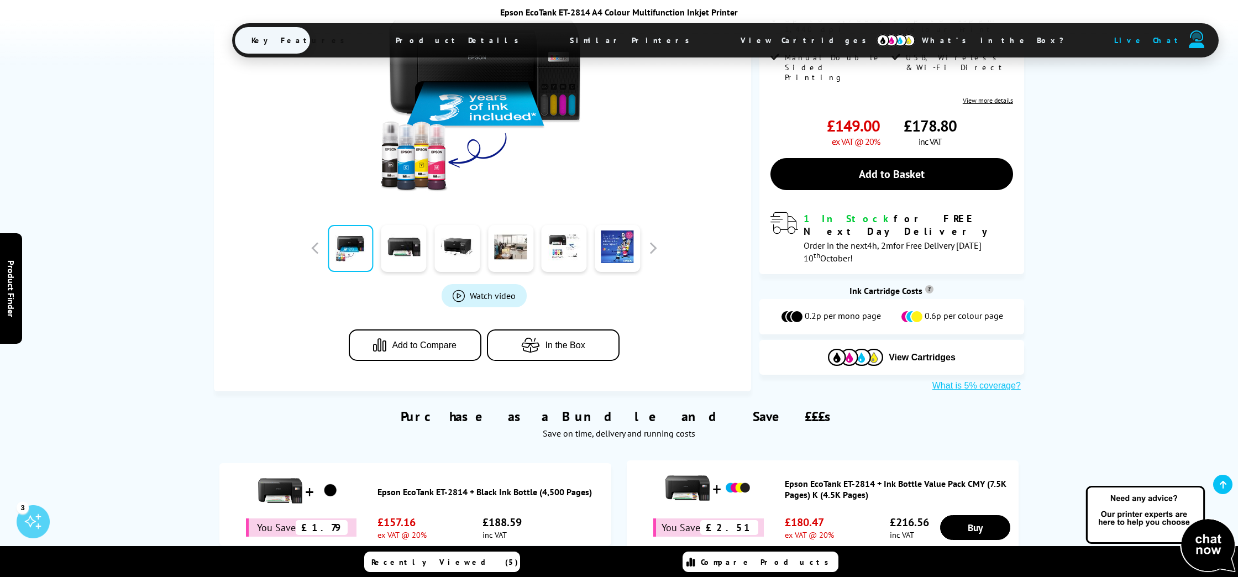
scroll to position [313, 0]
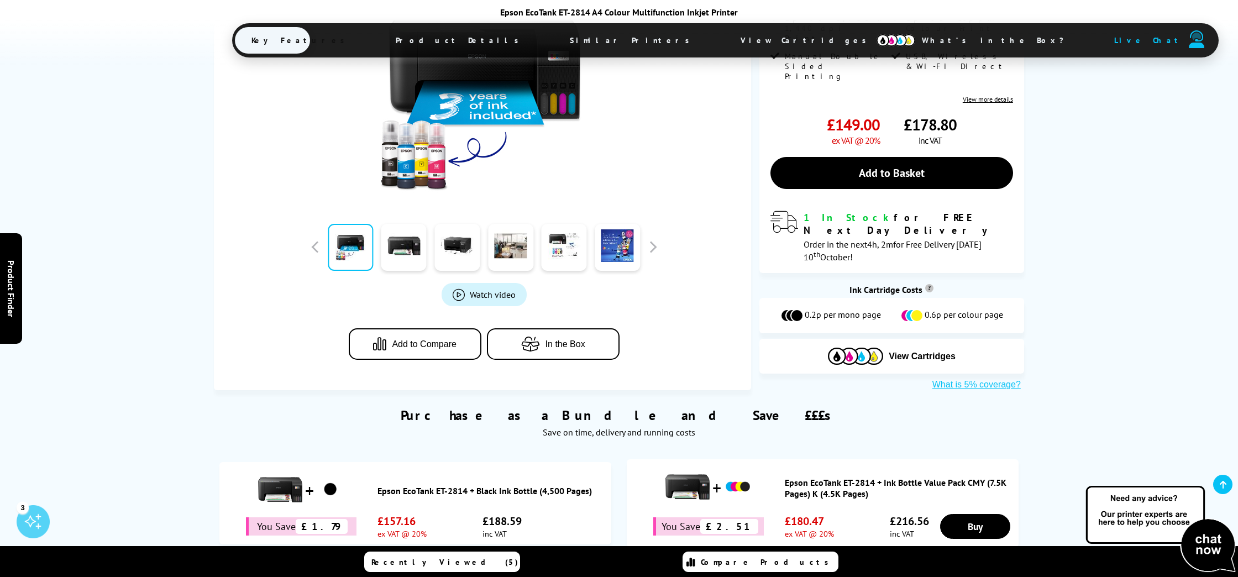
click at [488, 290] on span "Watch video" at bounding box center [493, 294] width 46 height 11
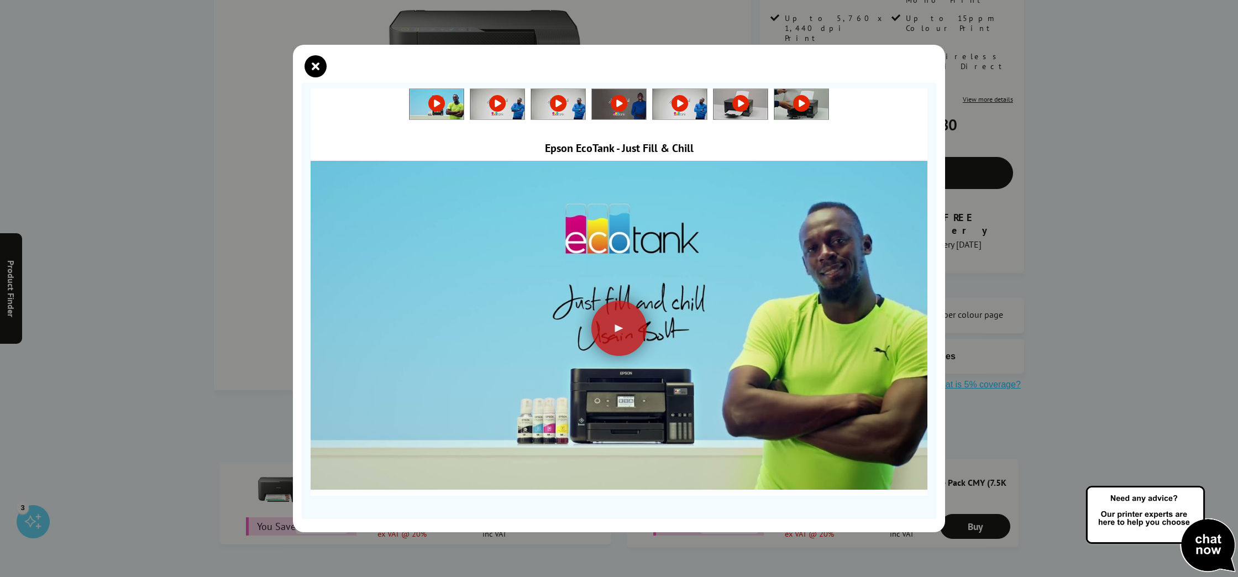
click at [504, 107] on link at bounding box center [497, 103] width 54 height 11
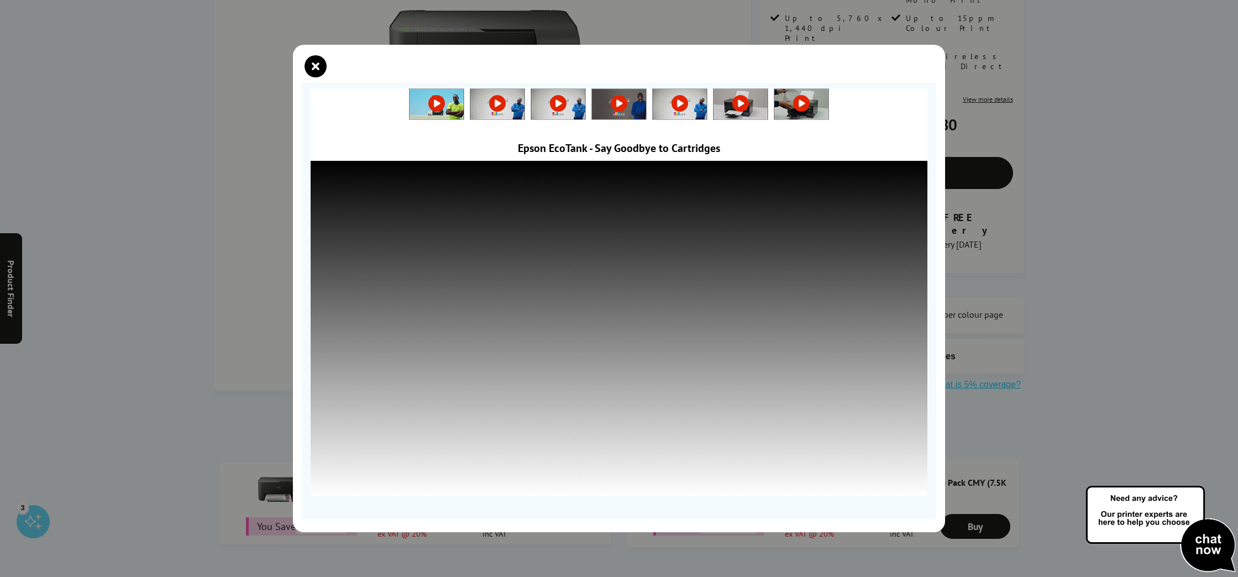
click at [542, 108] on img at bounding box center [558, 104] width 54 height 30
click at [598, 109] on img at bounding box center [619, 104] width 54 height 30
click at [692, 117] on img at bounding box center [680, 104] width 54 height 30
click at [730, 117] on img at bounding box center [741, 104] width 54 height 30
click at [783, 113] on img at bounding box center [802, 104] width 54 height 30
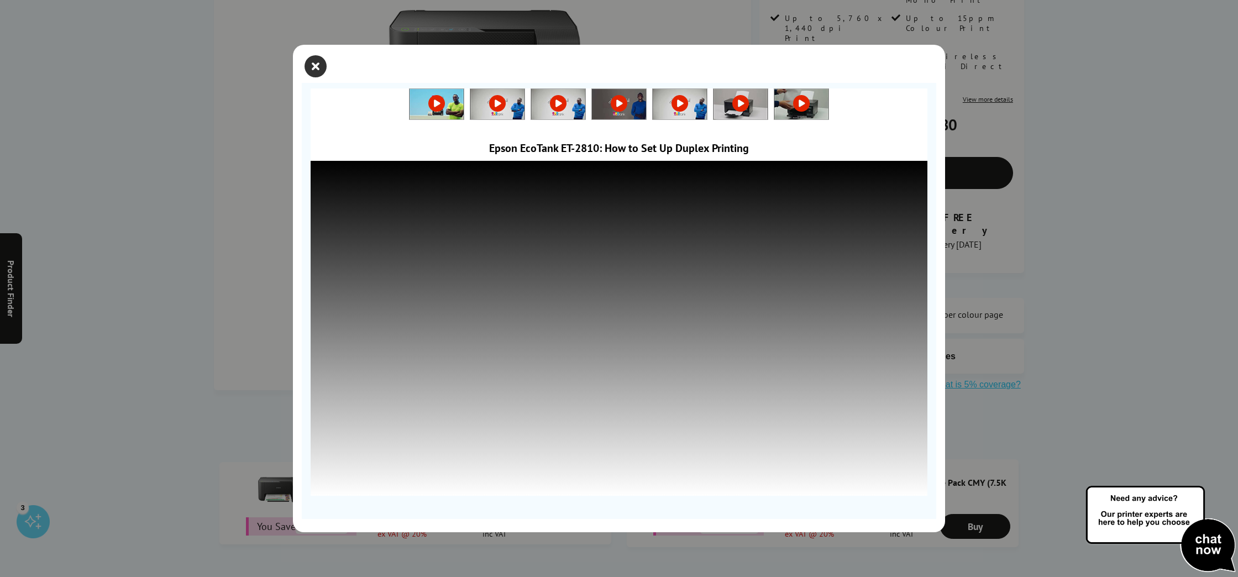
click at [318, 67] on icon "close modal" at bounding box center [316, 66] width 22 height 22
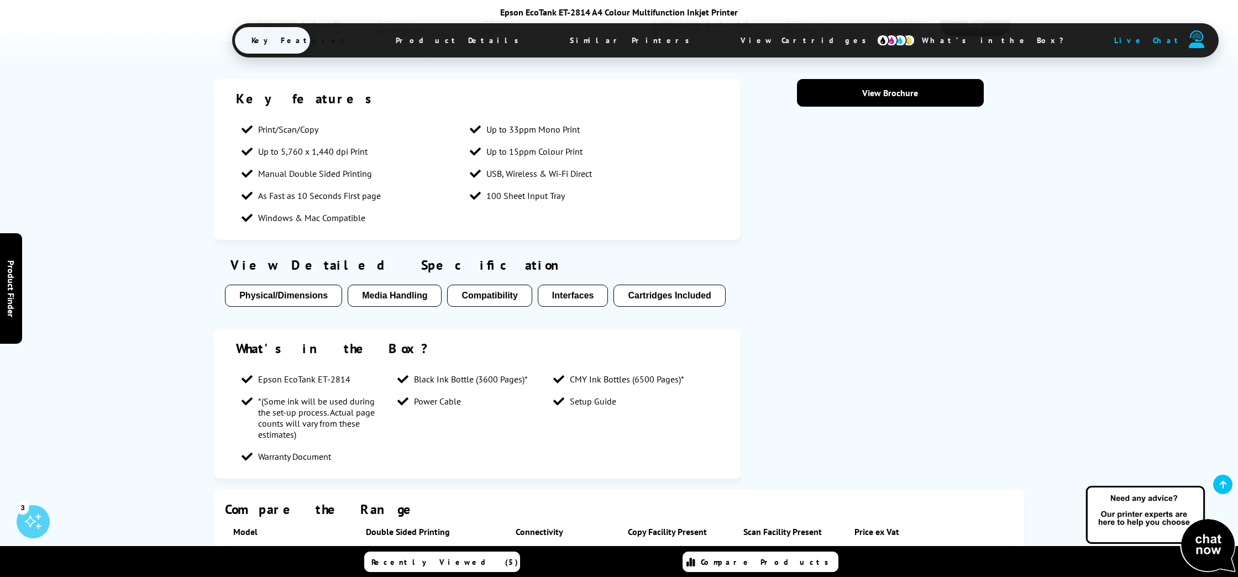
scroll to position [825, 0]
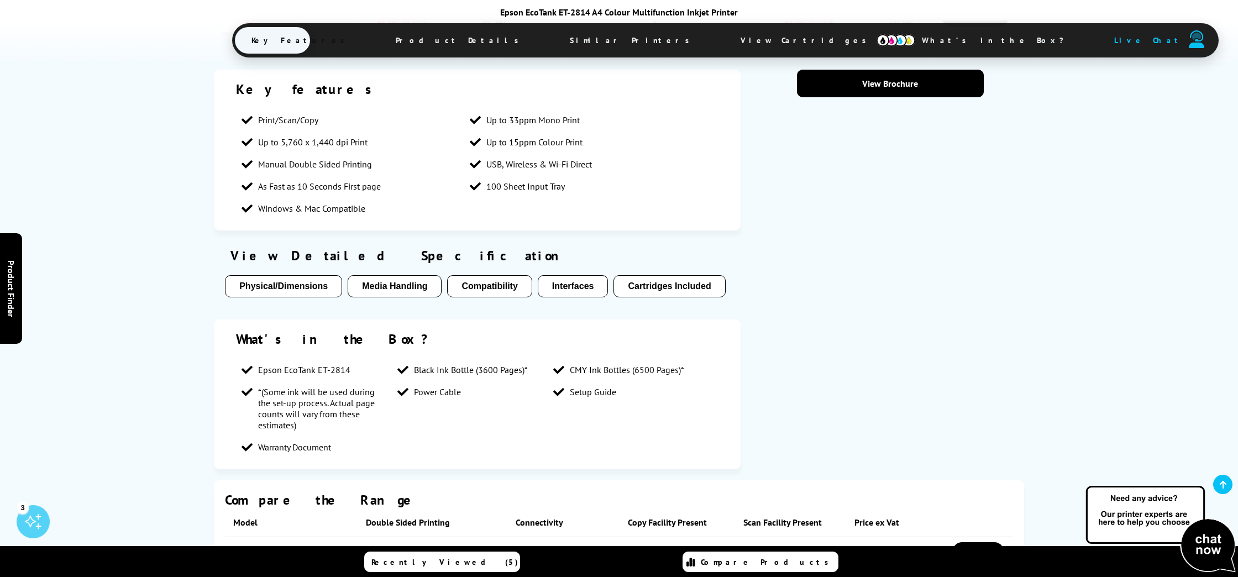
click at [414, 281] on button "Media Handling" at bounding box center [395, 286] width 94 height 22
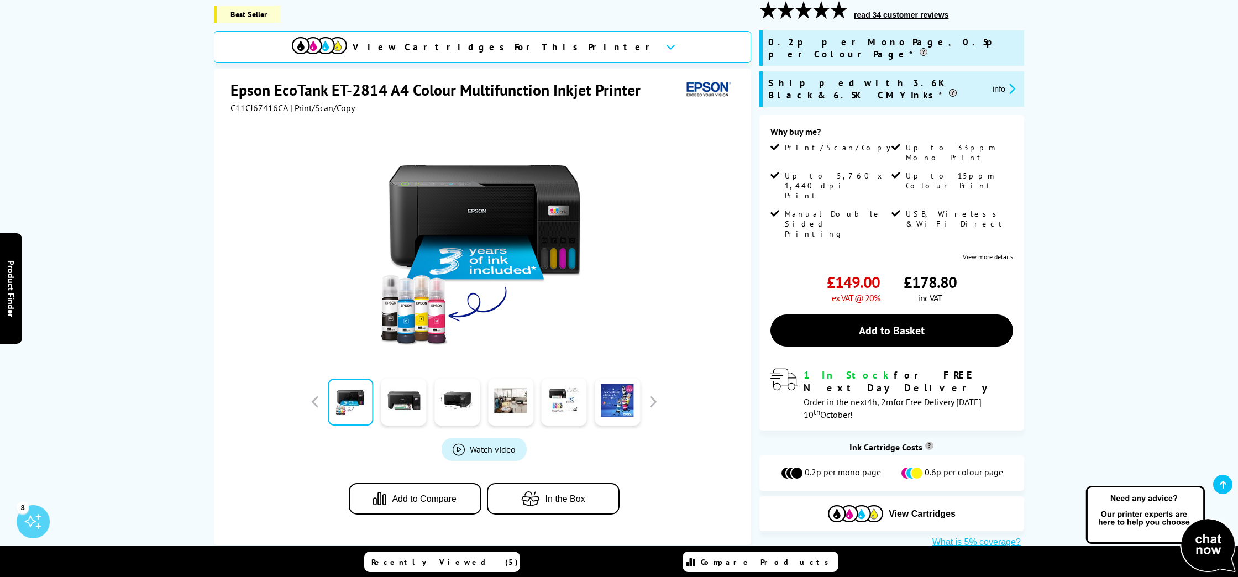
scroll to position [159, 0]
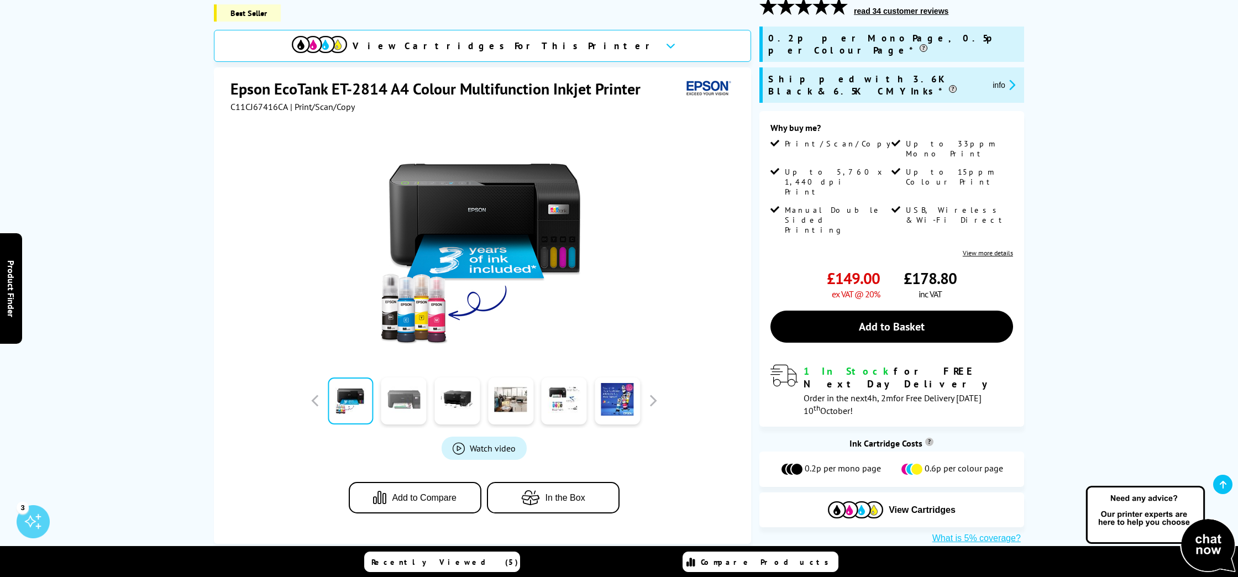
click at [410, 391] on link at bounding box center [403, 401] width 45 height 47
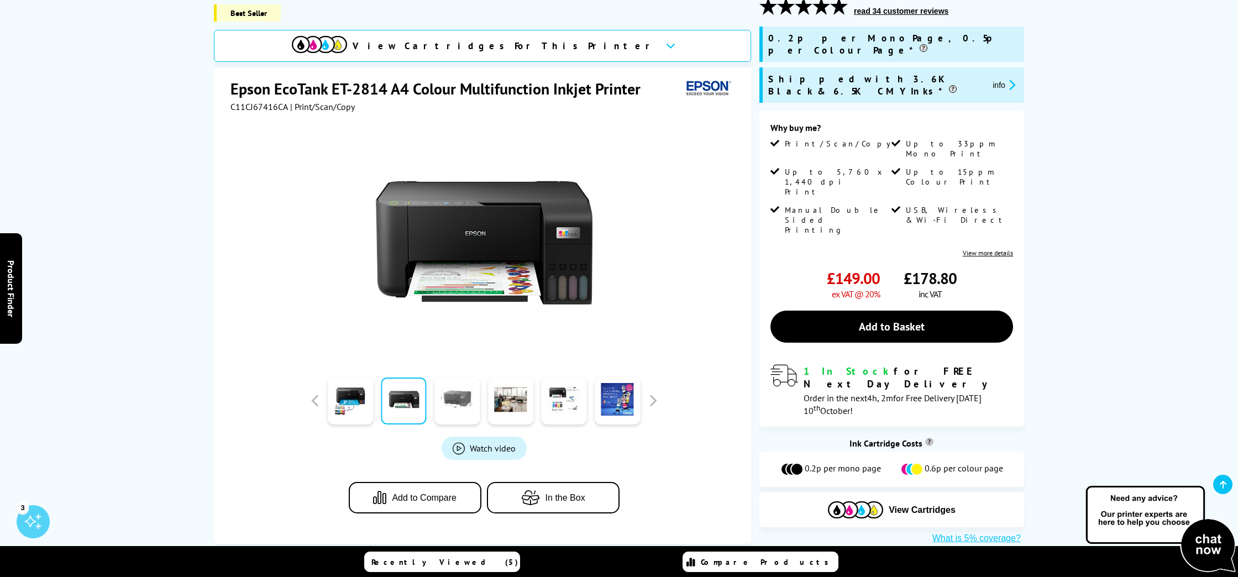
click at [461, 397] on link at bounding box center [457, 401] width 45 height 47
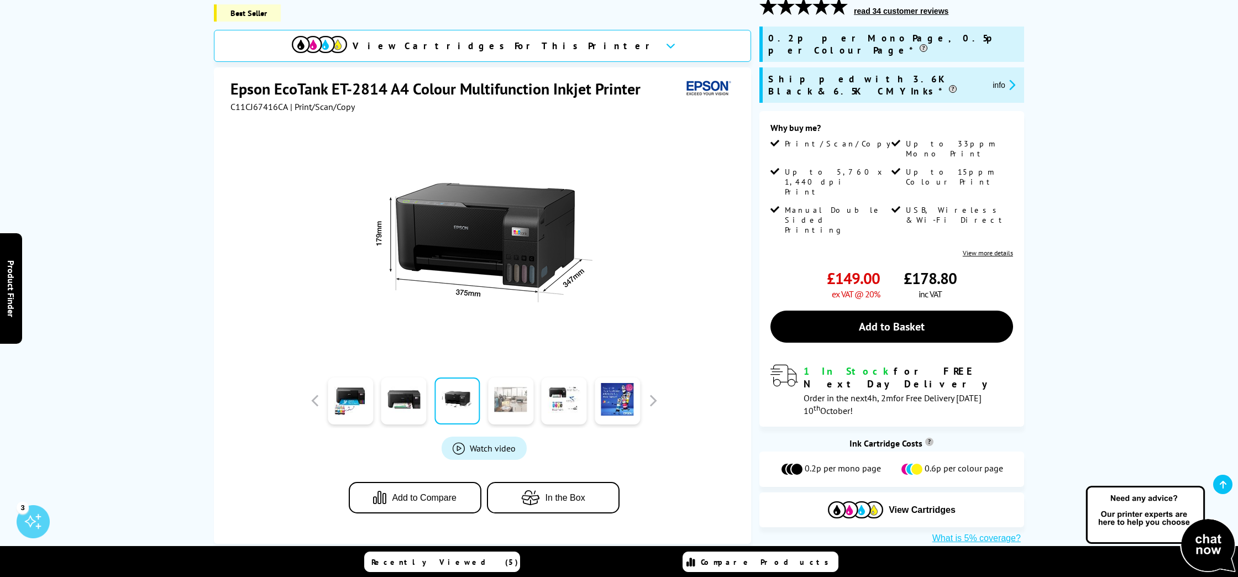
click at [507, 400] on link at bounding box center [510, 401] width 45 height 47
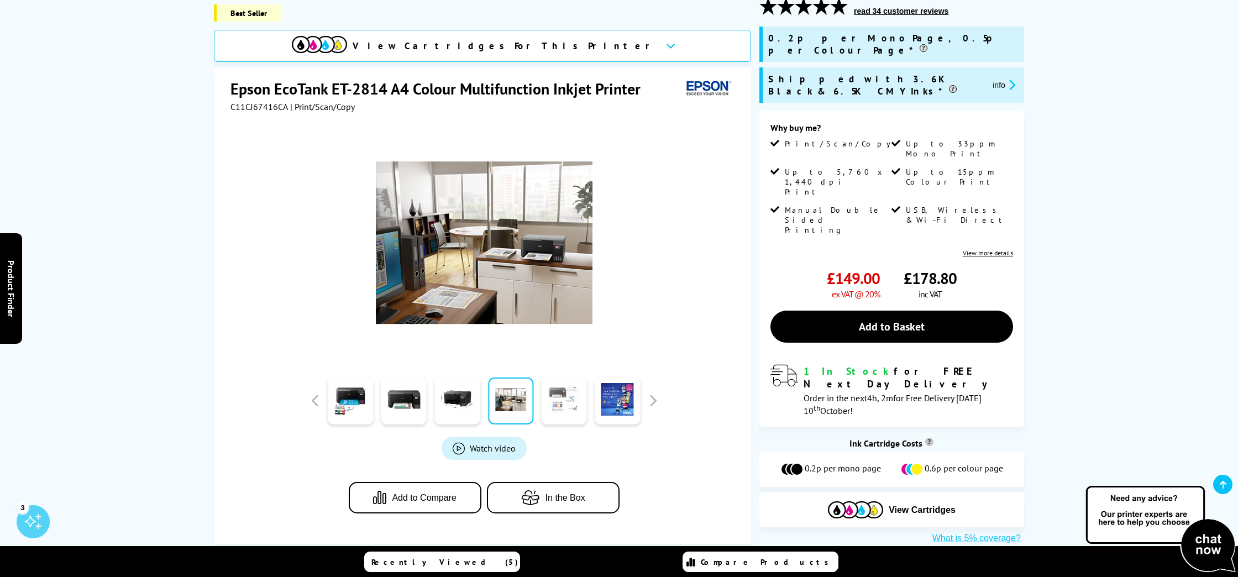
click at [551, 400] on link at bounding box center [564, 401] width 45 height 47
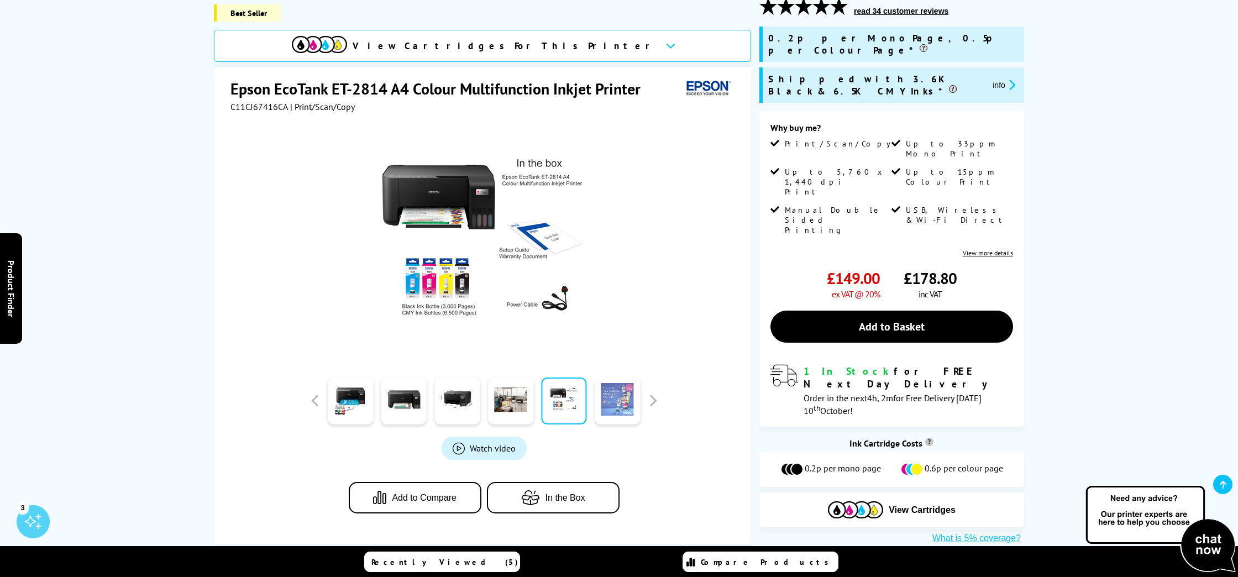
click at [613, 396] on link at bounding box center [617, 401] width 45 height 47
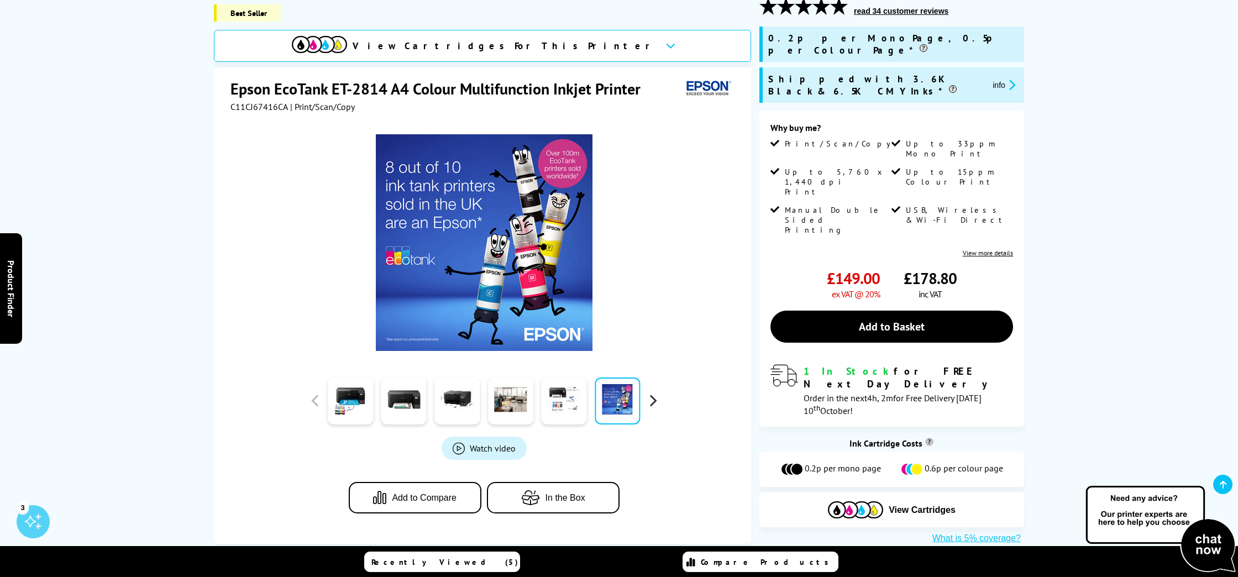
click at [655, 395] on button "button" at bounding box center [653, 401] width 17 height 17
click at [566, 396] on link at bounding box center [564, 401] width 45 height 47
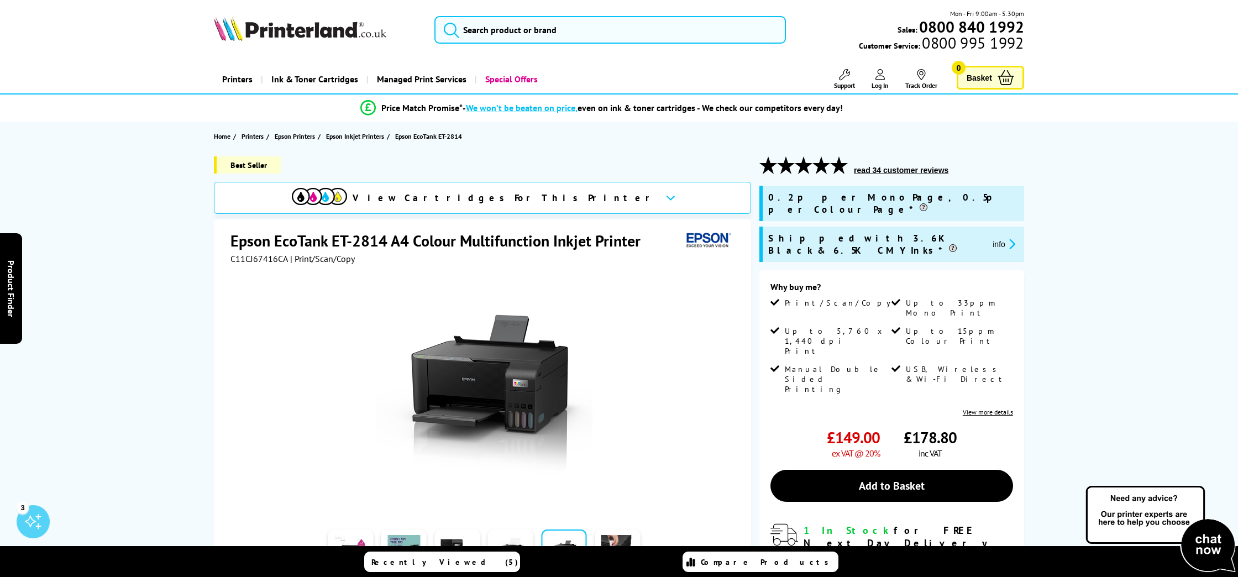
scroll to position [0, 0]
click at [477, 36] on input "search" at bounding box center [611, 30] width 352 height 28
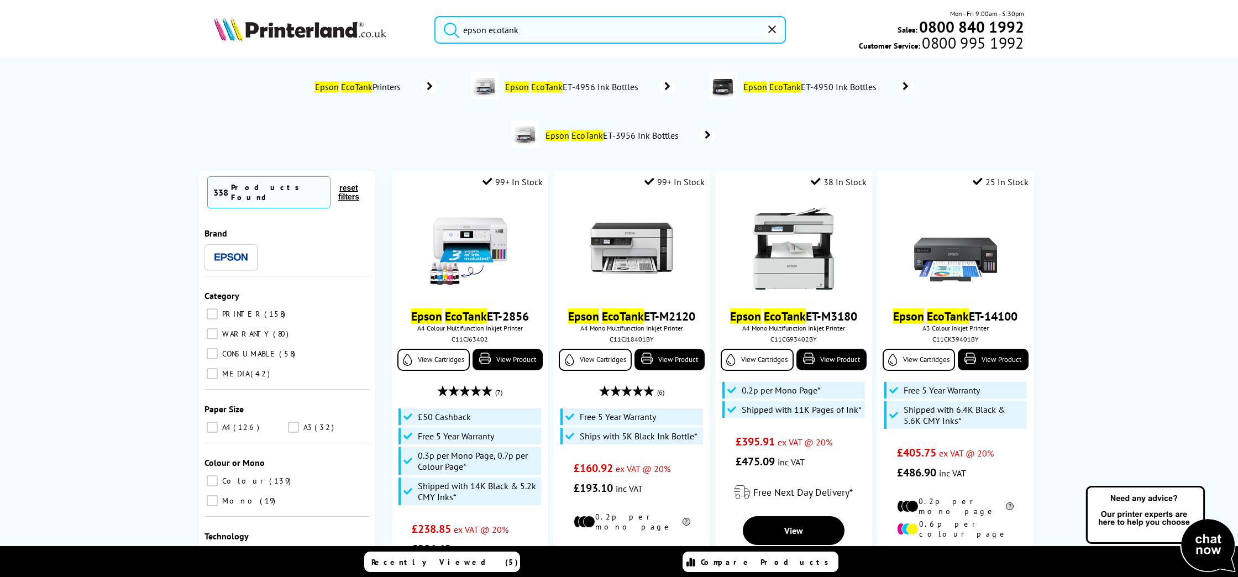
type input "epson ecotank"
click at [448, 28] on button "submit" at bounding box center [449, 28] width 28 height 24
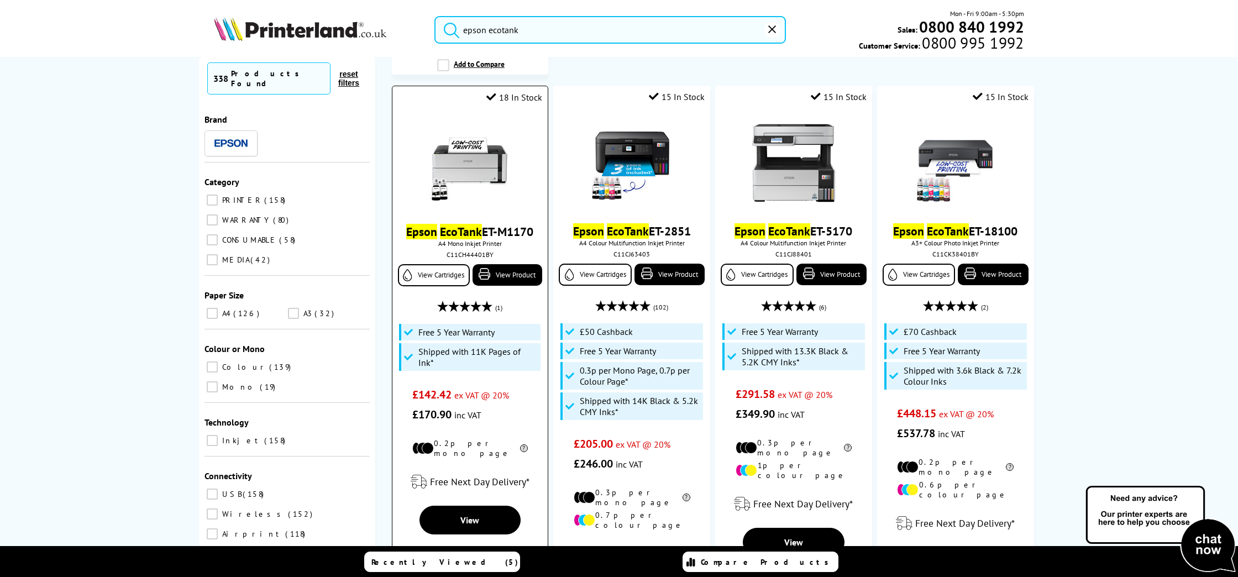
scroll to position [663, 0]
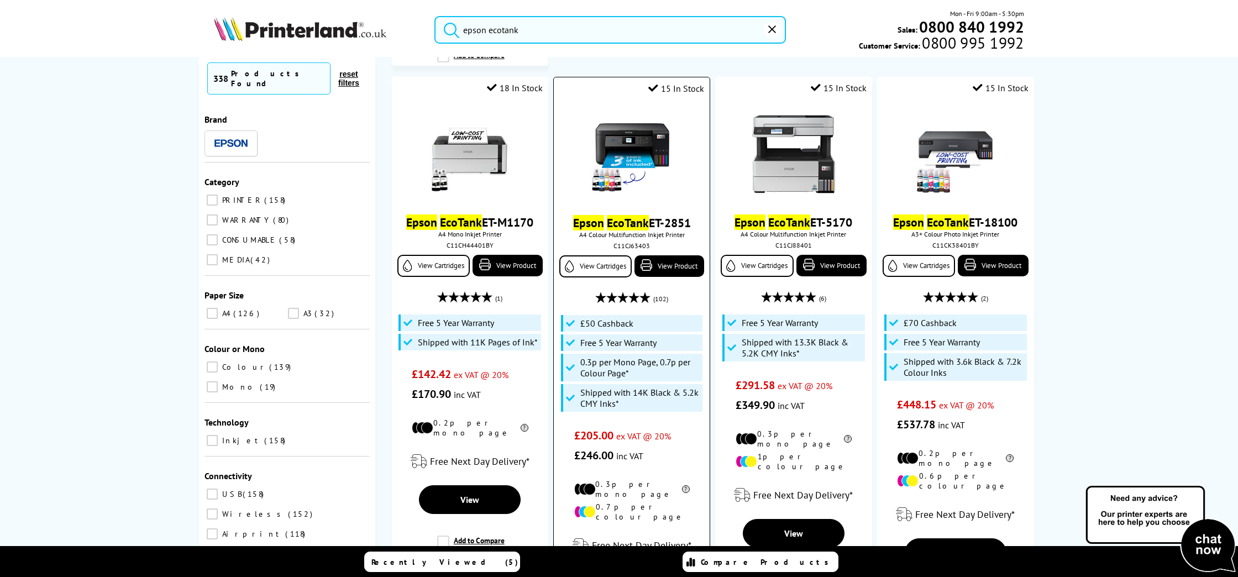
click at [624, 215] on mark "EcoTank" at bounding box center [628, 222] width 42 height 15
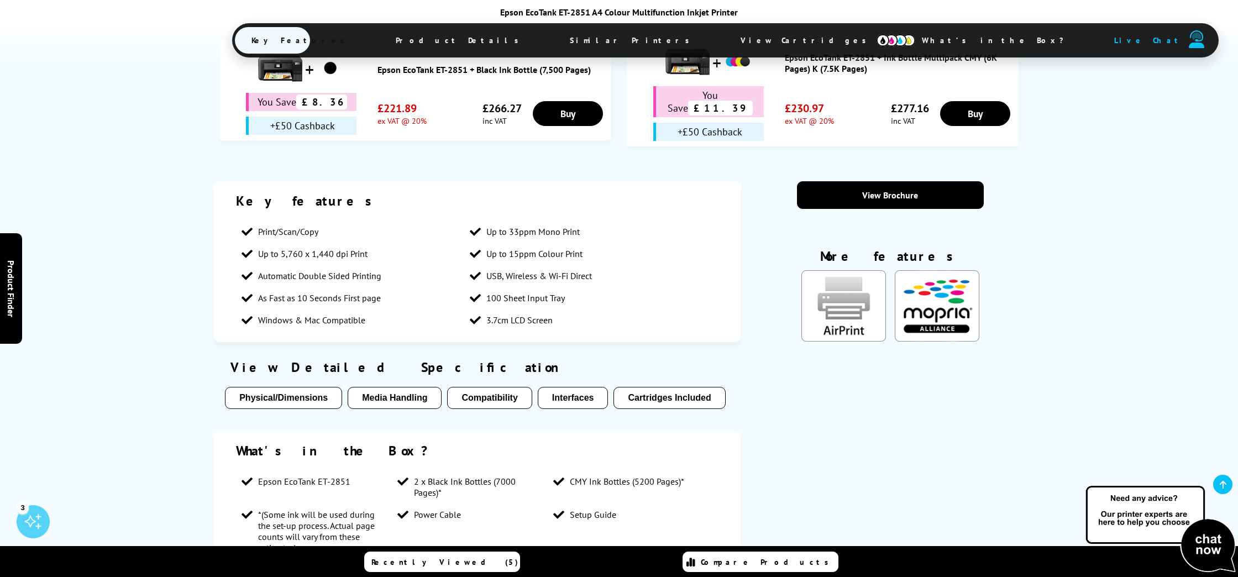
scroll to position [797, 0]
click at [401, 386] on button "Media Handling" at bounding box center [395, 397] width 94 height 22
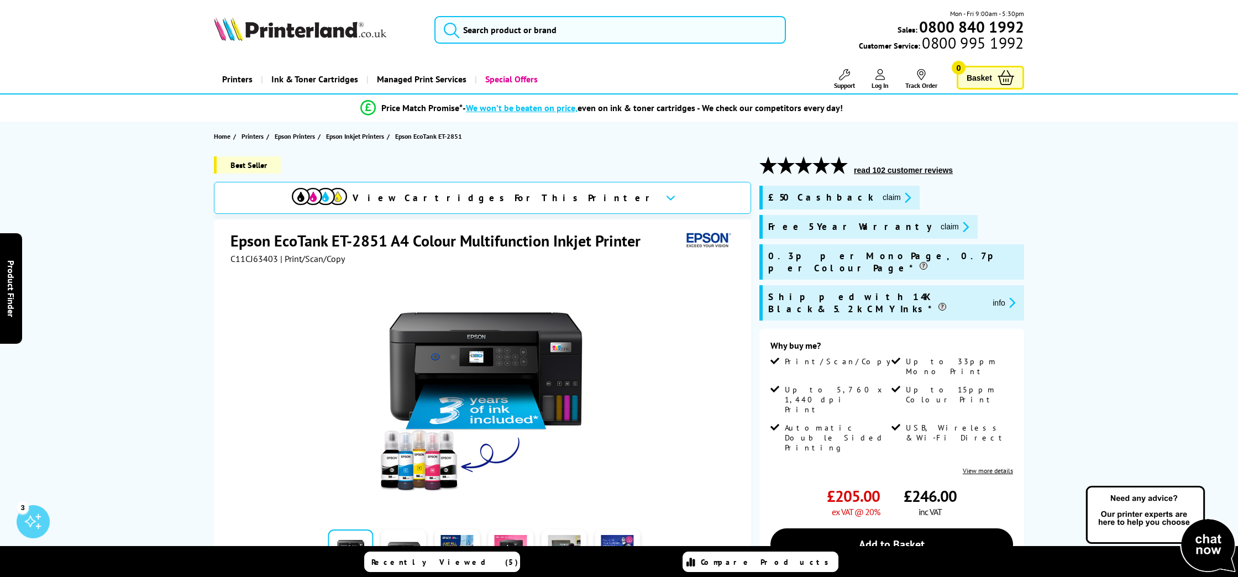
scroll to position [0, 0]
click at [490, 31] on input "search" at bounding box center [611, 30] width 352 height 28
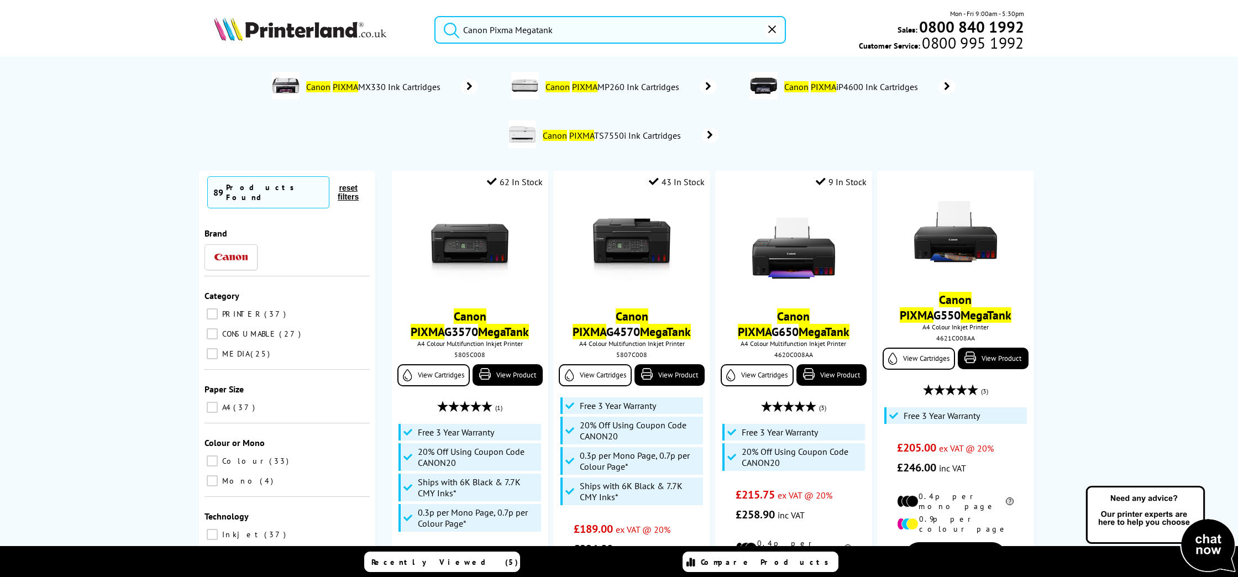
type input "Canon Pixma Megatank"
click at [448, 28] on button "submit" at bounding box center [449, 28] width 28 height 24
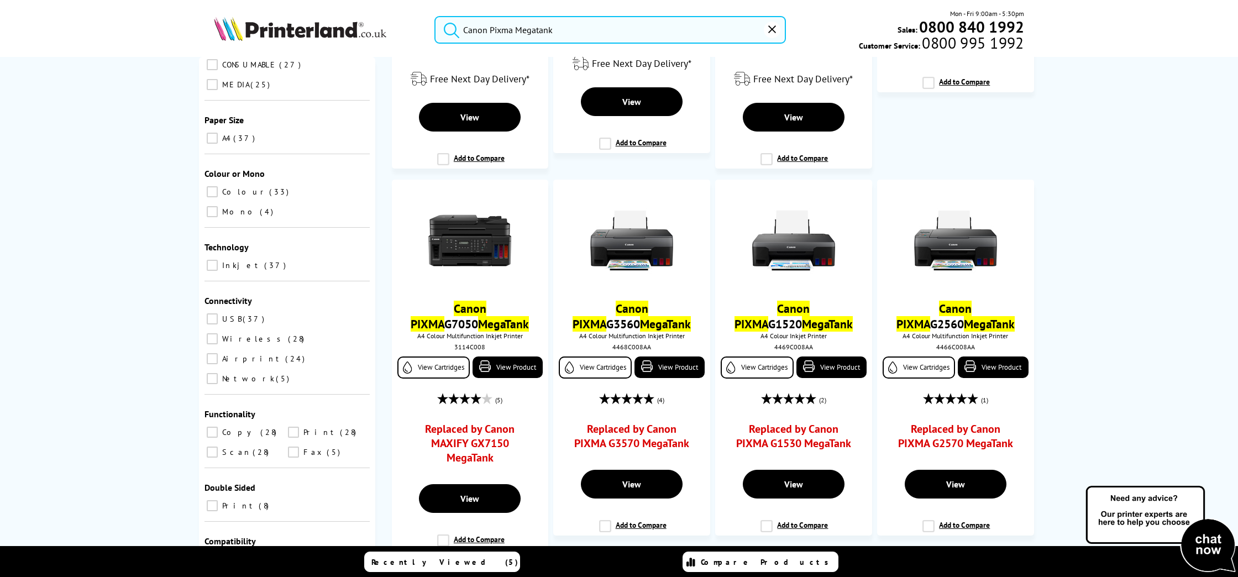
scroll to position [155, 0]
click at [218, 574] on input "Mac 24" at bounding box center [212, 579] width 11 height 11
checkbox input "true"
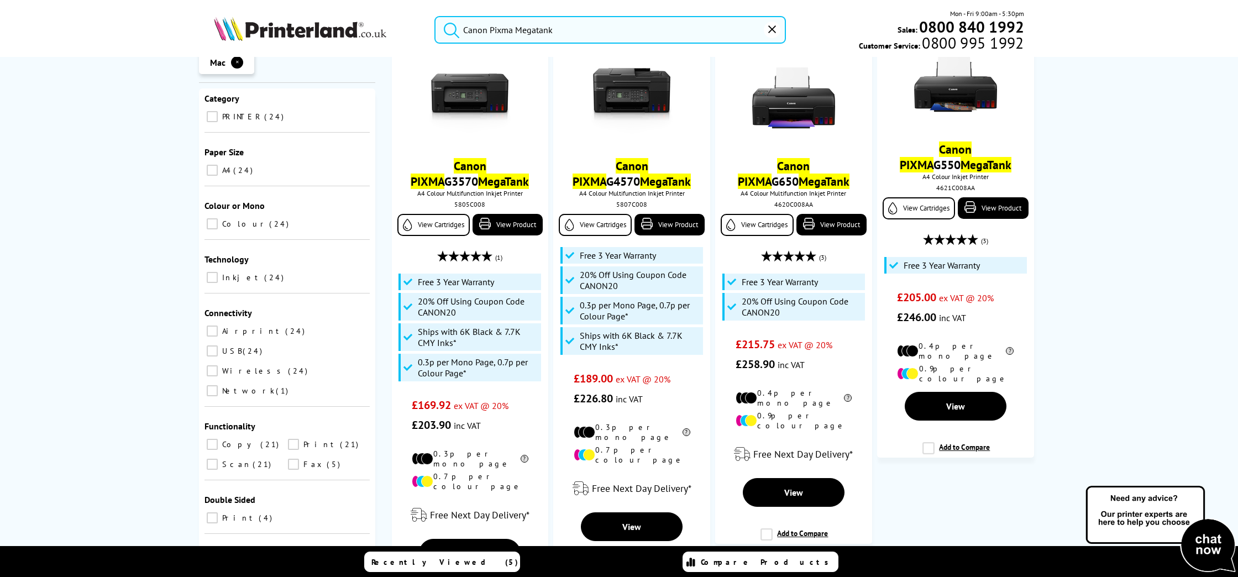
scroll to position [151, 0]
click at [211, 438] on input "Copy 21" at bounding box center [212, 443] width 11 height 11
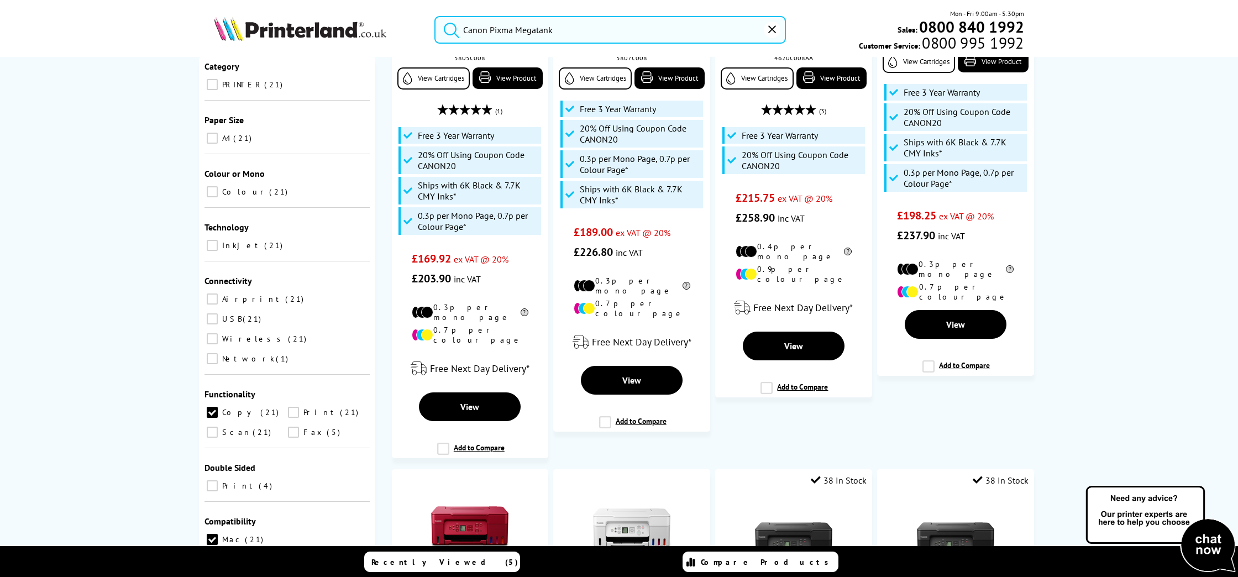
scroll to position [297, 0]
click at [210, 427] on input "Scan 21" at bounding box center [212, 432] width 11 height 11
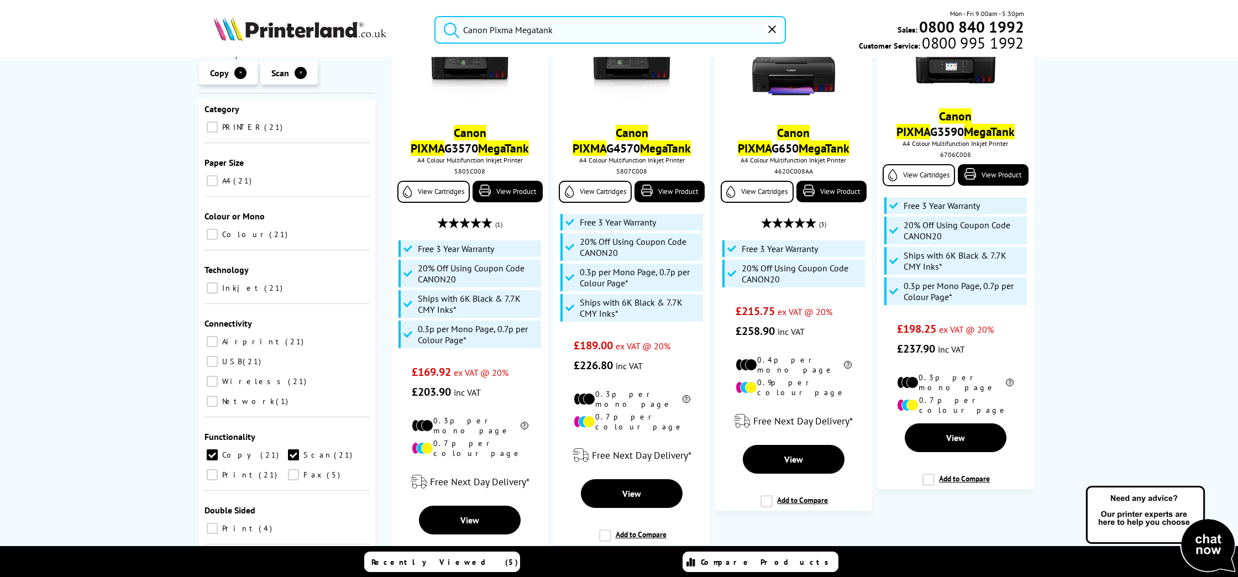
scroll to position [185, 0]
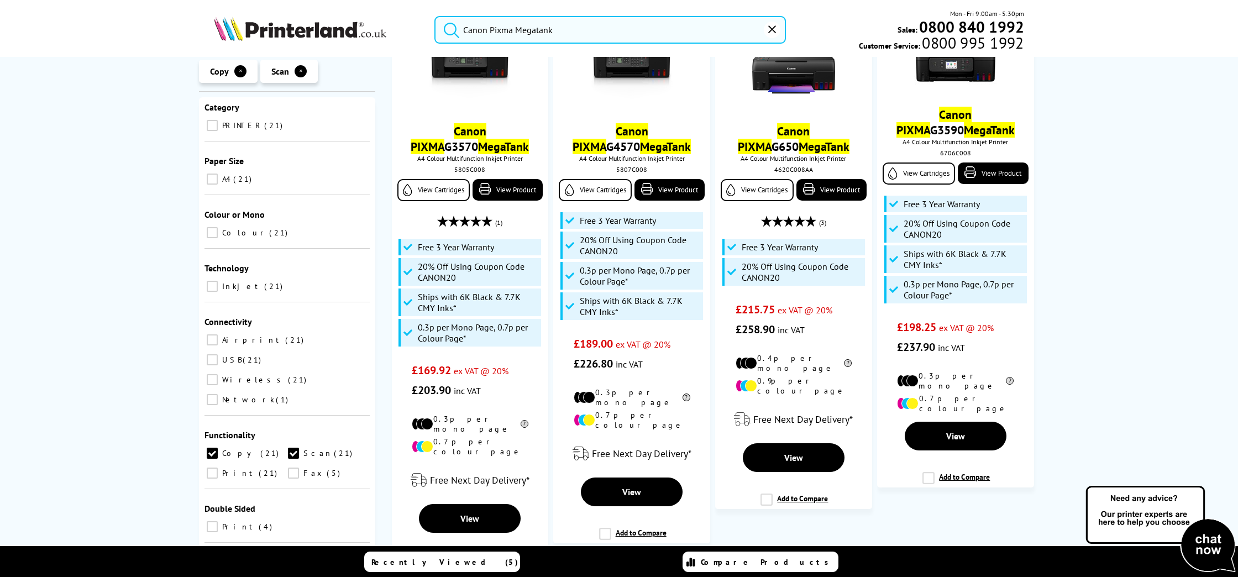
click at [211, 468] on input "Print 21" at bounding box center [212, 473] width 11 height 11
checkbox input "true"
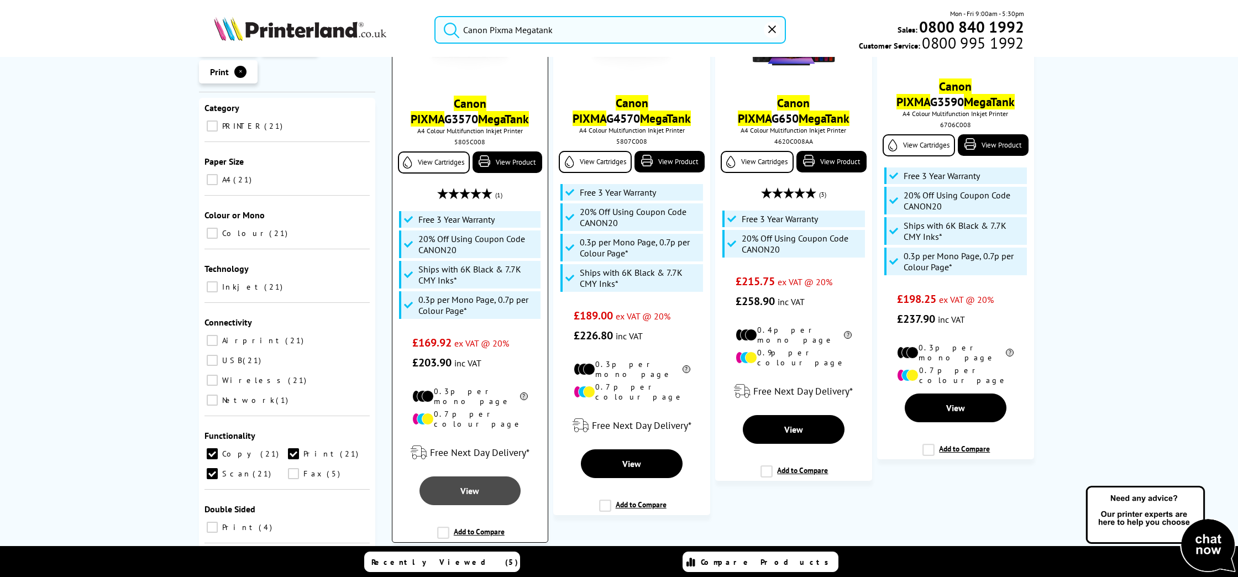
scroll to position [222, 0]
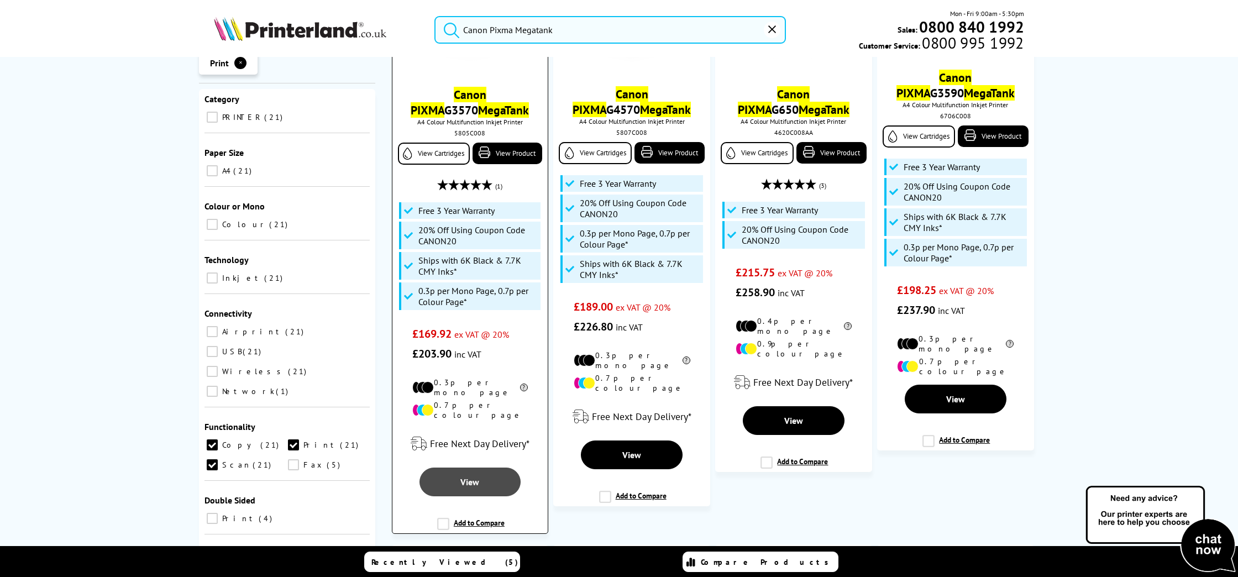
click at [473, 477] on span "View" at bounding box center [470, 482] width 19 height 11
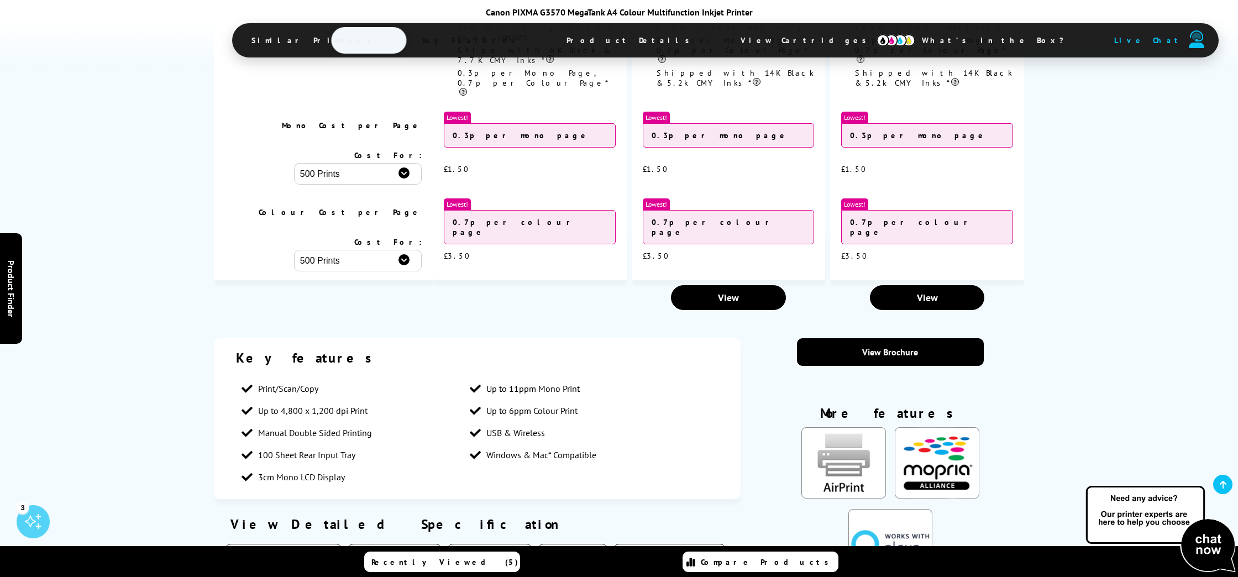
scroll to position [1250, 0]
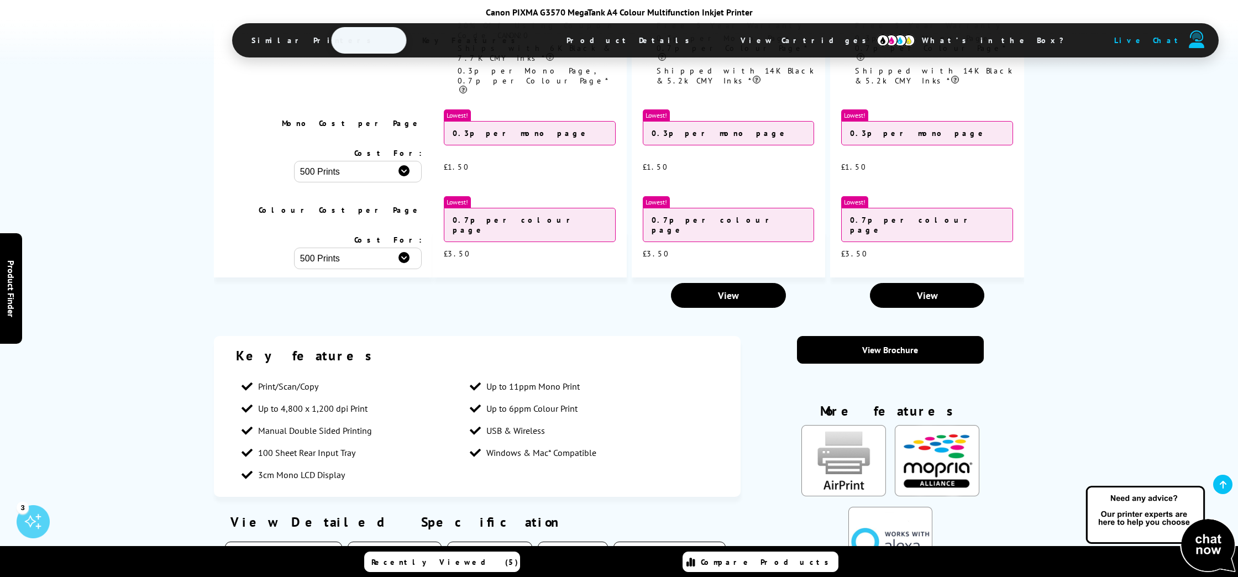
click at [391, 542] on button "Media Handling" at bounding box center [395, 553] width 94 height 22
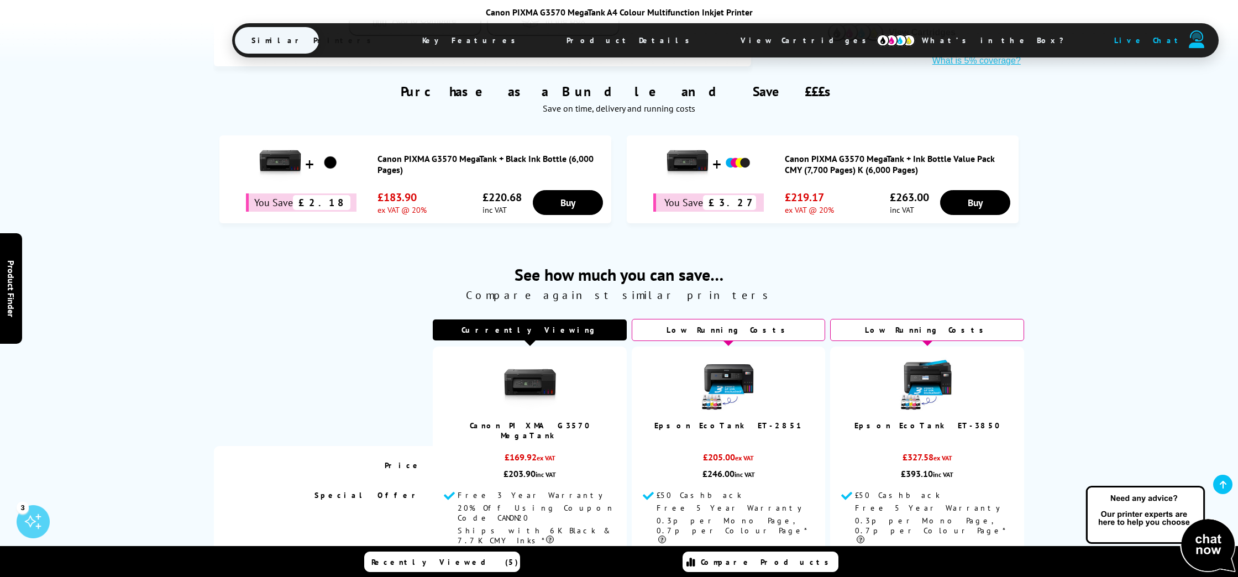
scroll to position [769, 0]
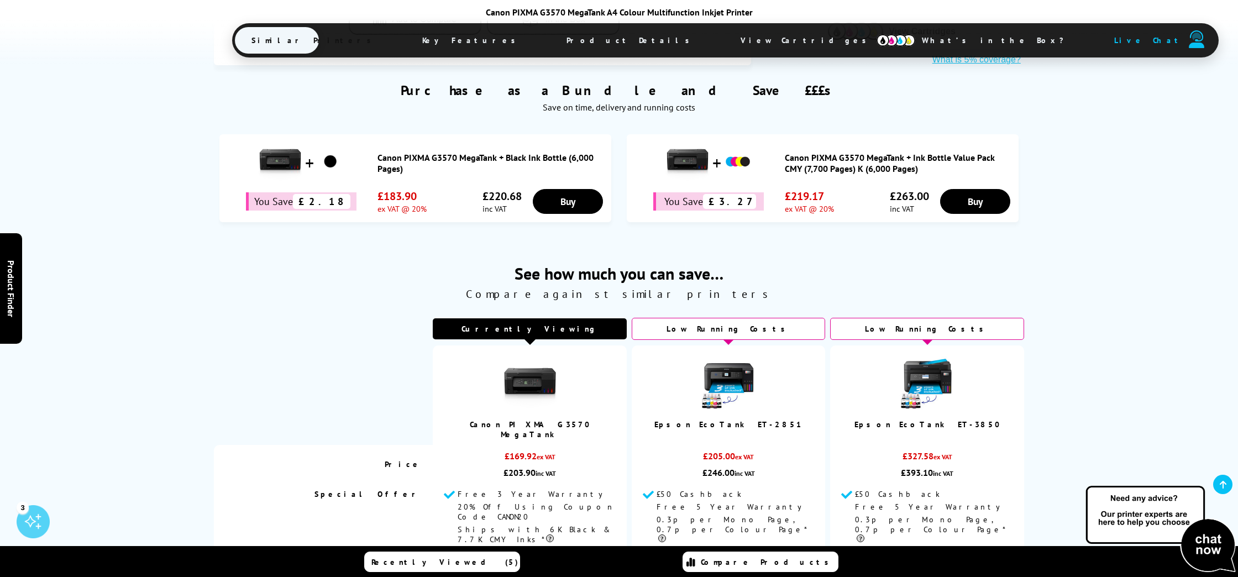
click at [481, 420] on link "Canon PIXMA G3570 MegaTank" at bounding box center [530, 430] width 121 height 20
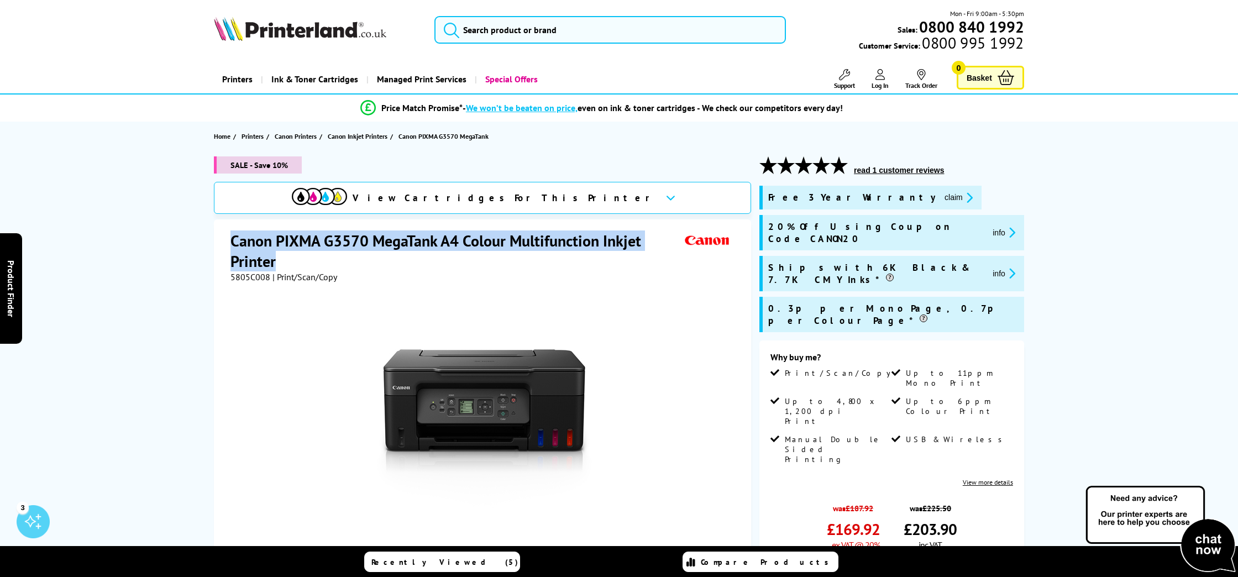
drag, startPoint x: 231, startPoint y: 239, endPoint x: 439, endPoint y: 250, distance: 208.7
click at [439, 250] on h1 "Canon PIXMA G3570 MegaTank A4 Colour Multifunction Inkjet Printer" at bounding box center [457, 251] width 452 height 41
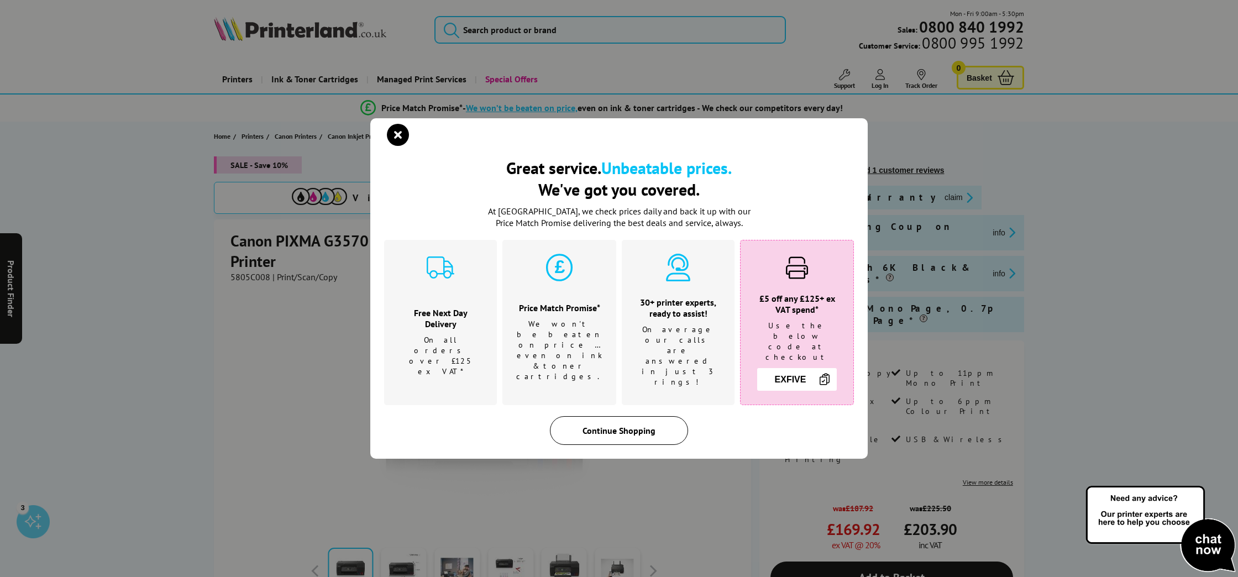
click at [579, 430] on div "Continue Shopping" at bounding box center [619, 430] width 138 height 29
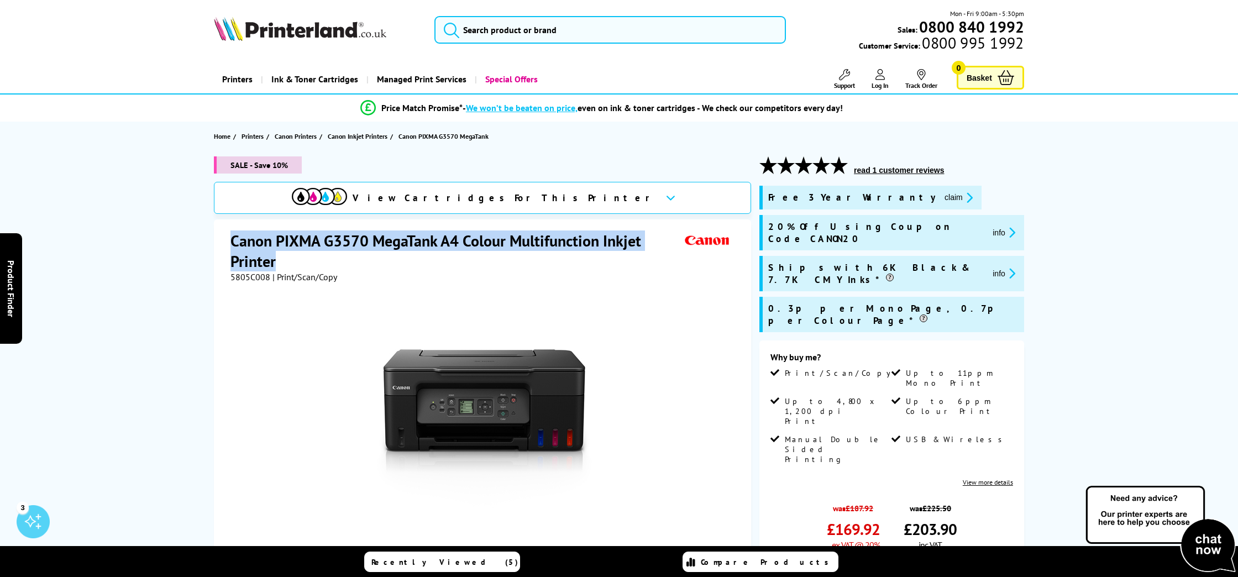
drag, startPoint x: 233, startPoint y: 237, endPoint x: 280, endPoint y: 262, distance: 52.7
click at [280, 262] on h1 "Canon PIXMA G3570 MegaTank A4 Colour Multifunction Inkjet Printer" at bounding box center [457, 251] width 452 height 41
click at [877, 170] on button "read 1 customer reviews" at bounding box center [899, 170] width 97 height 10
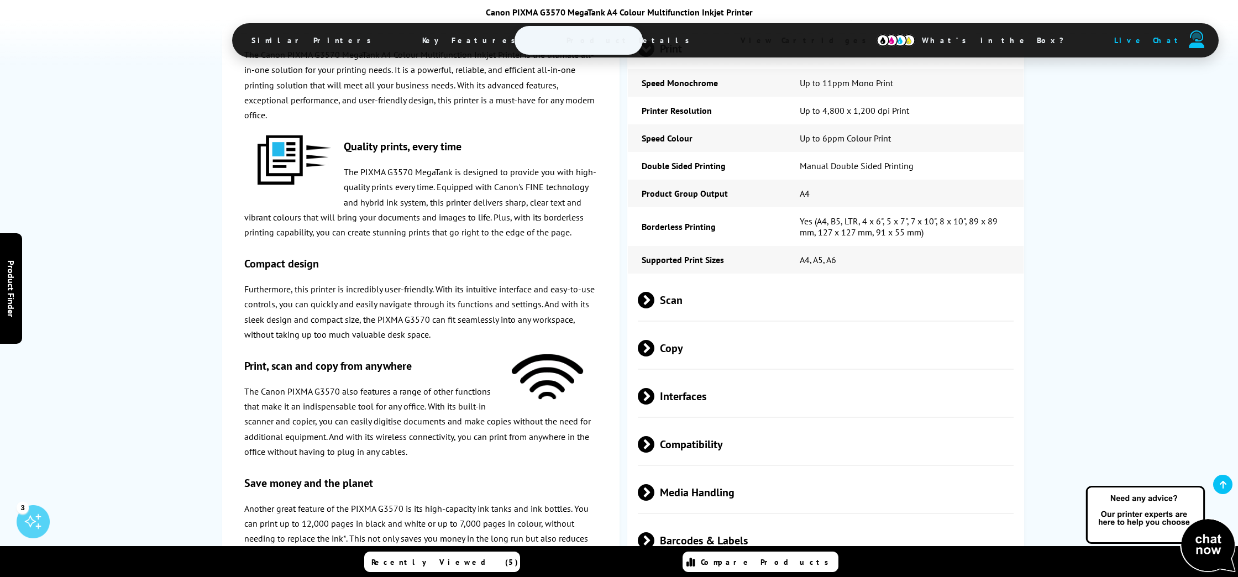
scroll to position [2068, 0]
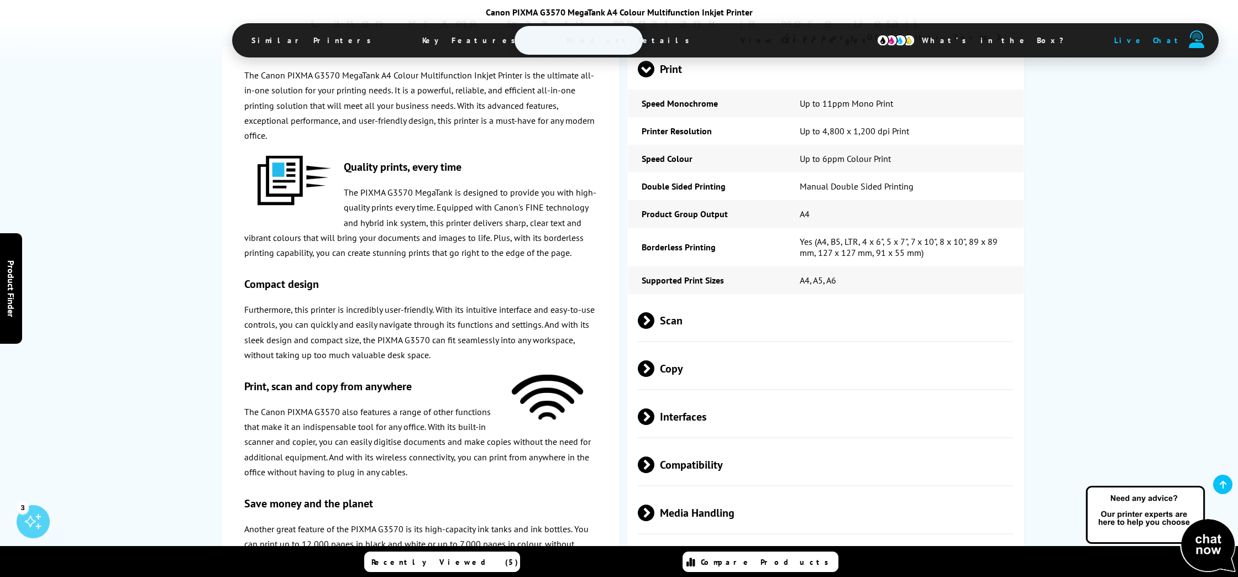
click at [686, 444] on span "Compatibility" at bounding box center [826, 464] width 376 height 41
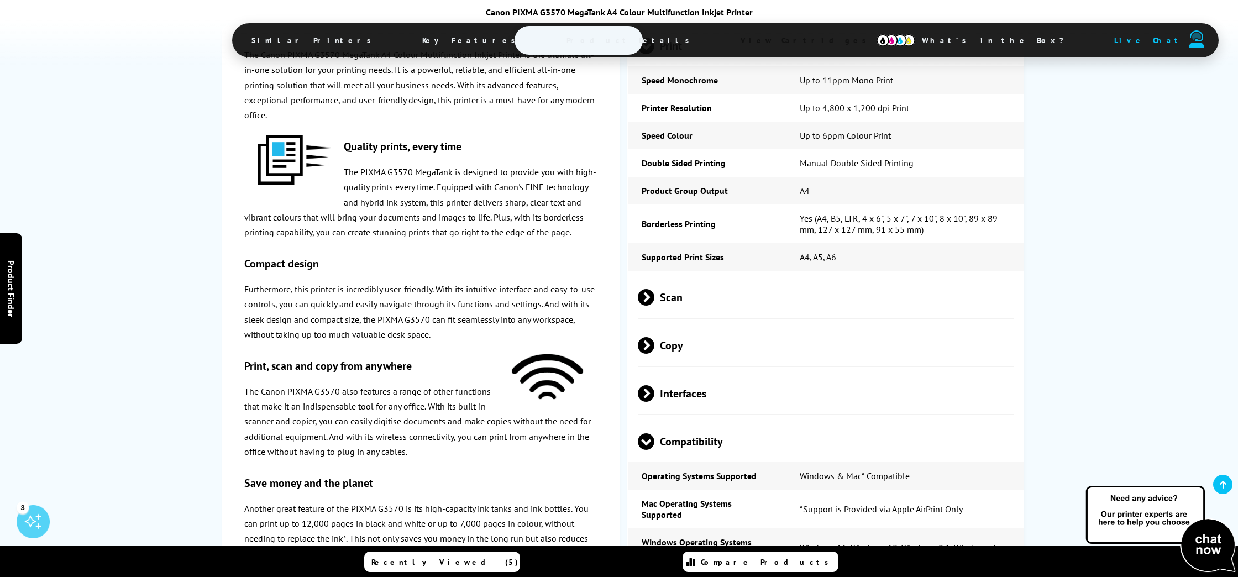
scroll to position [2091, 0]
drag, startPoint x: 806, startPoint y: 344, endPoint x: 838, endPoint y: 345, distance: 31.5
click at [838, 490] on td "*Support is Provided via Apple AirPrint Only" at bounding box center [905, 509] width 238 height 39
click at [805, 490] on td "*Support is Provided via Apple AirPrint Only" at bounding box center [905, 509] width 238 height 39
drag, startPoint x: 804, startPoint y: 345, endPoint x: 962, endPoint y: 347, distance: 158.7
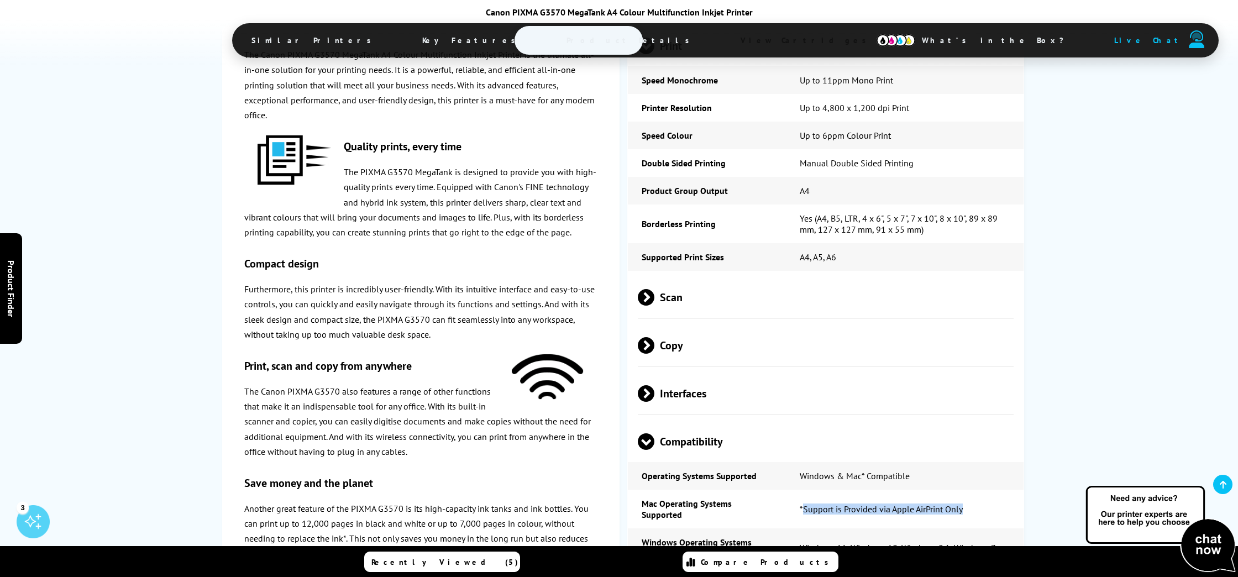
click at [968, 490] on td "*Support is Provided via Apple AirPrint Only" at bounding box center [905, 509] width 238 height 39
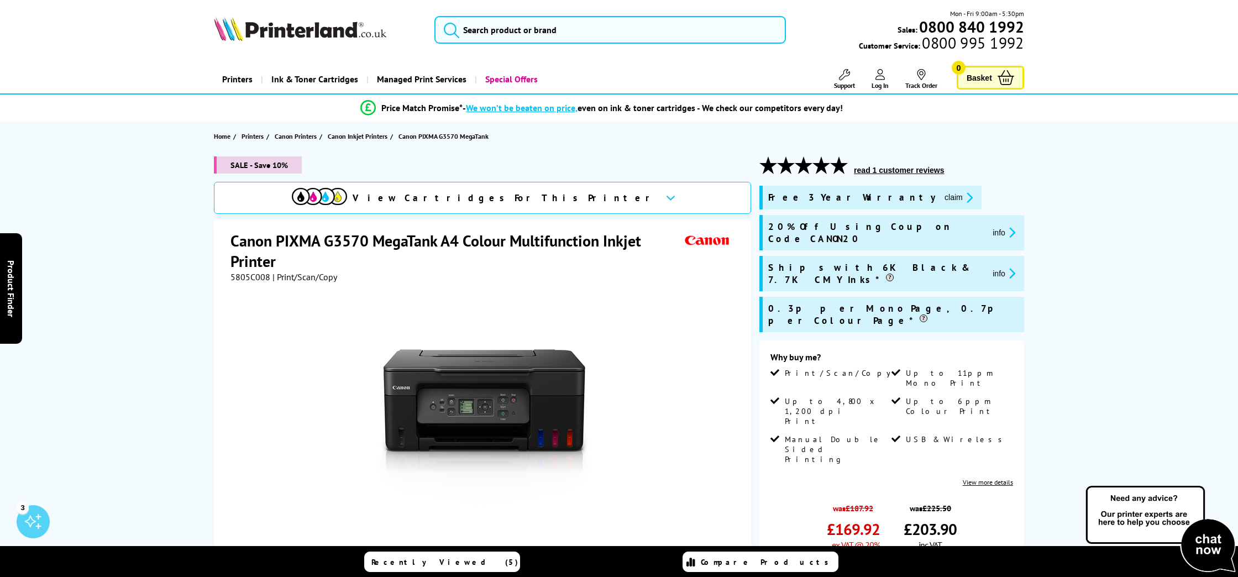
scroll to position [0, 0]
